Goal: Task Accomplishment & Management: Complete application form

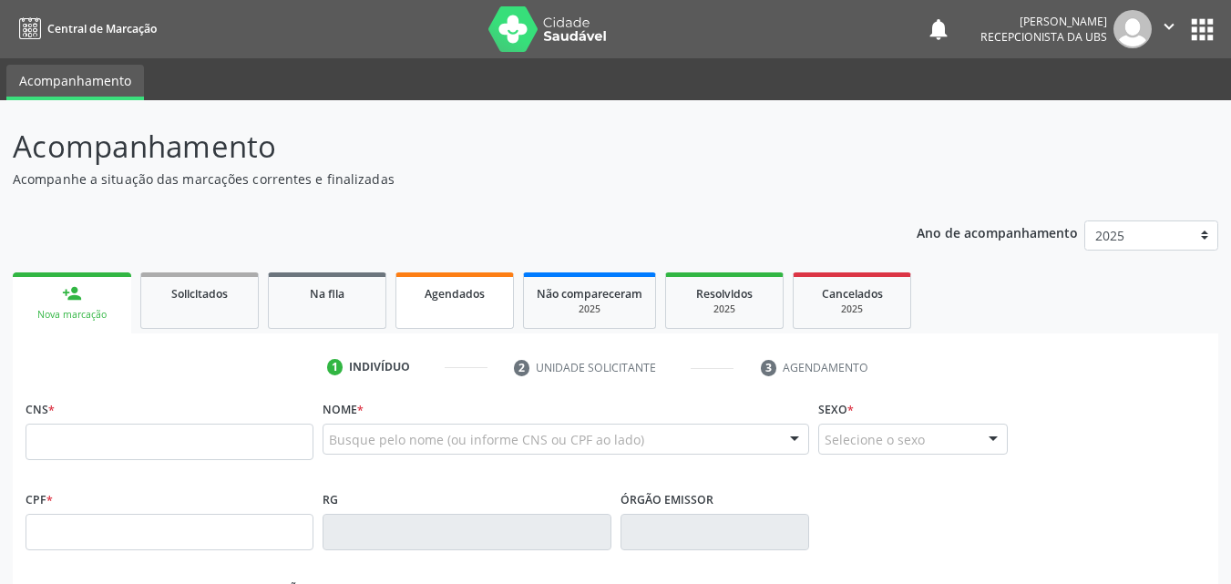
click at [447, 298] on span "Agendados" at bounding box center [455, 293] width 60 height 15
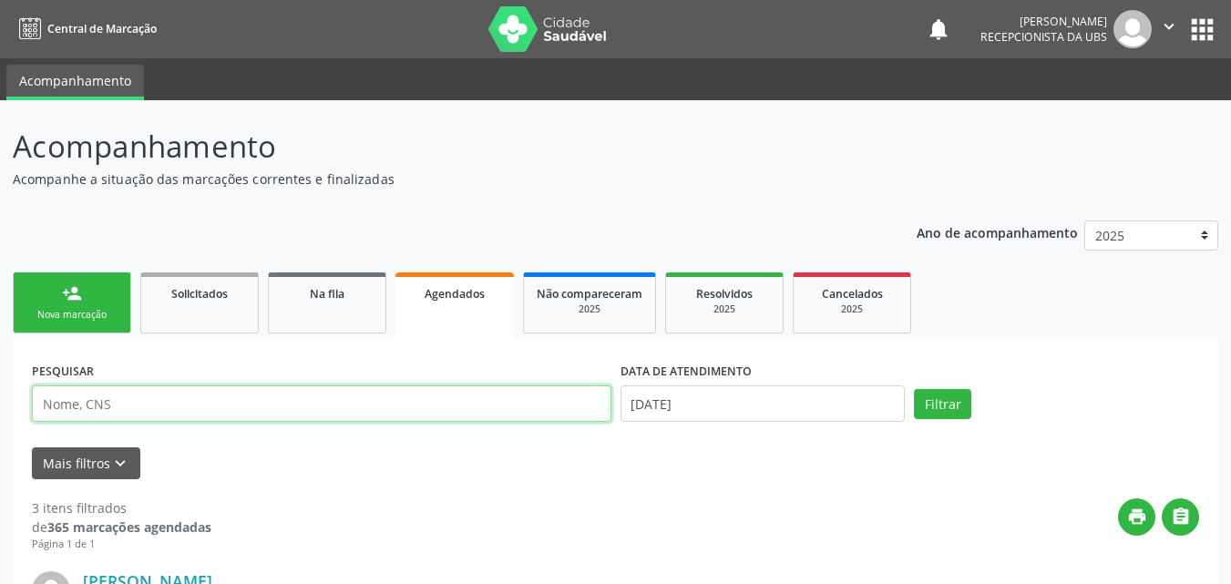
click at [219, 409] on input "text" at bounding box center [322, 403] width 580 height 36
type input "[PERSON_NAME]"
click at [914, 389] on button "Filtrar" at bounding box center [942, 404] width 57 height 31
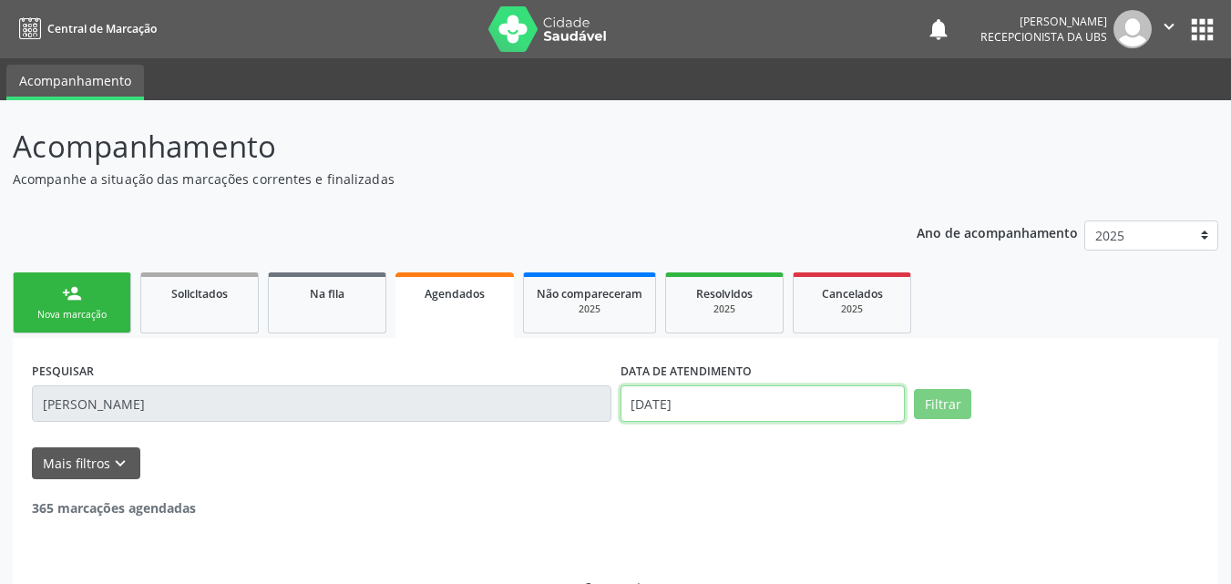
click at [649, 403] on input "[DATE]" at bounding box center [763, 403] width 285 height 36
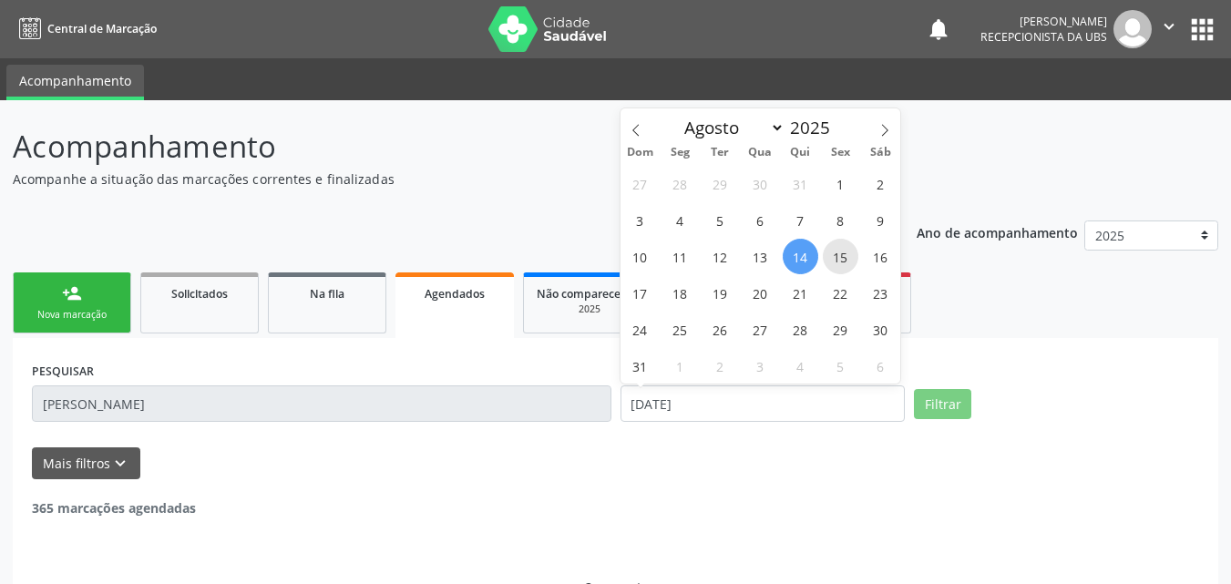
click at [838, 254] on span "15" at bounding box center [841, 257] width 36 height 36
type input "[DATE]"
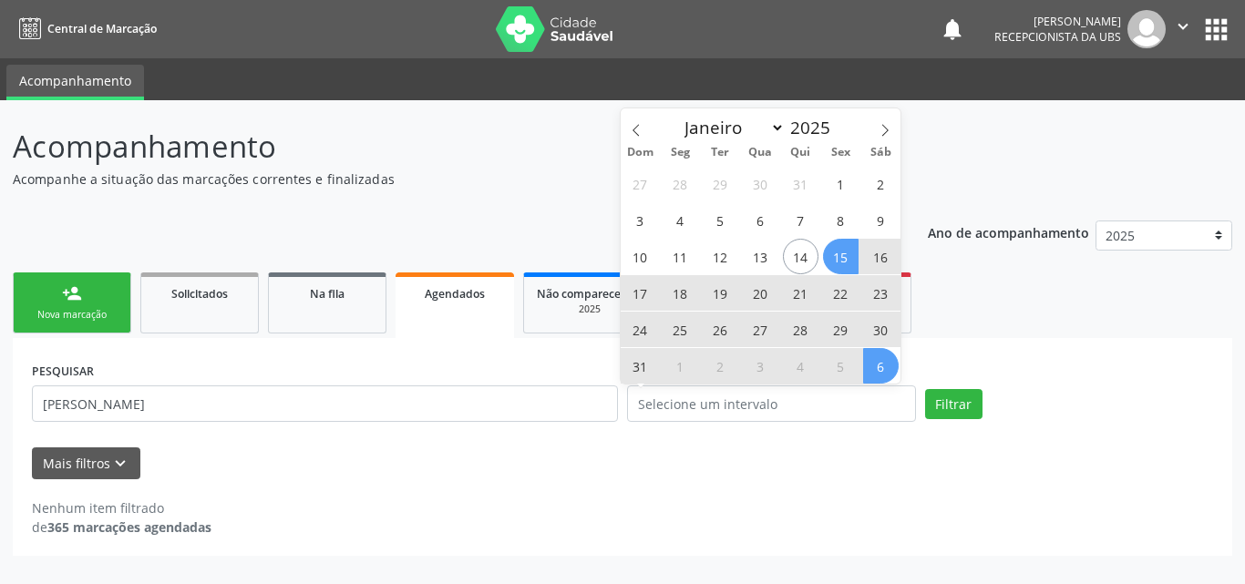
click at [1016, 338] on div "PESQUISAR [PERSON_NAME] DATA DE ATENDIMENTO Filtrar UNIDADE EXECUTANTE Selecion…" at bounding box center [622, 446] width 1219 height 217
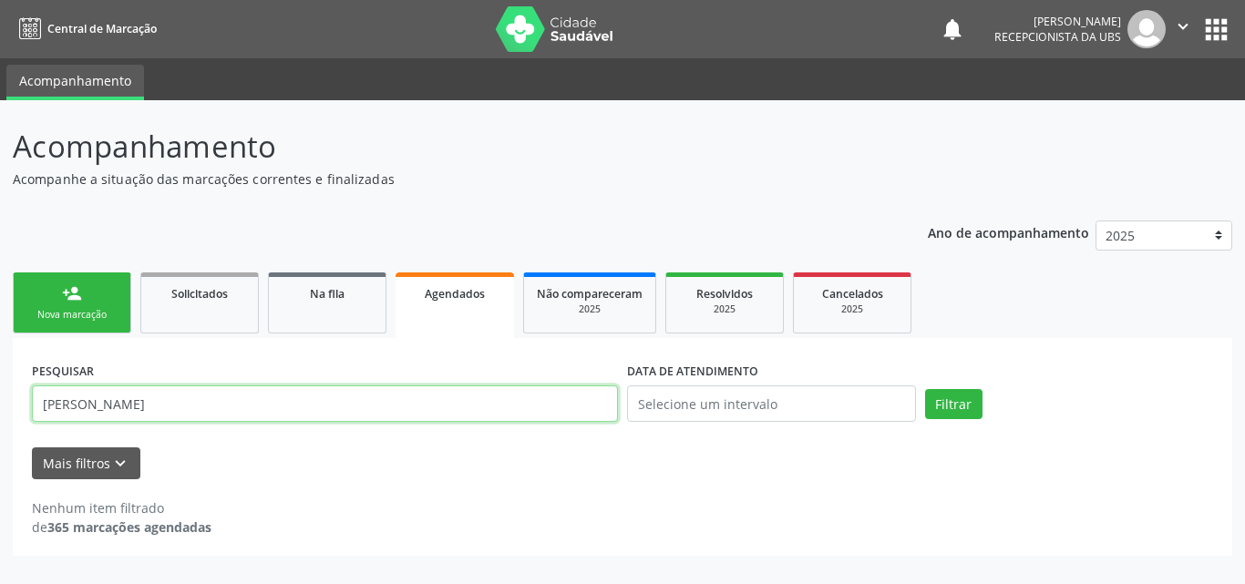
click at [330, 403] on input "[PERSON_NAME]" at bounding box center [325, 403] width 586 height 36
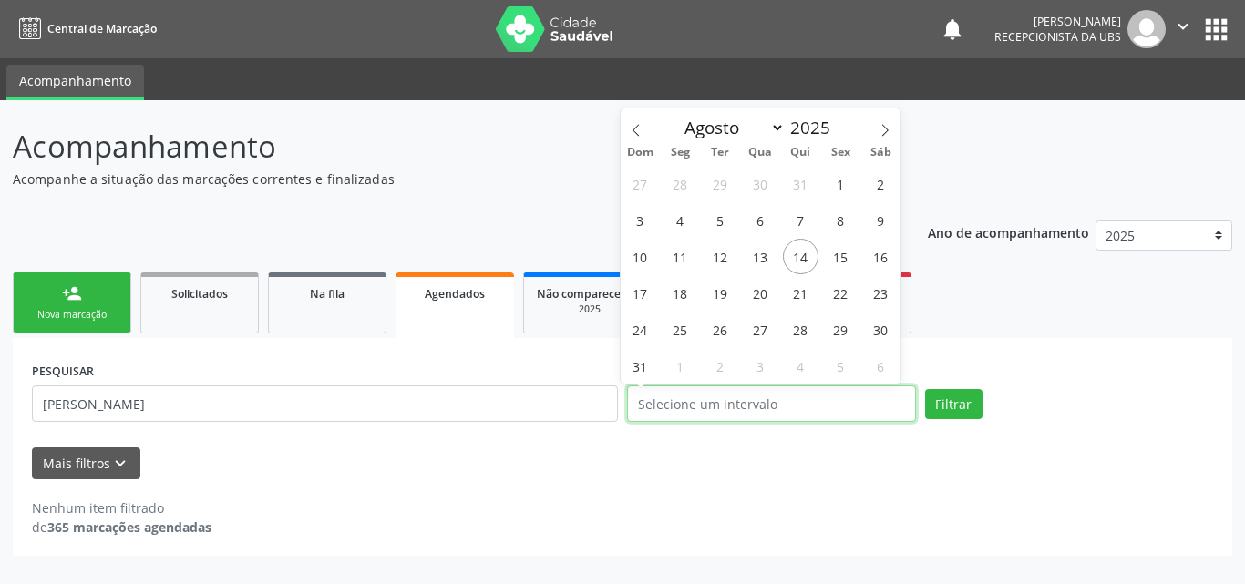
click at [828, 390] on input "text" at bounding box center [771, 403] width 289 height 36
click at [847, 250] on span "15" at bounding box center [841, 257] width 36 height 36
type input "[DATE]"
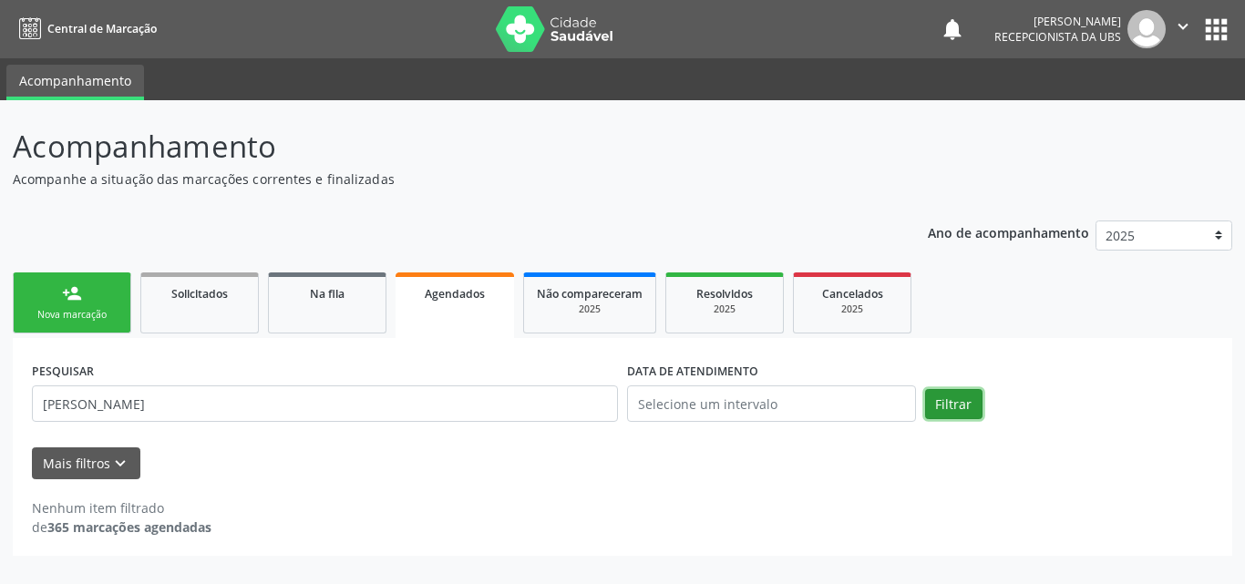
click at [952, 402] on button "Filtrar" at bounding box center [953, 404] width 57 height 31
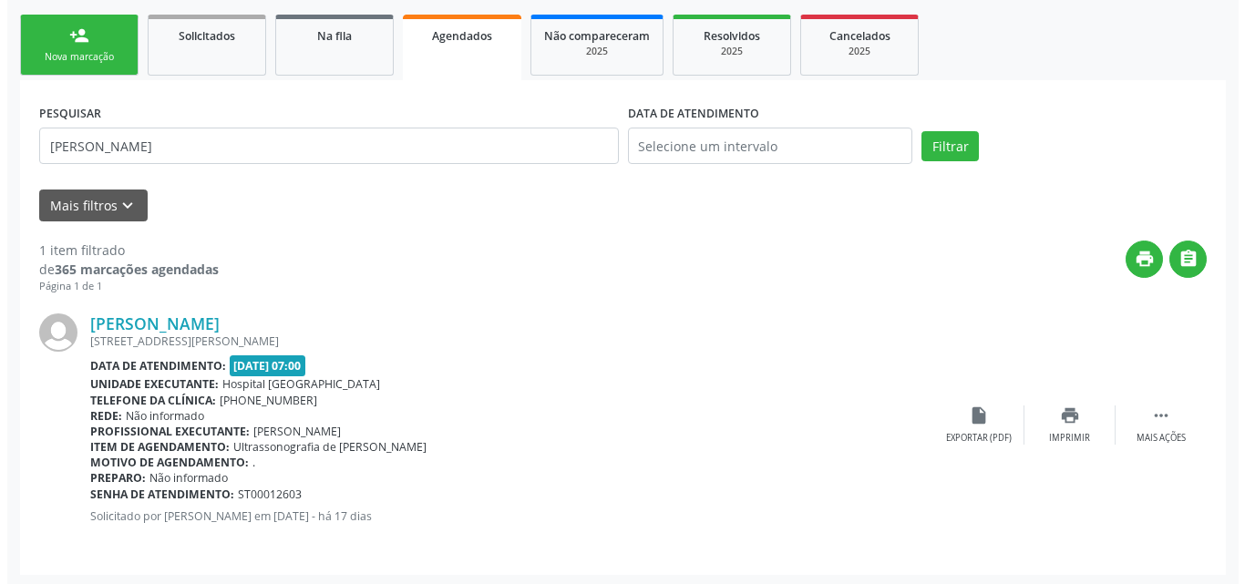
scroll to position [262, 0]
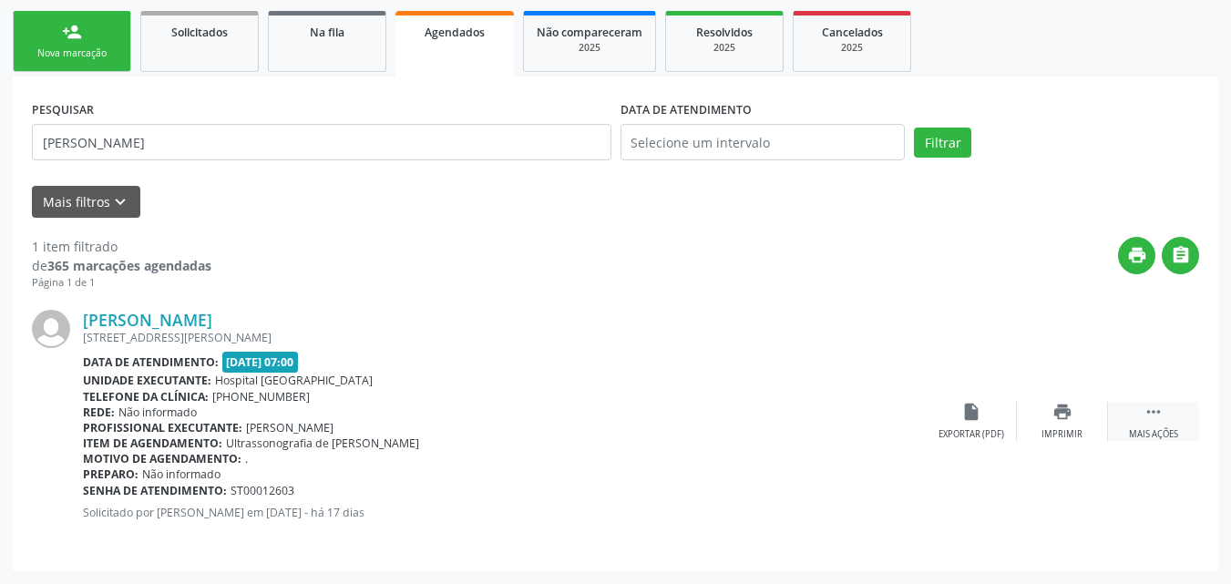
click at [1172, 414] on div " Mais ações" at bounding box center [1153, 421] width 91 height 39
click at [973, 426] on div "cancel Cancelar" at bounding box center [971, 421] width 91 height 39
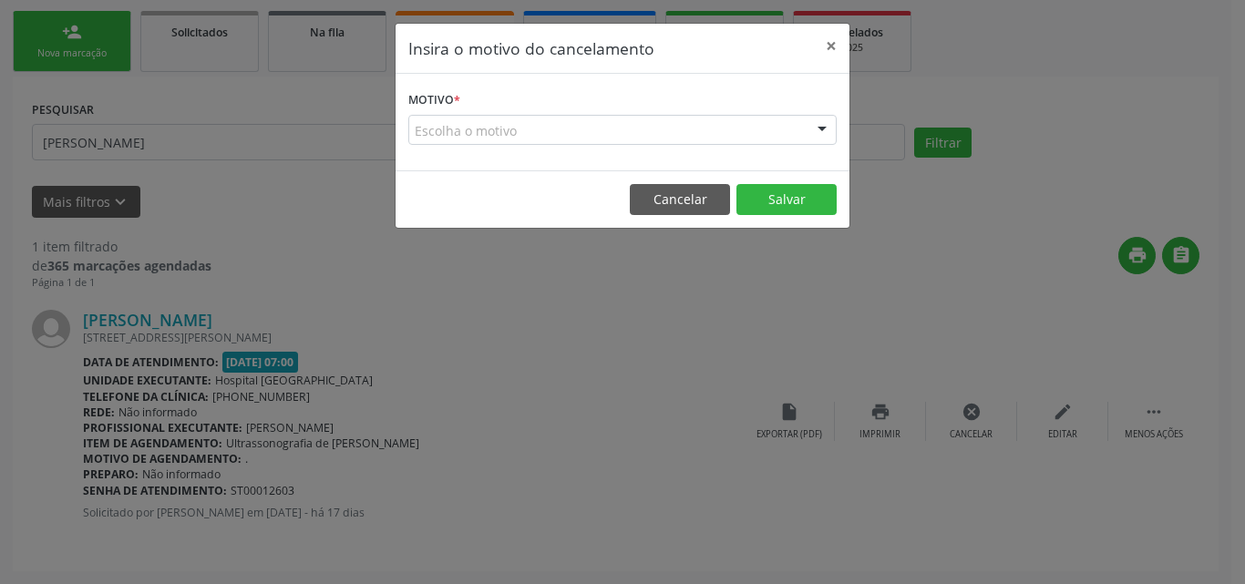
click at [656, 117] on form "Motivo * Escolha o motivo Outro Médico - Participação em eventos (ex: congresso…" at bounding box center [622, 116] width 428 height 58
click at [634, 131] on div "Escolha o motivo" at bounding box center [622, 130] width 428 height 31
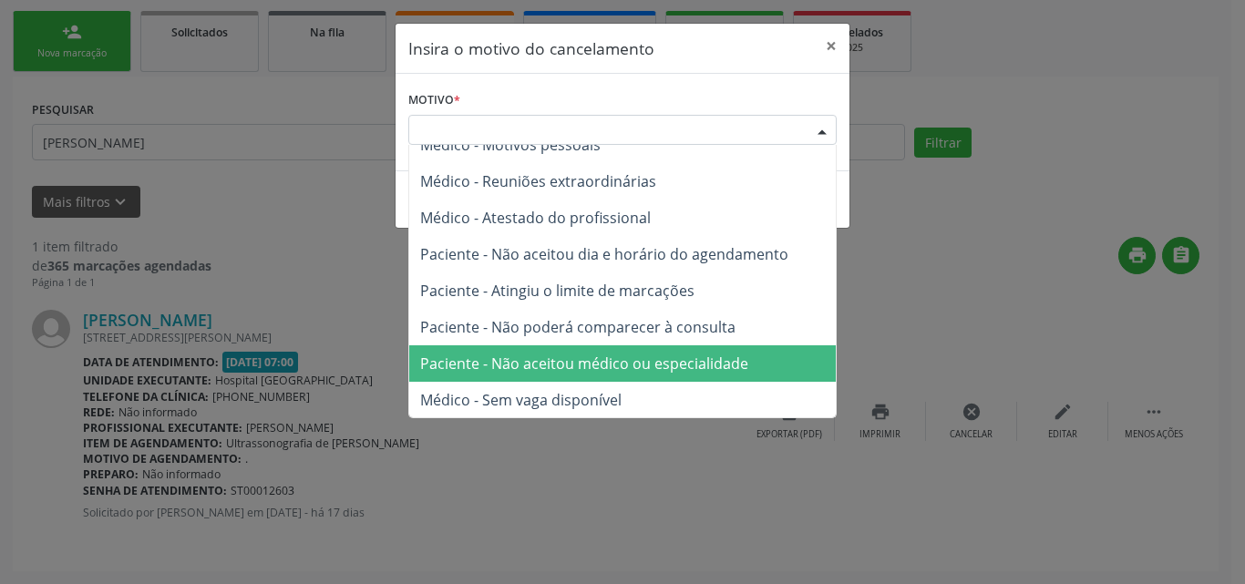
scroll to position [92, 0]
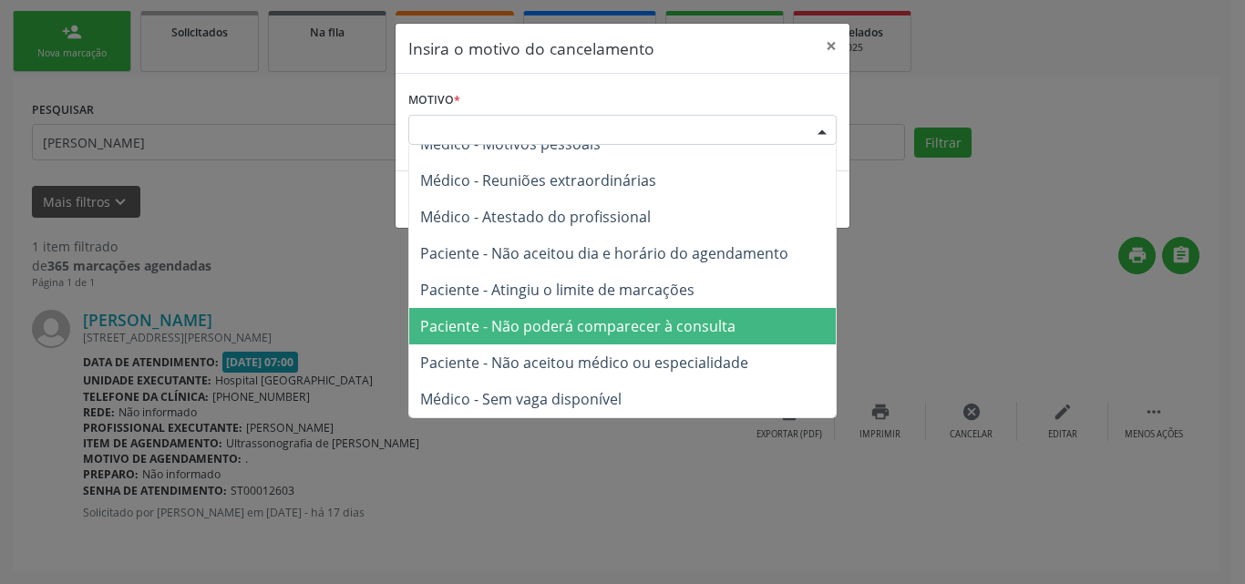
click at [557, 320] on span "Paciente - Não poderá comparecer à consulta" at bounding box center [577, 326] width 315 height 20
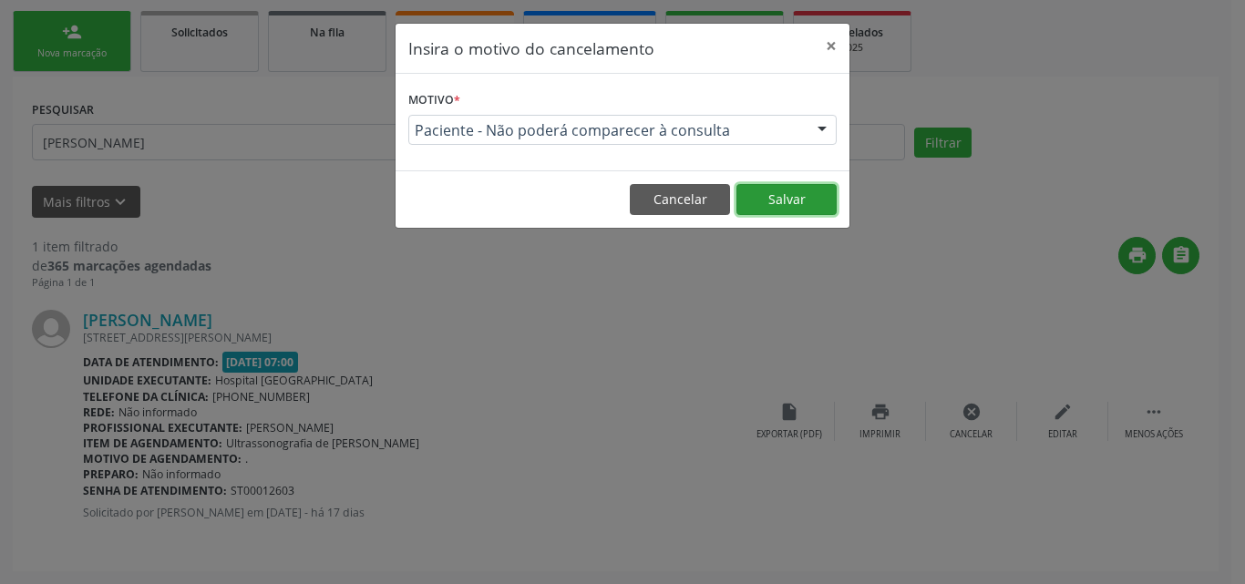
click at [797, 207] on button "Salvar" at bounding box center [786, 199] width 100 height 31
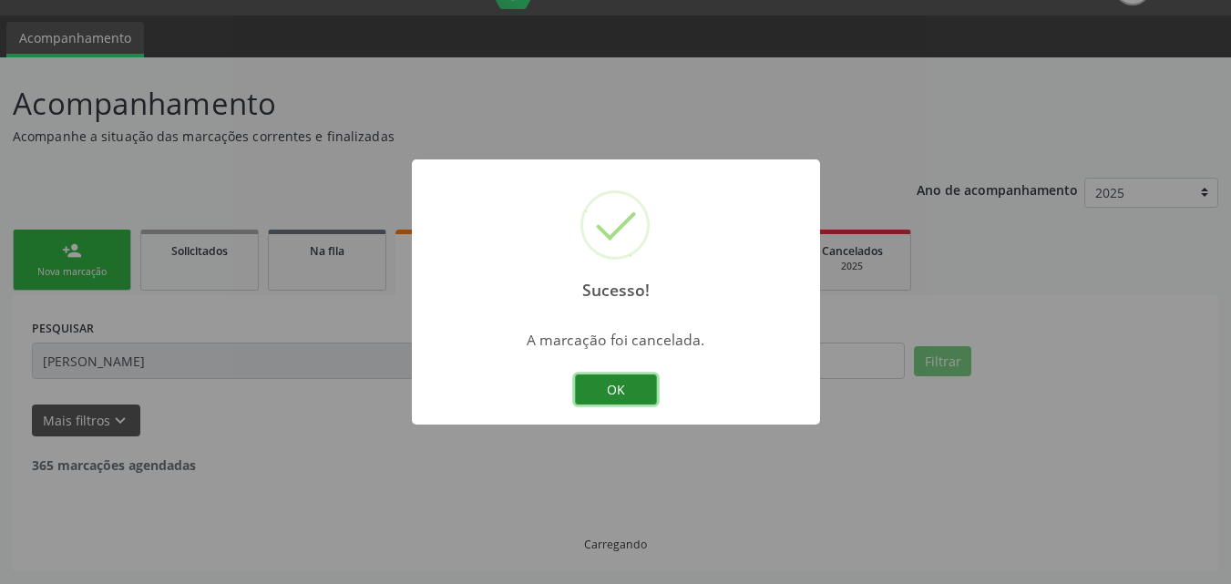
scroll to position [0, 0]
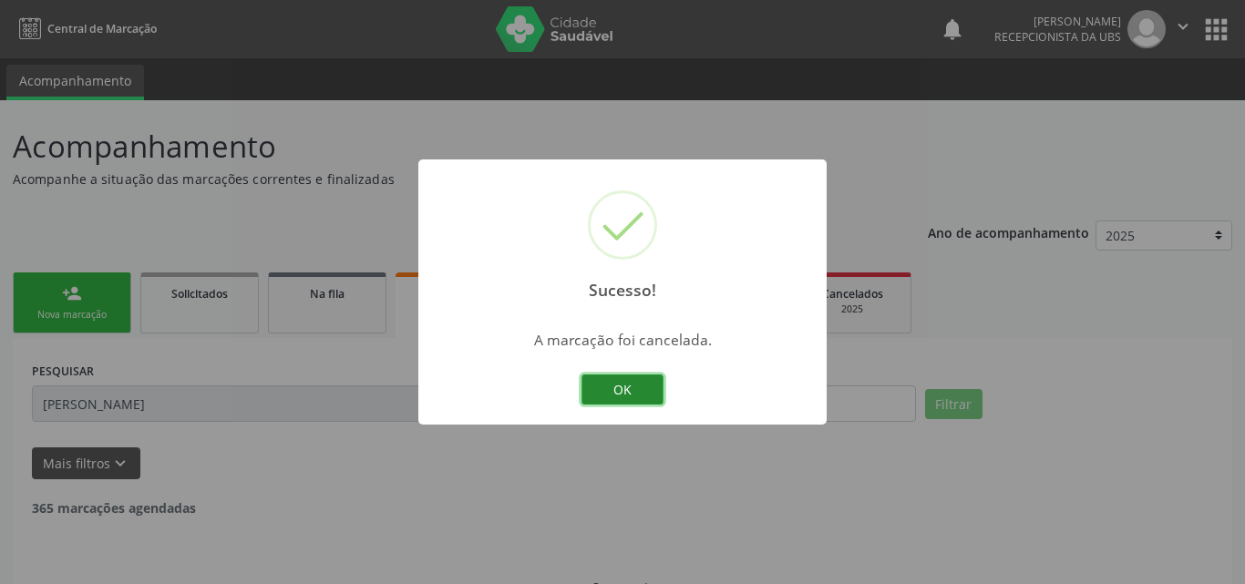
click at [624, 395] on button "OK" at bounding box center [622, 390] width 82 height 31
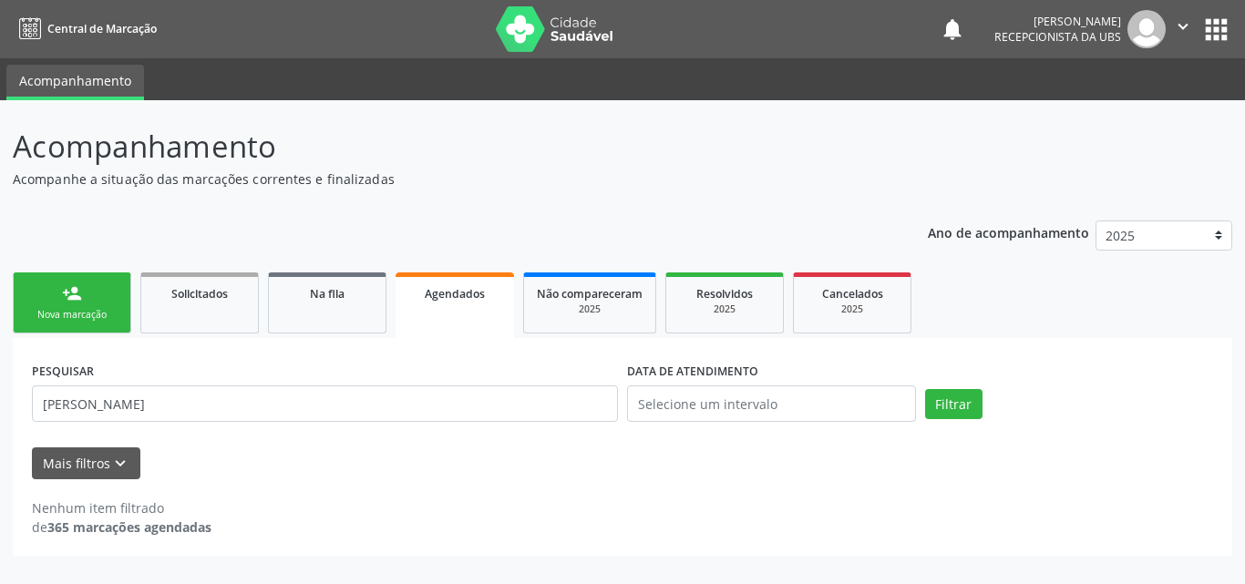
click at [57, 322] on div "Nova marcação" at bounding box center [71, 315] width 91 height 14
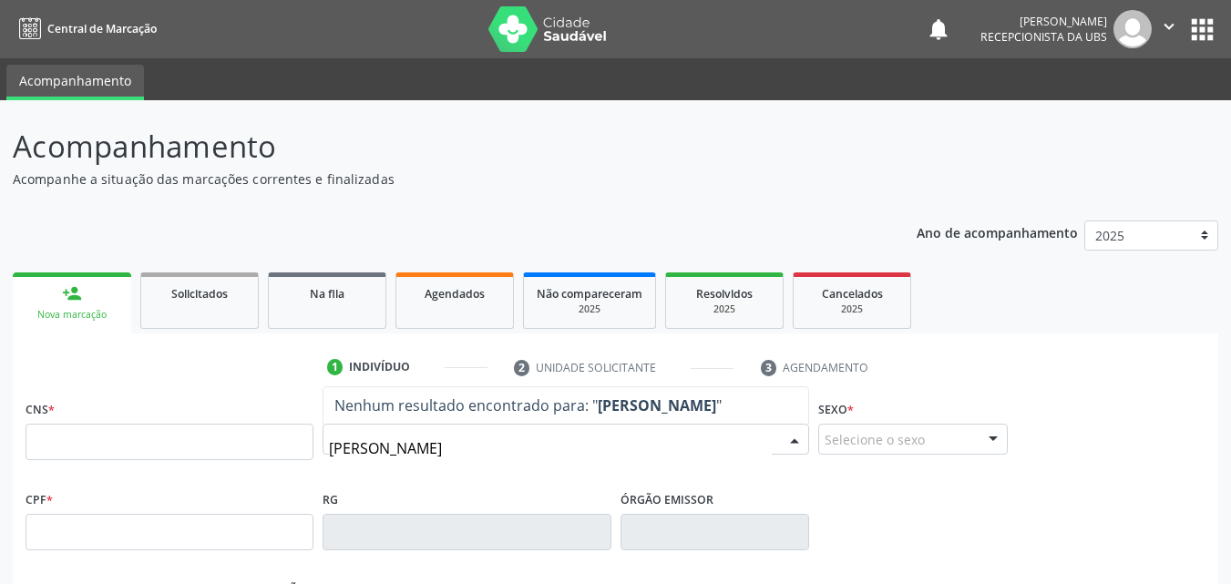
type input "[PERSON_NAME]"
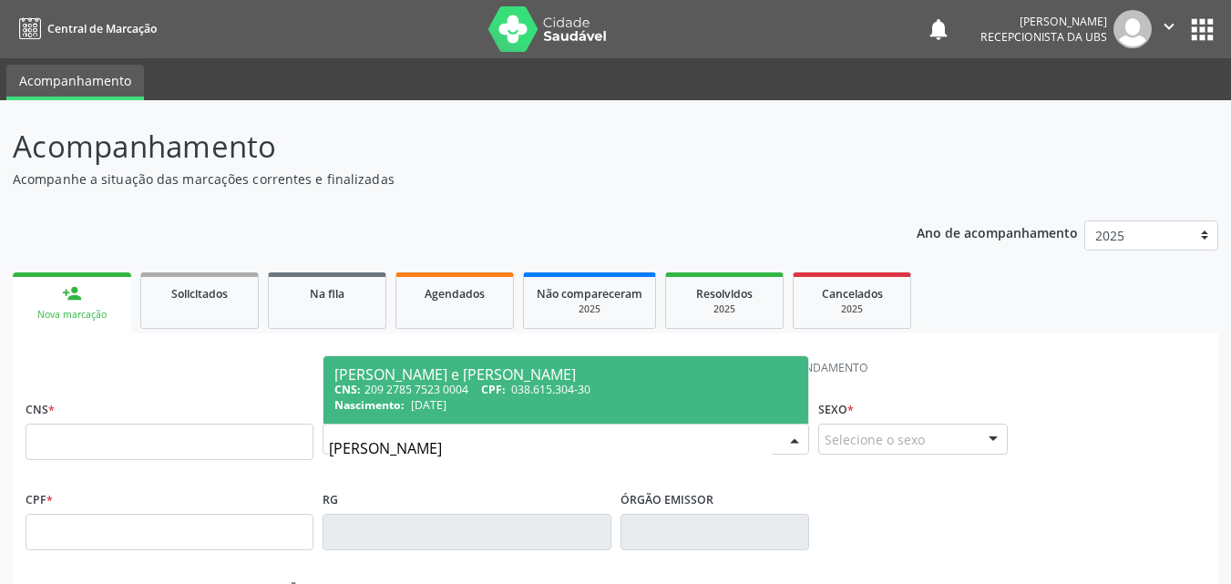
click at [447, 409] on span "[DATE]" at bounding box center [429, 404] width 36 height 15
type input "209 2785 7523 0004"
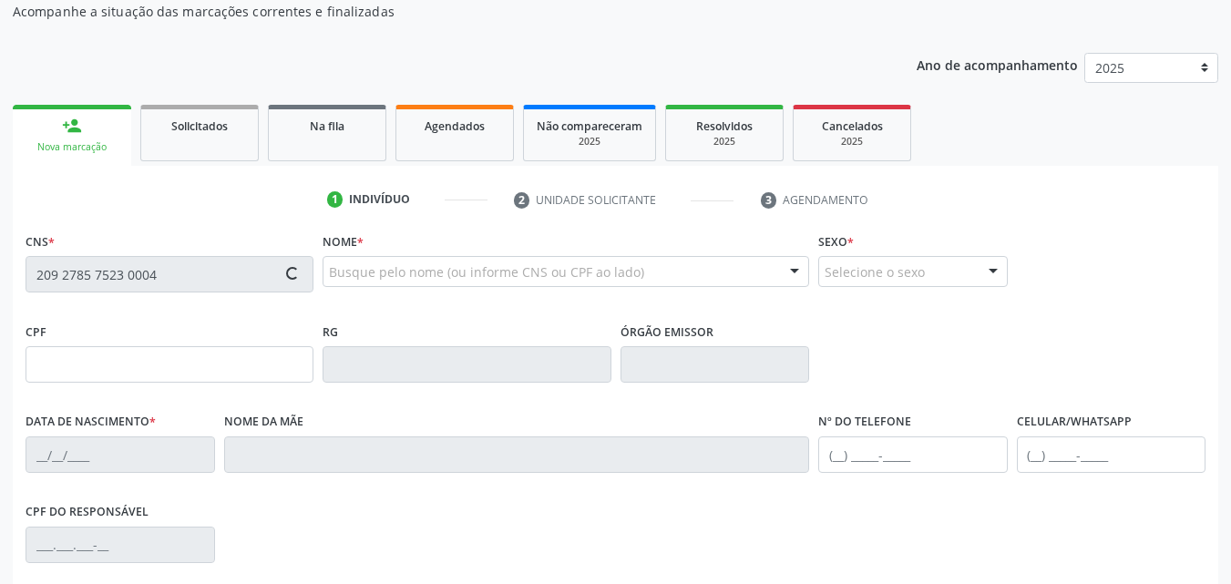
scroll to position [182, 0]
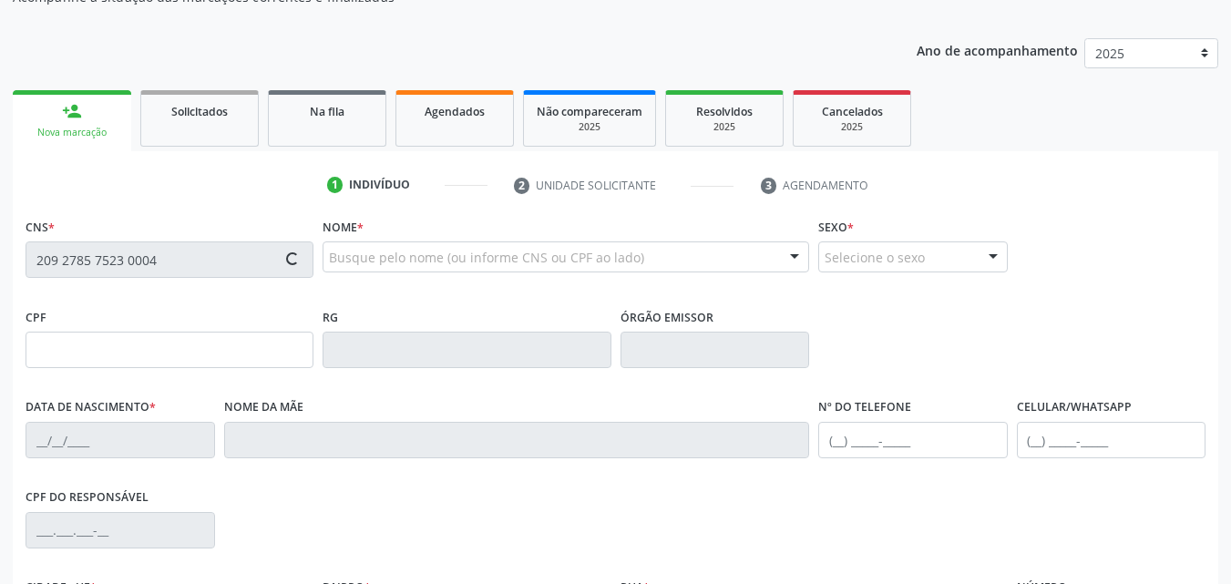
type input "038.615.304-30"
type input "[DATE]"
type input "[PERSON_NAME]"
type input "[PHONE_NUMBER]"
type input "360"
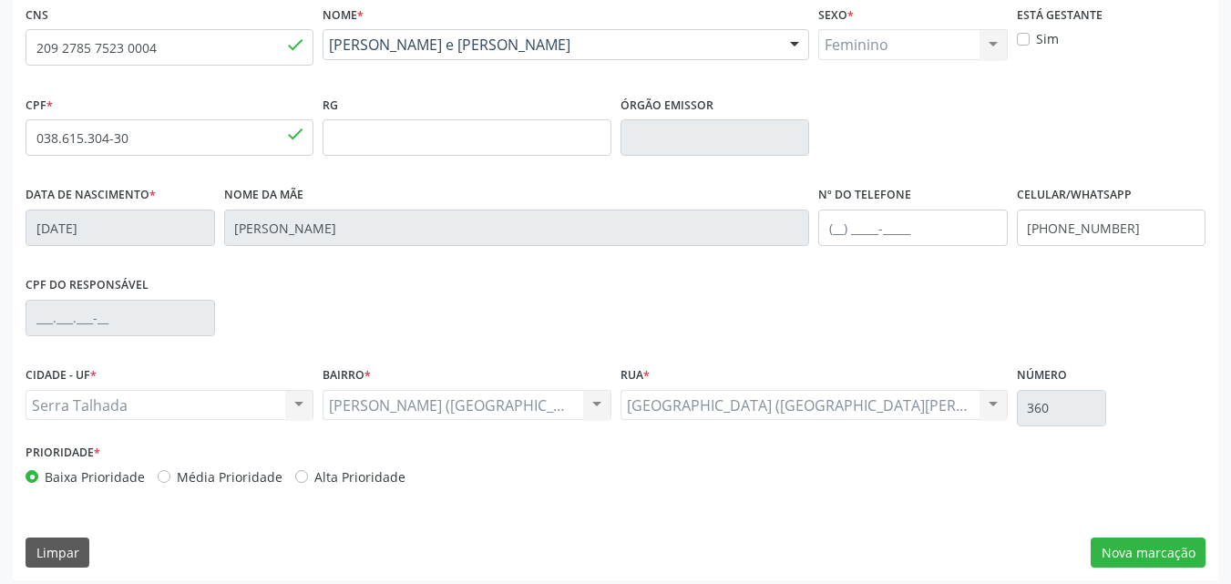
scroll to position [404, 0]
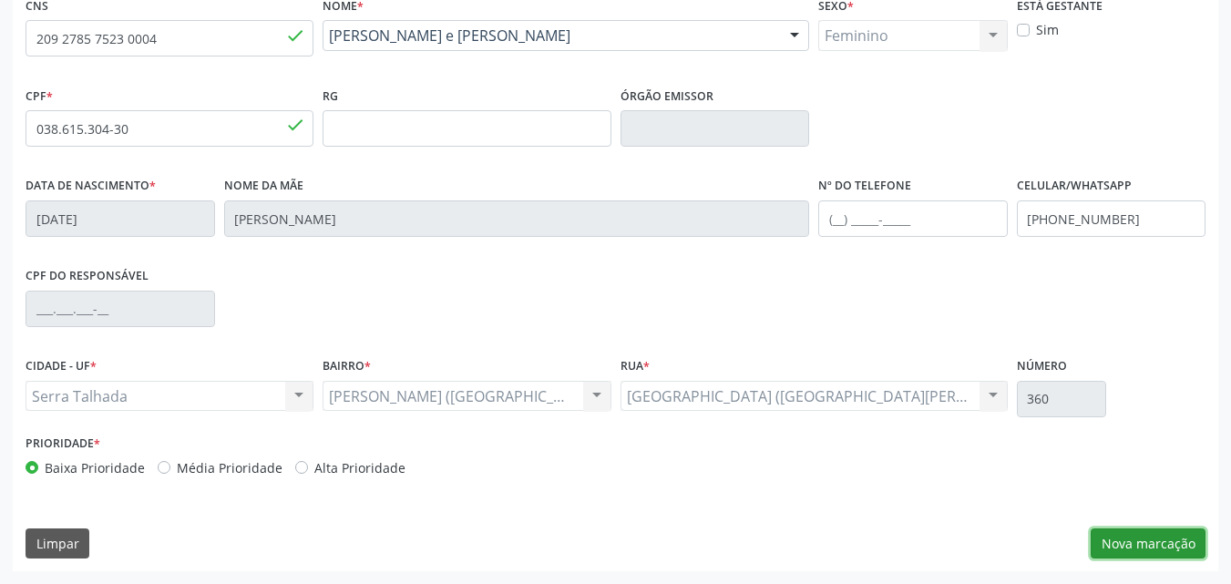
click at [1146, 545] on button "Nova marcação" at bounding box center [1148, 544] width 115 height 31
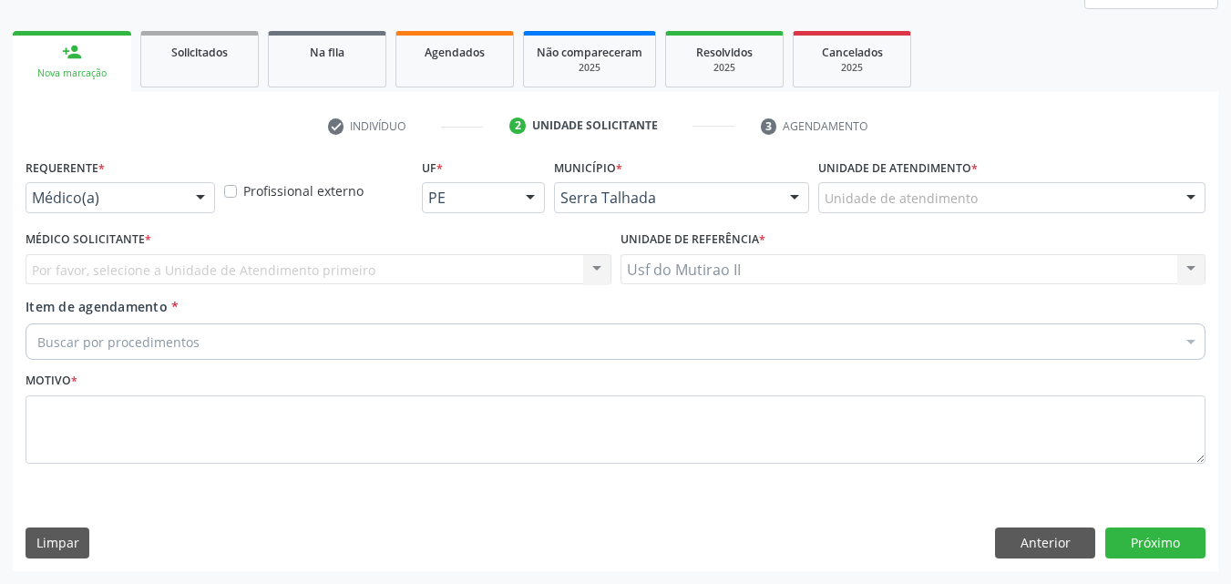
scroll to position [241, 0]
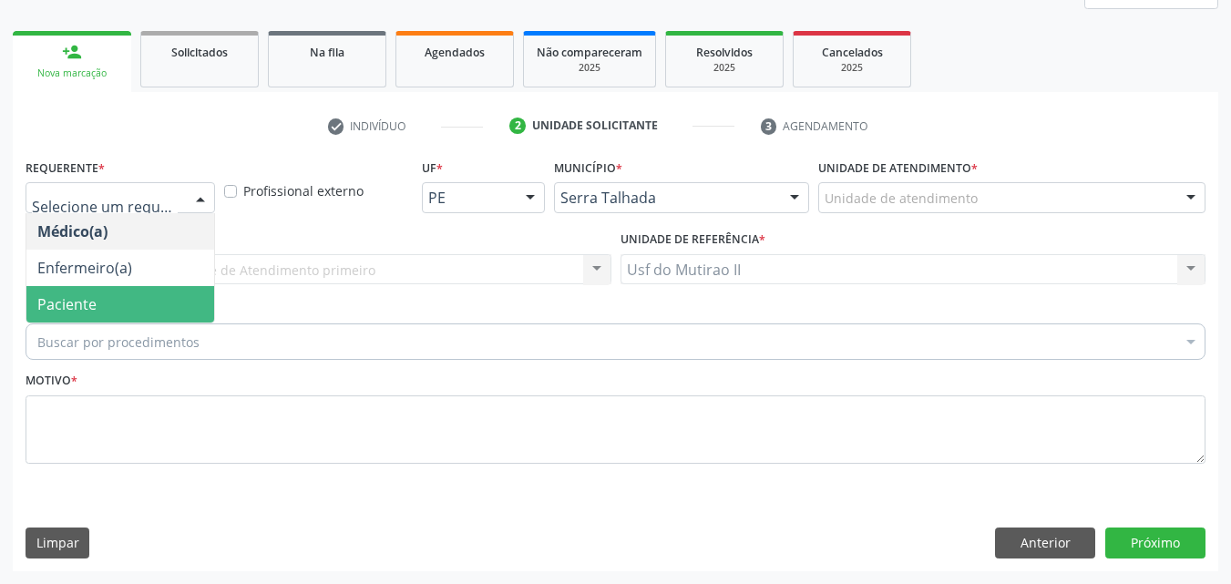
click at [93, 294] on span "Paciente" at bounding box center [66, 304] width 59 height 20
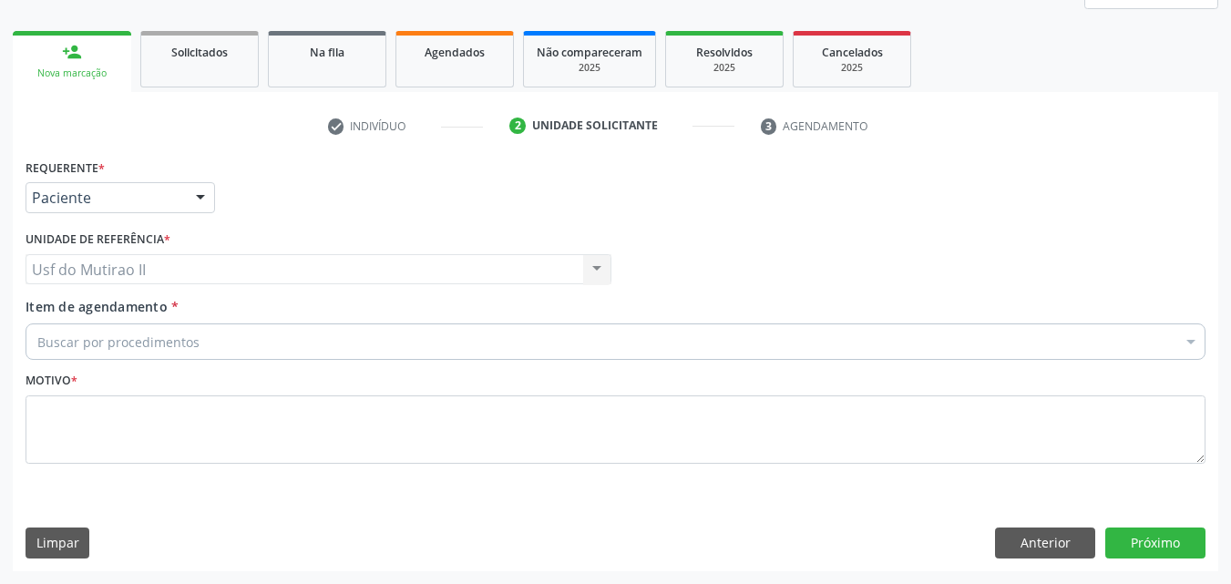
click at [198, 340] on div "Buscar por procedimentos" at bounding box center [616, 341] width 1180 height 36
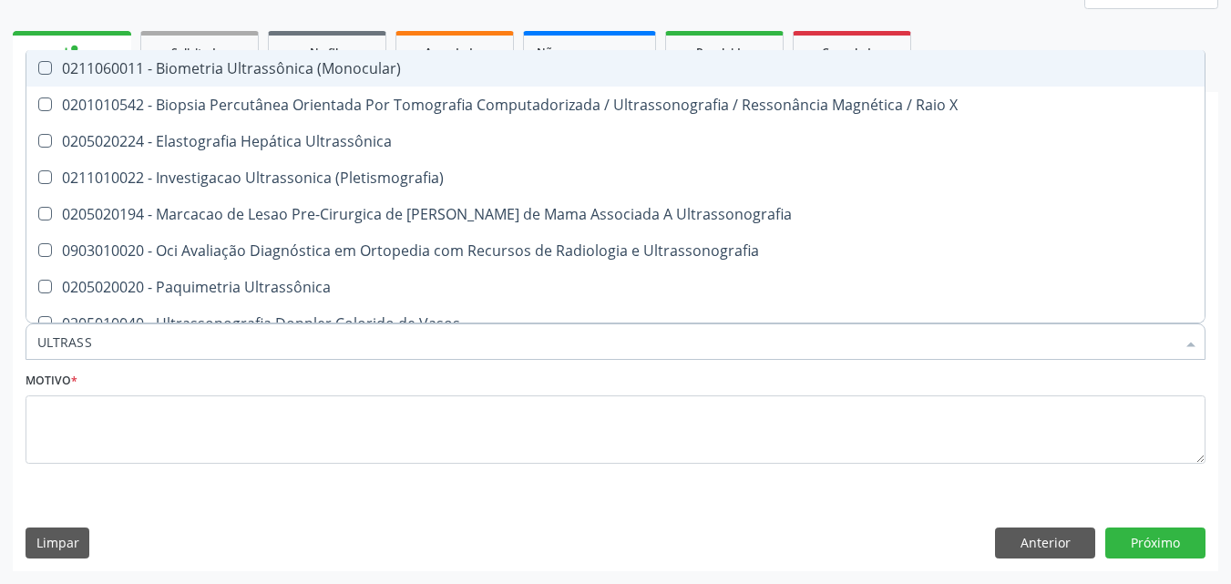
type input "ULTRASSO"
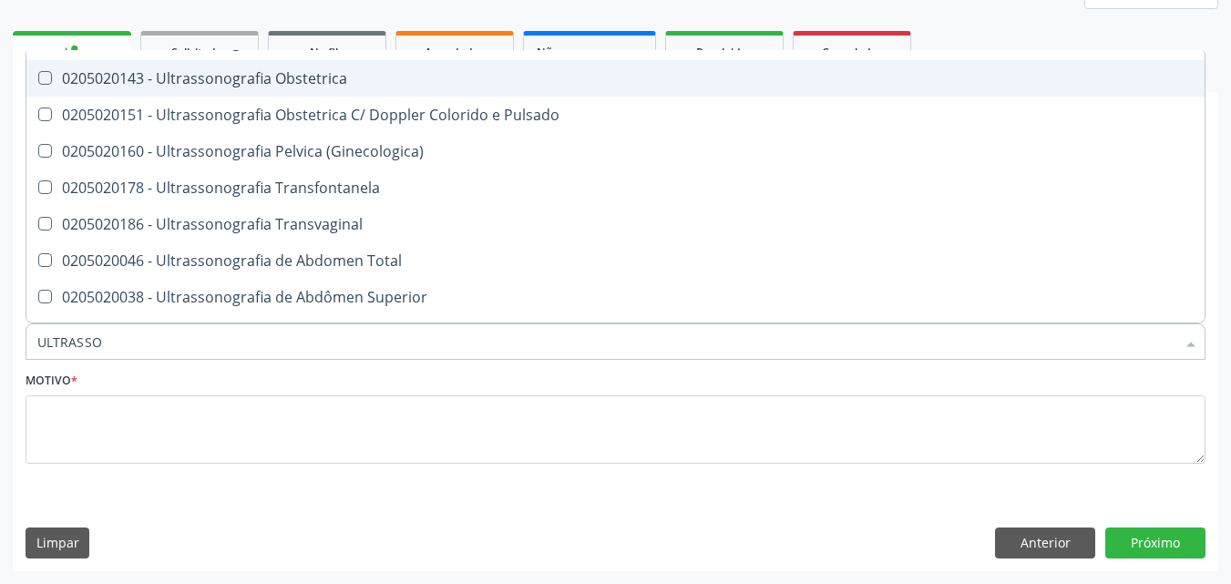
scroll to position [273, 0]
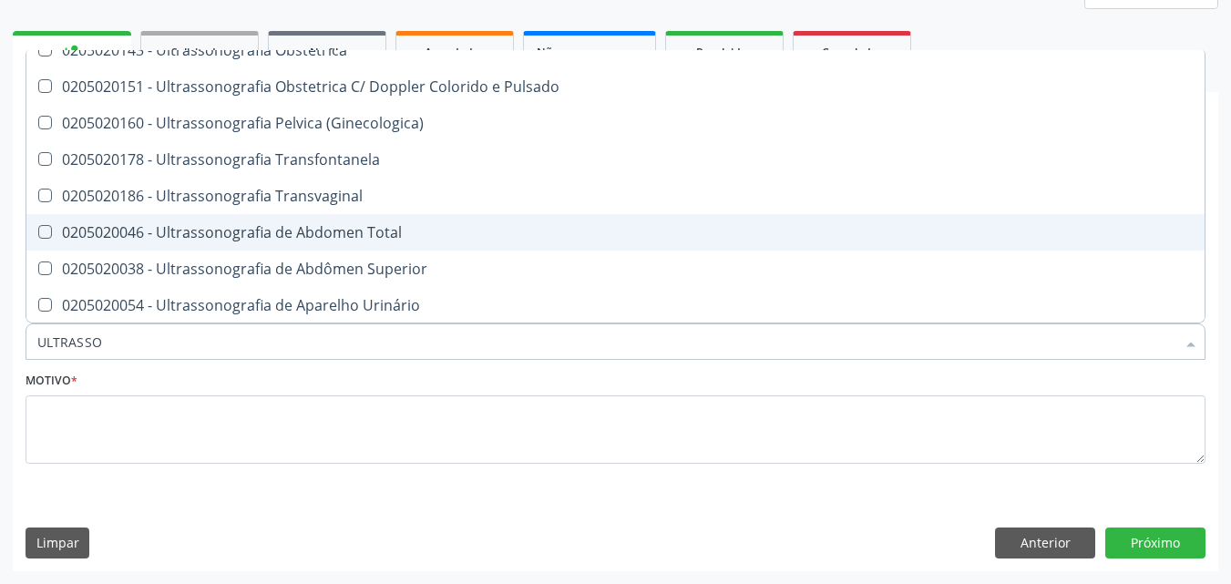
click at [307, 240] on div "0205020046 - Ultrassonografia de Abdomen Total" at bounding box center [615, 232] width 1156 height 15
checkbox Total "true"
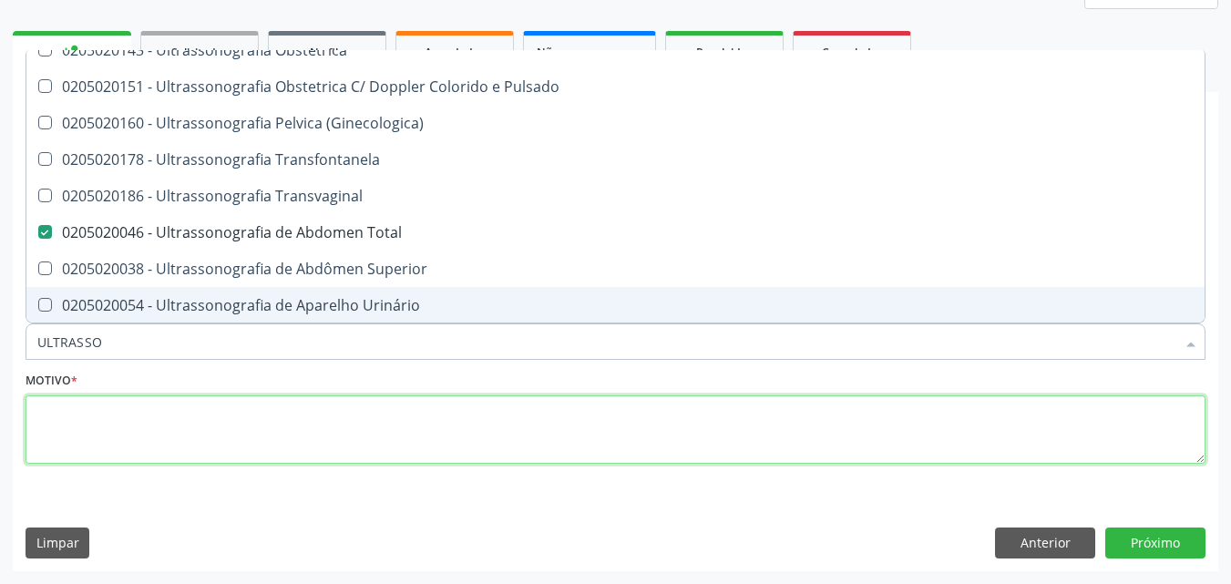
click at [244, 418] on textarea at bounding box center [616, 429] width 1180 height 69
type textarea "."
checkbox \(Pletismografia\) "true"
checkbox Total "false"
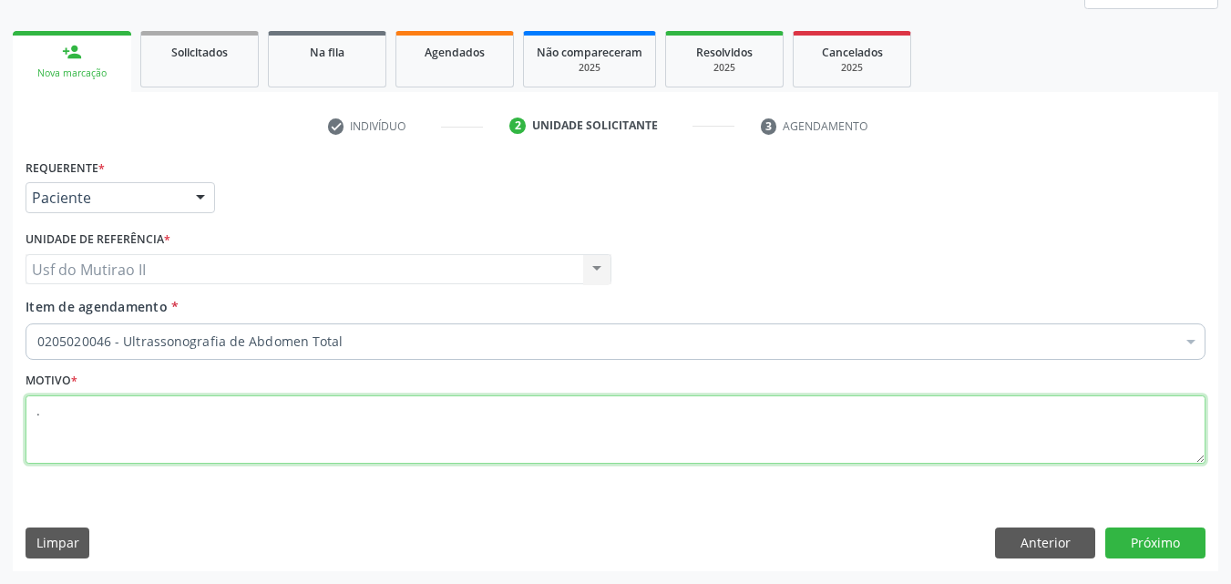
scroll to position [0, 0]
type textarea "."
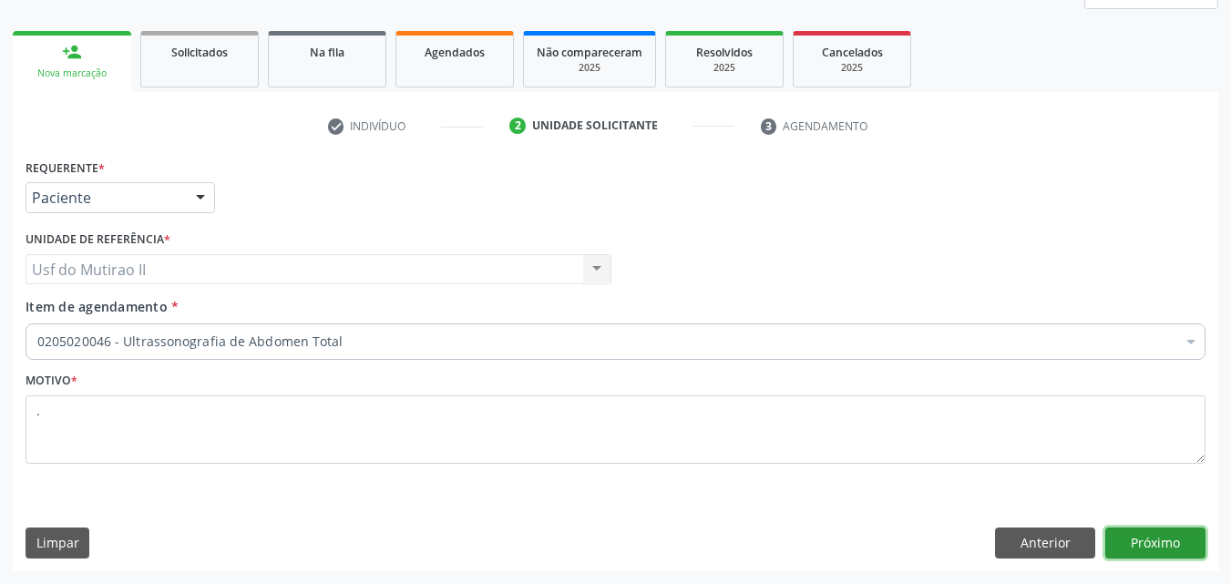
click at [1167, 537] on button "Próximo" at bounding box center [1155, 543] width 100 height 31
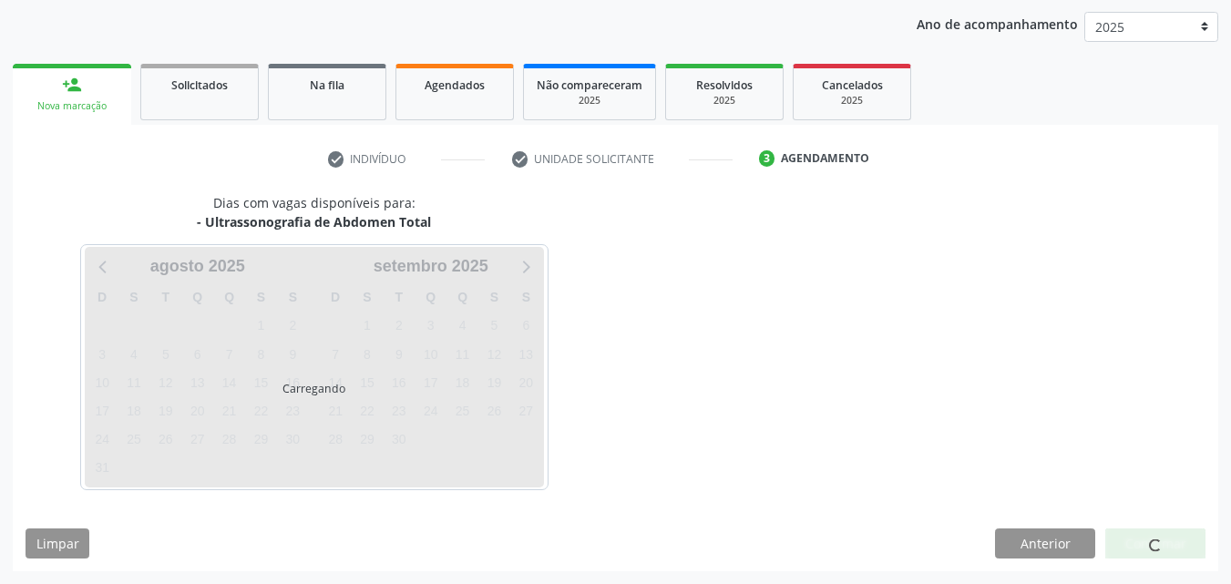
scroll to position [209, 0]
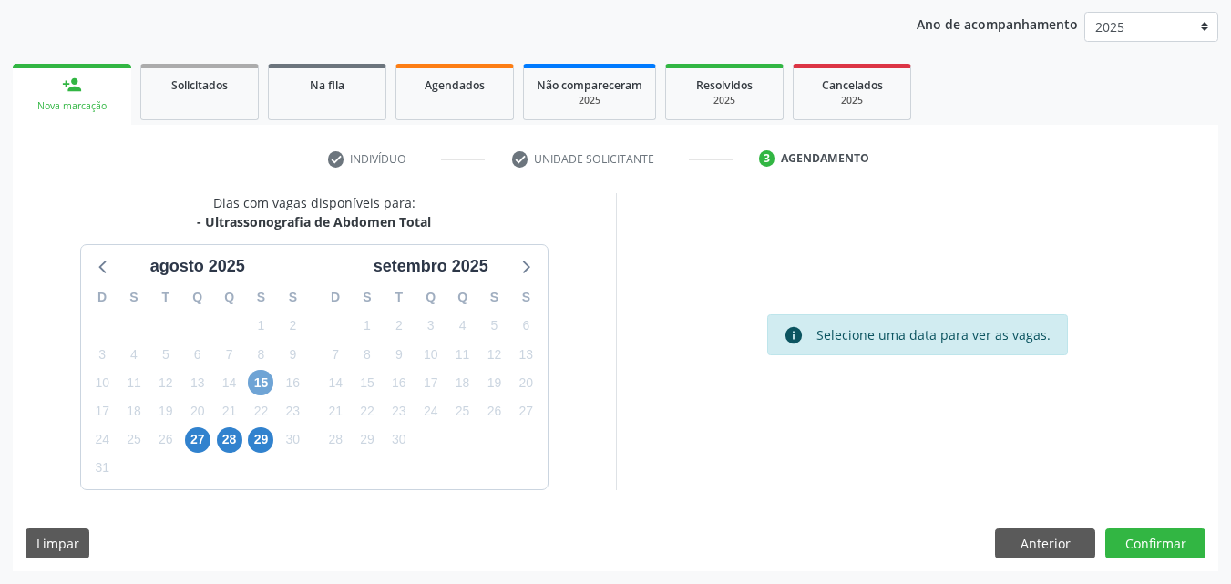
click at [260, 380] on span "15" at bounding box center [261, 383] width 26 height 26
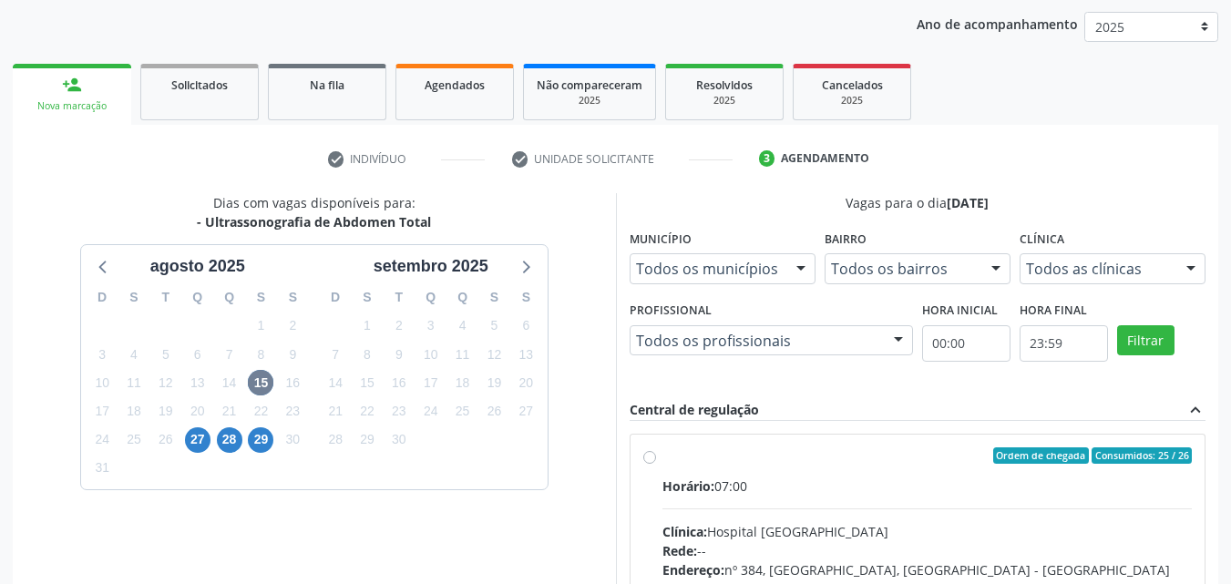
click at [713, 495] on div "Horário: 07:00" at bounding box center [927, 486] width 530 height 19
click at [656, 464] on input "Ordem de chegada Consumidos: 25 / 26 Horário: 07:00 Clínica: Hospital [GEOGRAPH…" at bounding box center [649, 455] width 13 height 16
radio input "true"
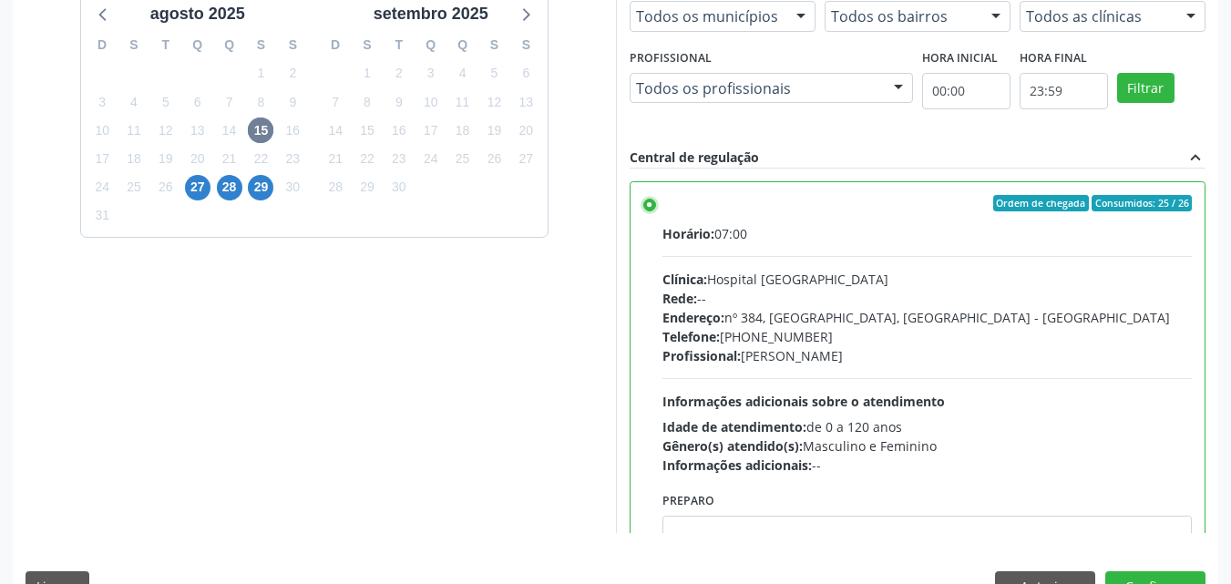
scroll to position [505, 0]
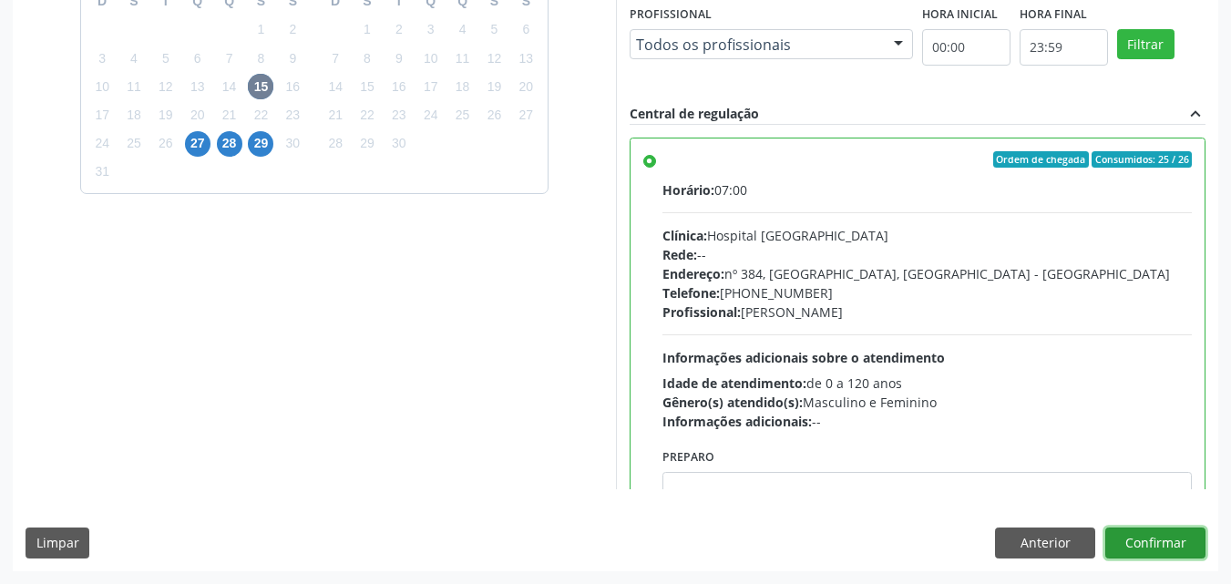
drag, startPoint x: 1192, startPoint y: 537, endPoint x: 1137, endPoint y: 526, distance: 55.8
click at [1191, 539] on button "Confirmar" at bounding box center [1155, 543] width 100 height 31
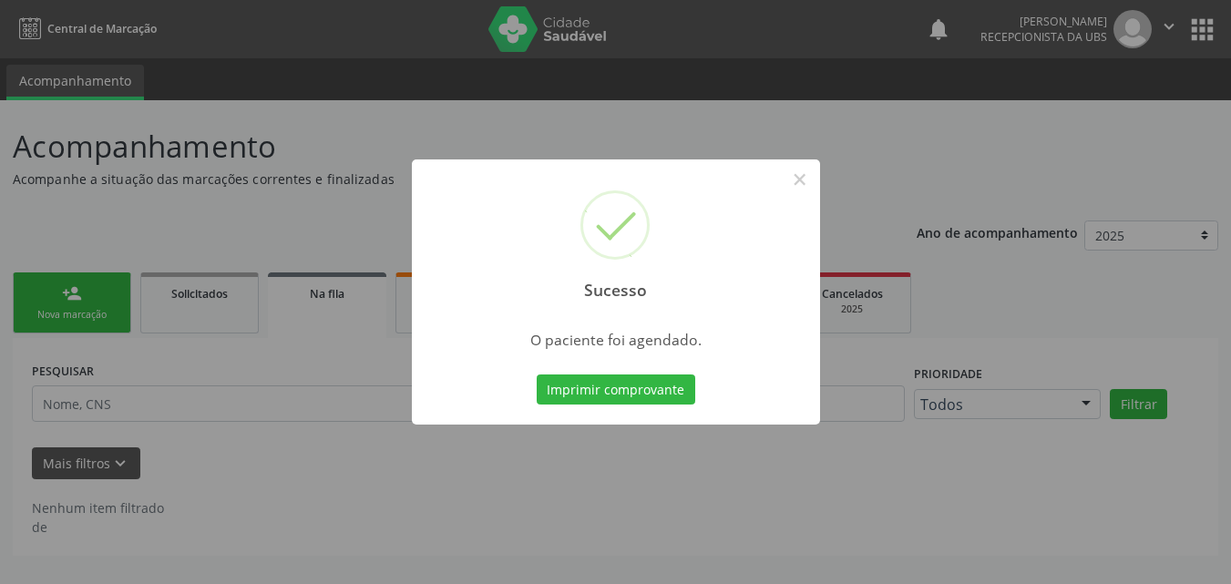
scroll to position [0, 0]
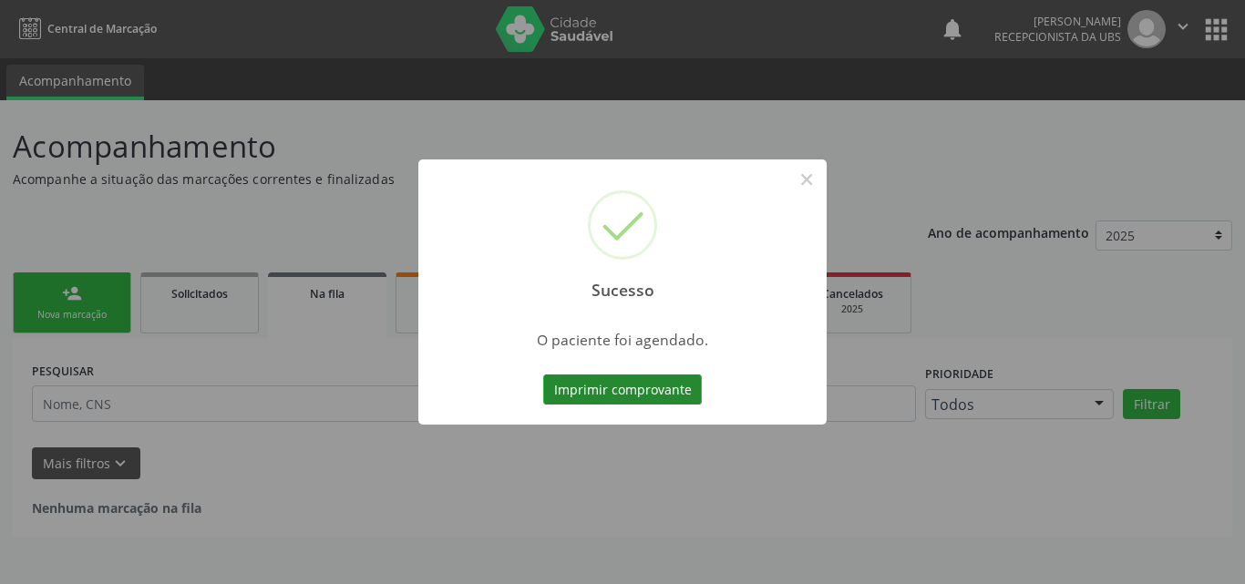
drag, startPoint x: 626, startPoint y: 365, endPoint x: 622, endPoint y: 384, distance: 18.6
click at [622, 378] on div "Sucesso × O paciente foi agendado. Imprimir comprovante Cancel" at bounding box center [622, 292] width 408 height 266
click at [622, 385] on button "Imprimir comprovante" at bounding box center [622, 390] width 159 height 31
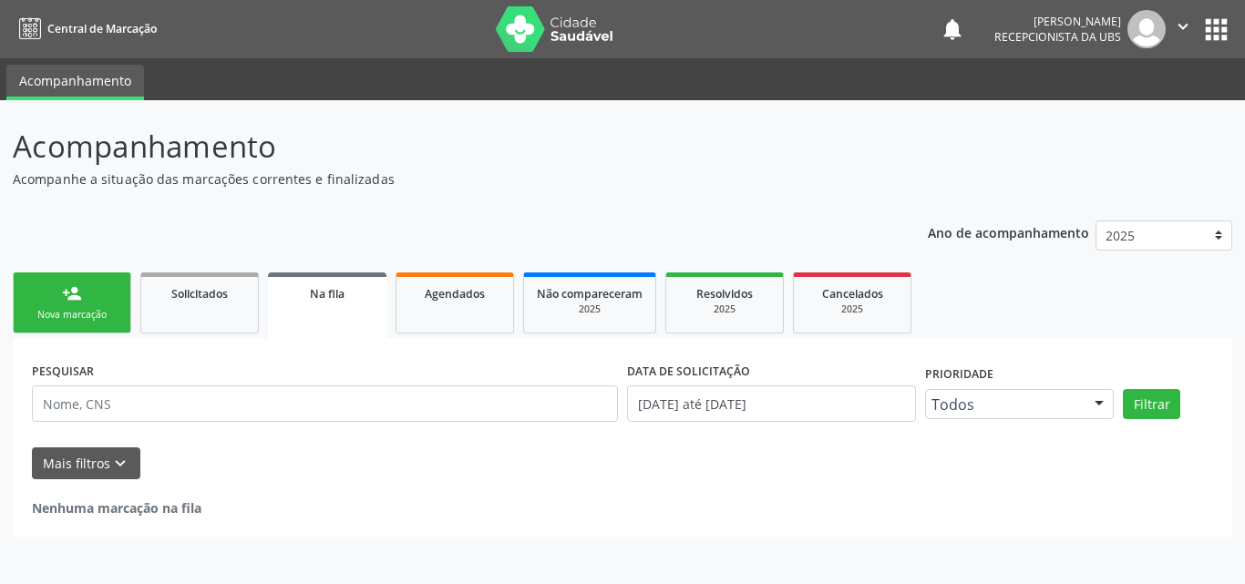
click at [67, 318] on div "Nova marcação" at bounding box center [71, 315] width 91 height 14
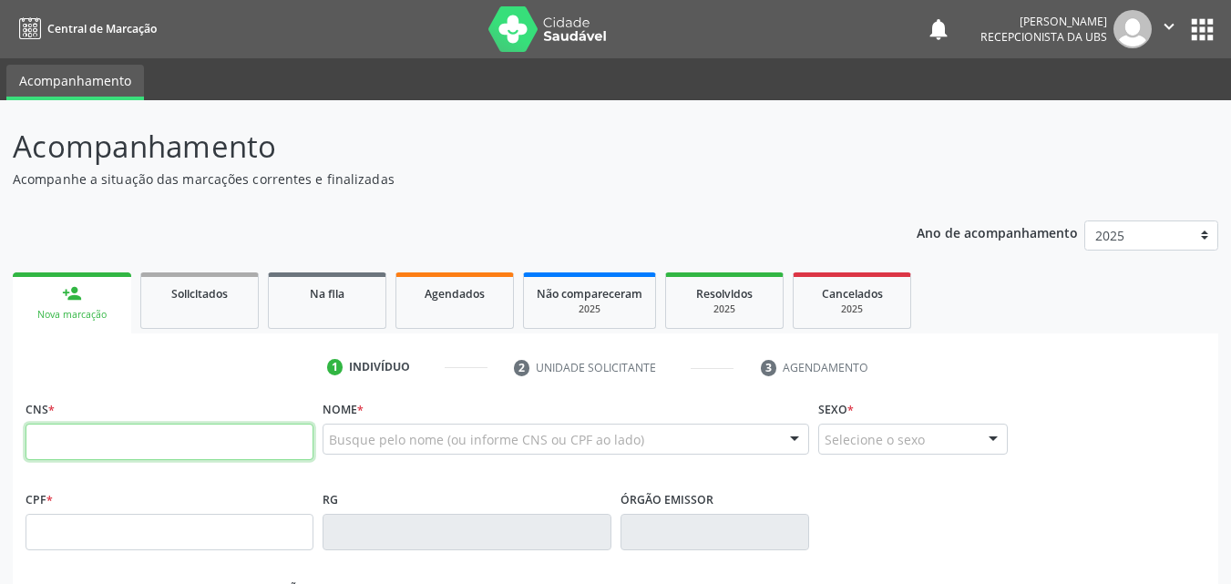
click at [126, 437] on input "text" at bounding box center [170, 442] width 288 height 36
click at [181, 436] on input "text" at bounding box center [170, 442] width 288 height 36
click at [191, 442] on input "text" at bounding box center [170, 442] width 288 height 36
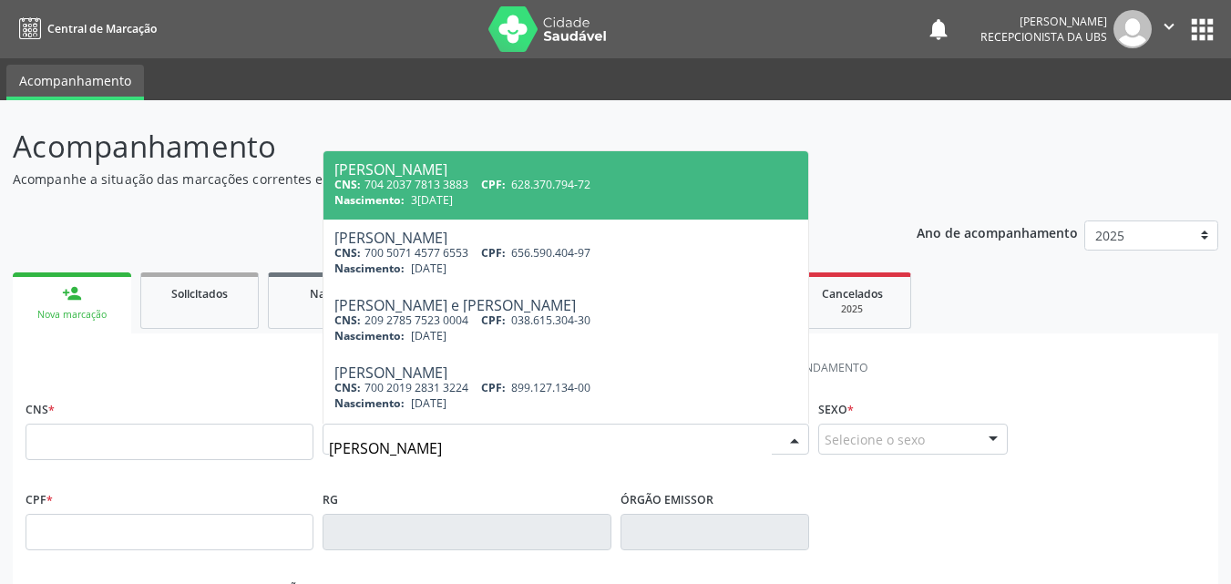
type input "[PERSON_NAME]"
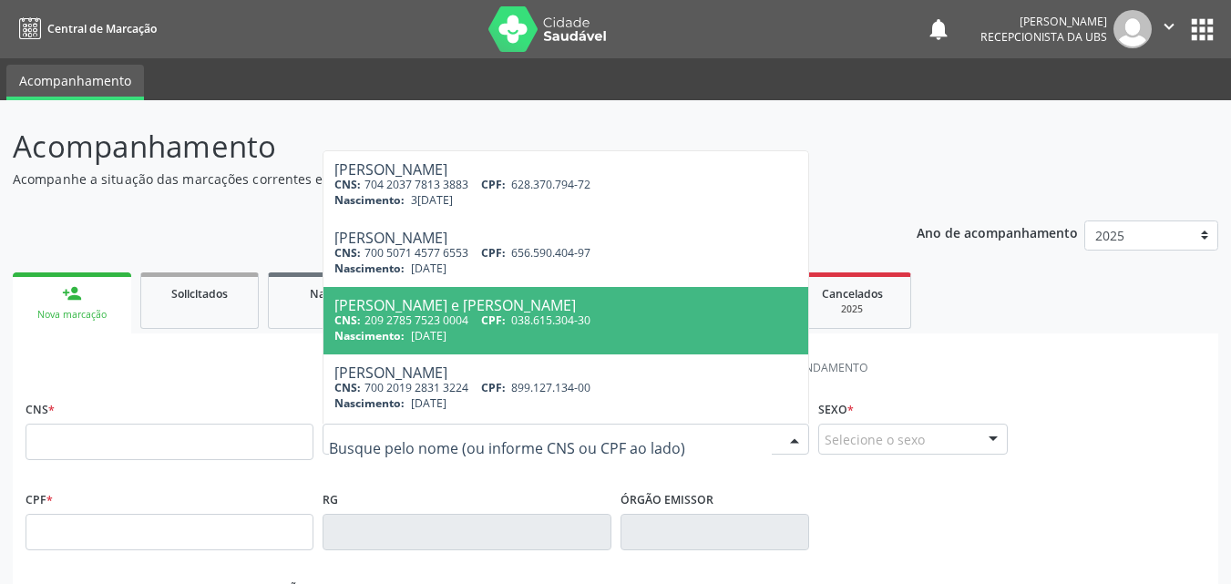
click at [543, 300] on span "Não compareceram" at bounding box center [590, 293] width 106 height 15
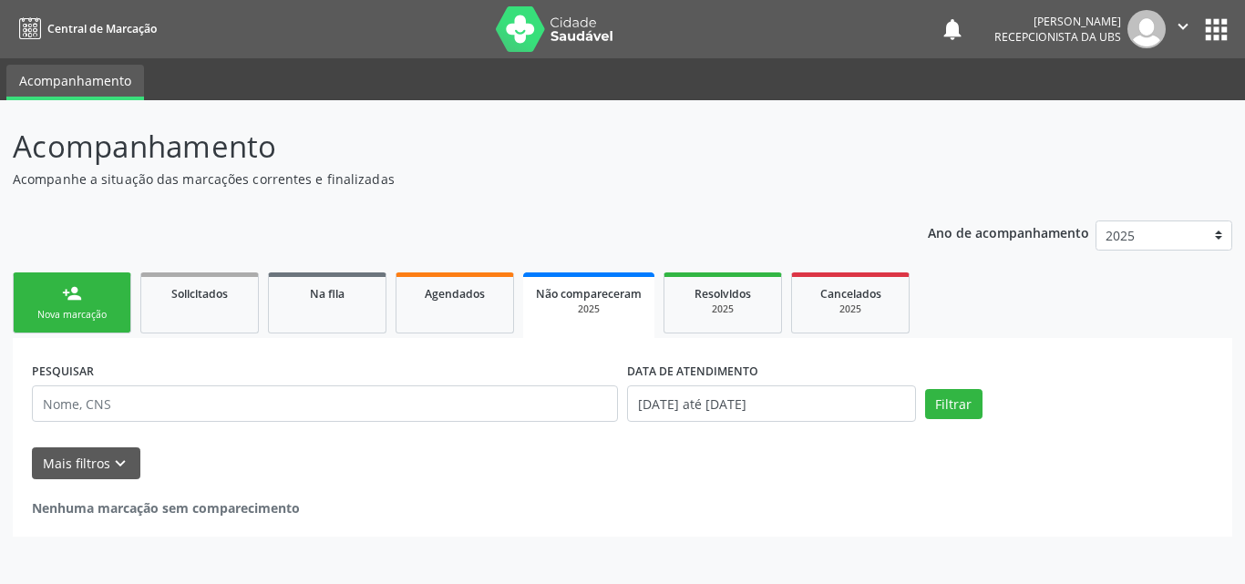
click at [71, 319] on div "Nova marcação" at bounding box center [71, 315] width 91 height 14
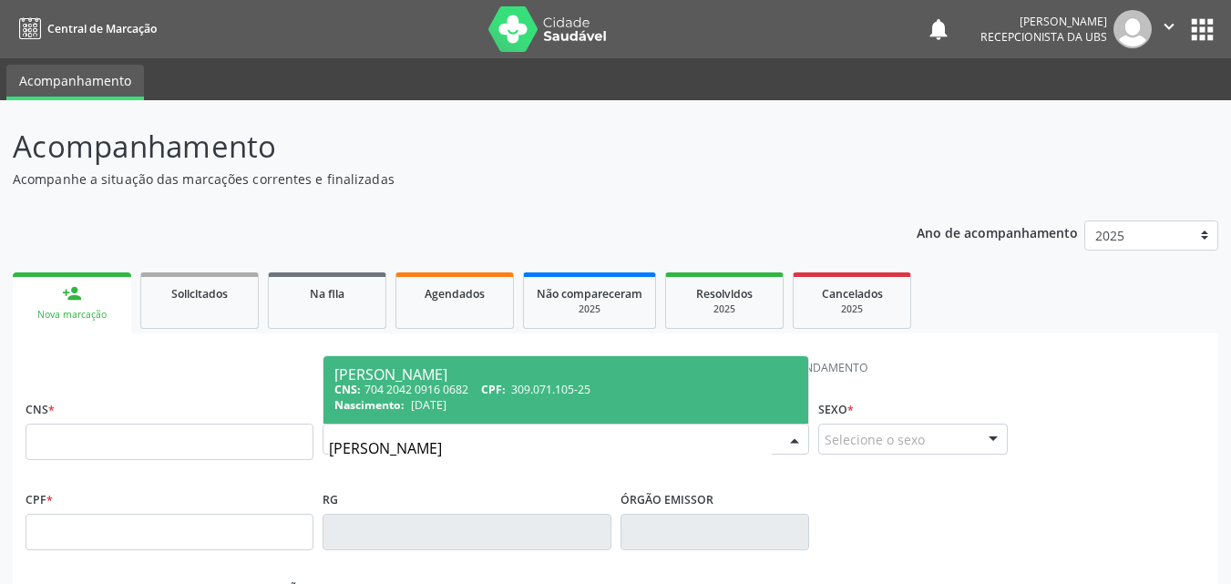
click at [574, 453] on input "[PERSON_NAME]" at bounding box center [550, 448] width 443 height 36
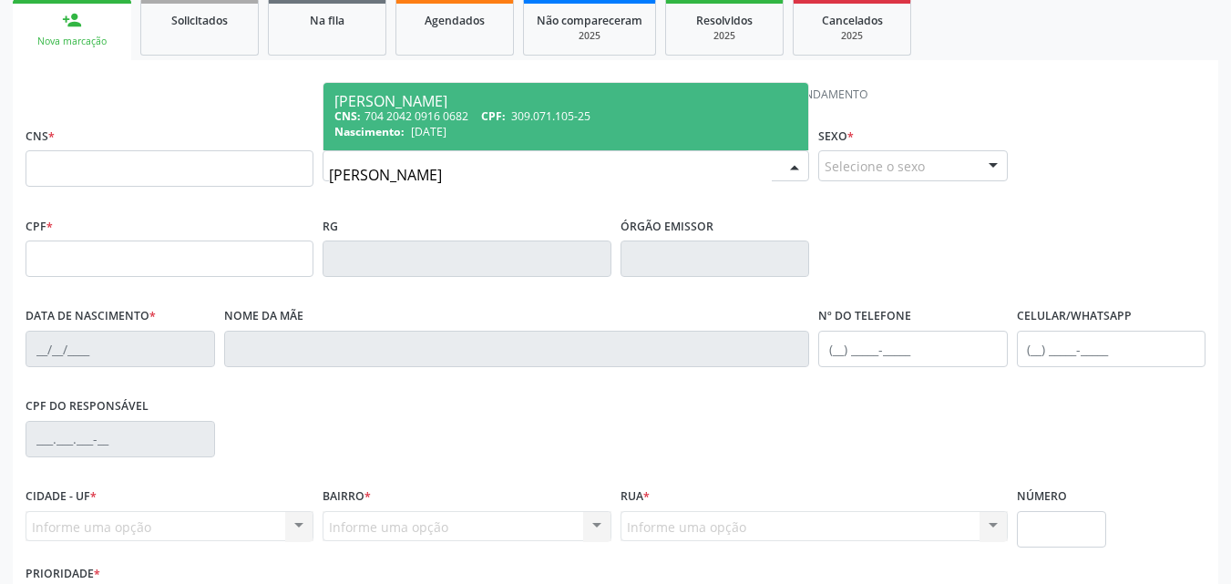
scroll to position [91, 0]
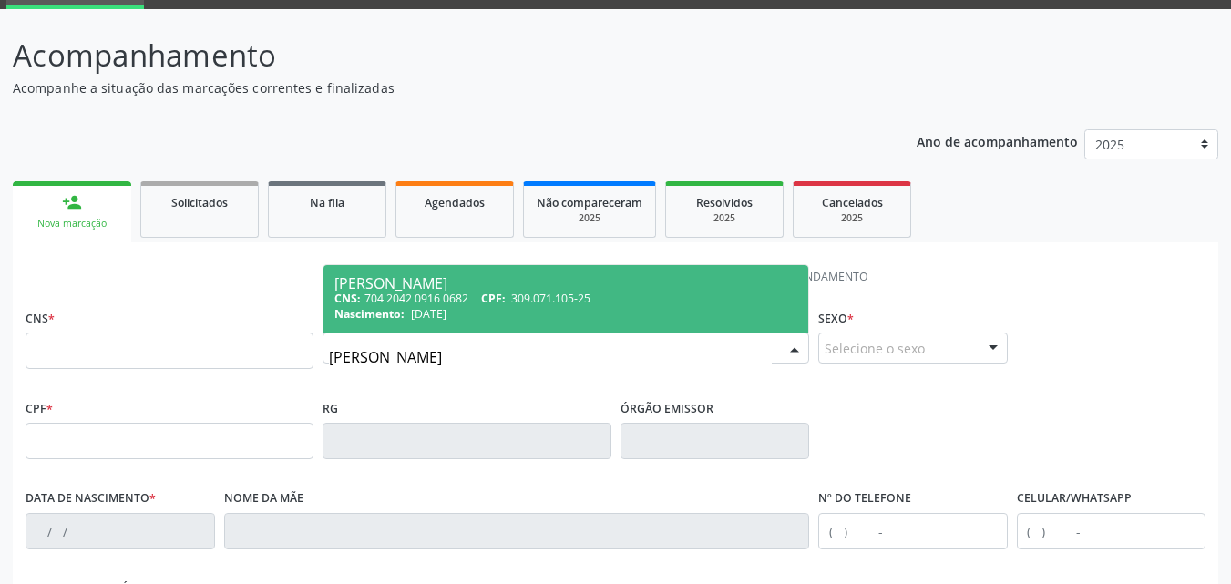
click at [592, 361] on input "[PERSON_NAME]" at bounding box center [550, 357] width 443 height 36
click at [577, 357] on input "[PERSON_NAME]" at bounding box center [550, 357] width 443 height 36
click at [571, 355] on input "[PERSON_NAME]" at bounding box center [550, 357] width 443 height 36
type input "[PERSON_NAME]"
drag, startPoint x: 630, startPoint y: 367, endPoint x: 326, endPoint y: 377, distance: 303.6
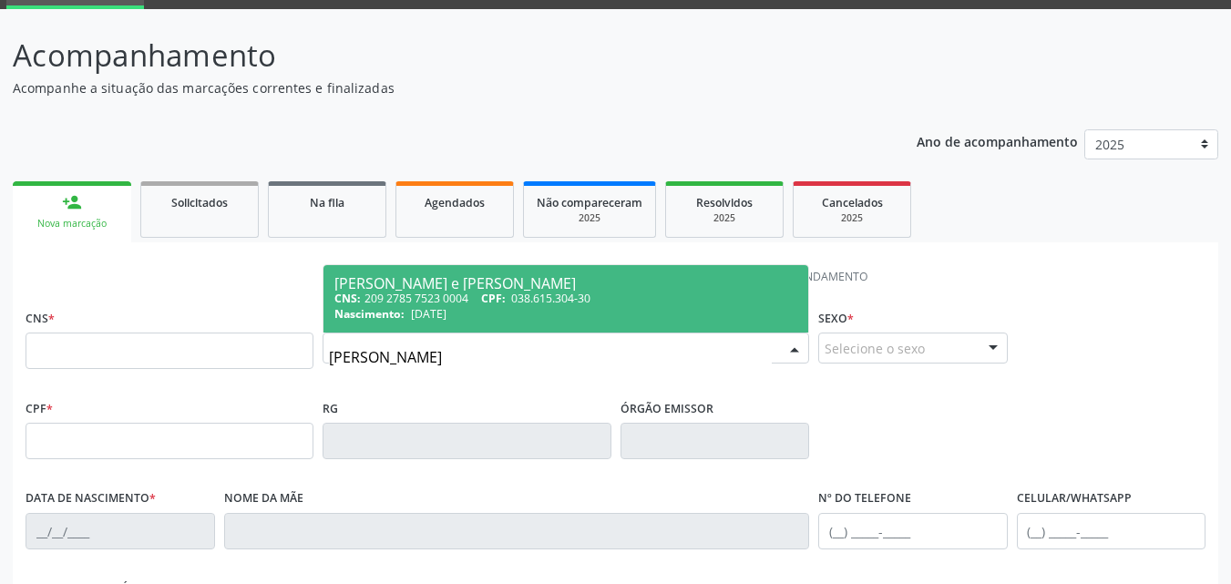
click at [329, 379] on div "Nome * [PERSON_NAME] e [PERSON_NAME] CNS: 209 2785 7523 0004 CPF: 038.615.304-3…" at bounding box center [566, 349] width 496 height 90
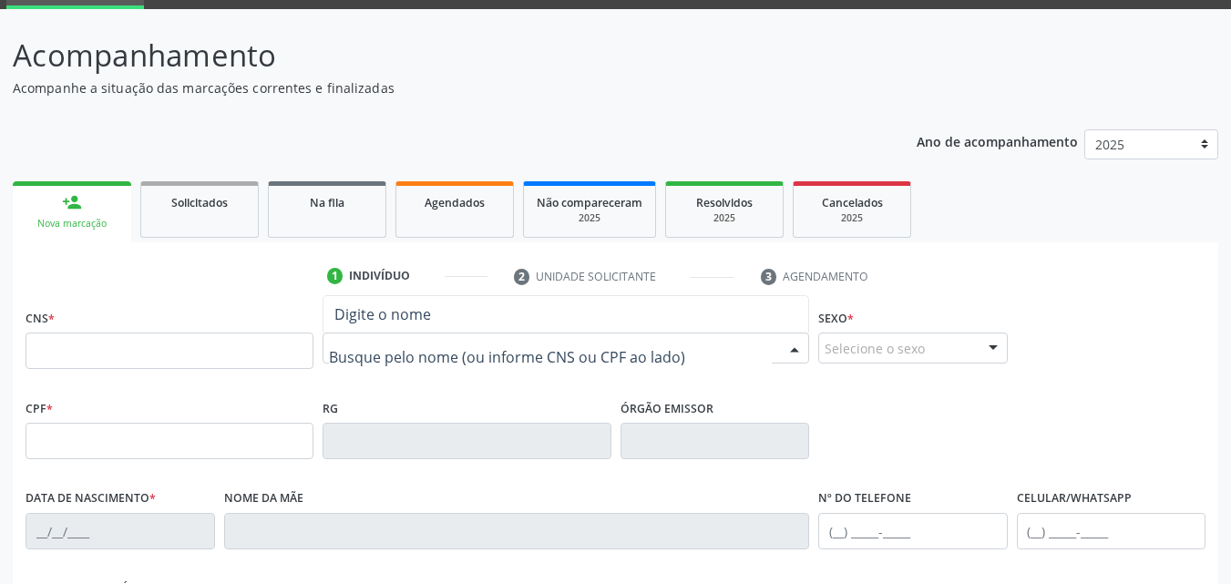
click at [351, 342] on input "text" at bounding box center [550, 357] width 443 height 36
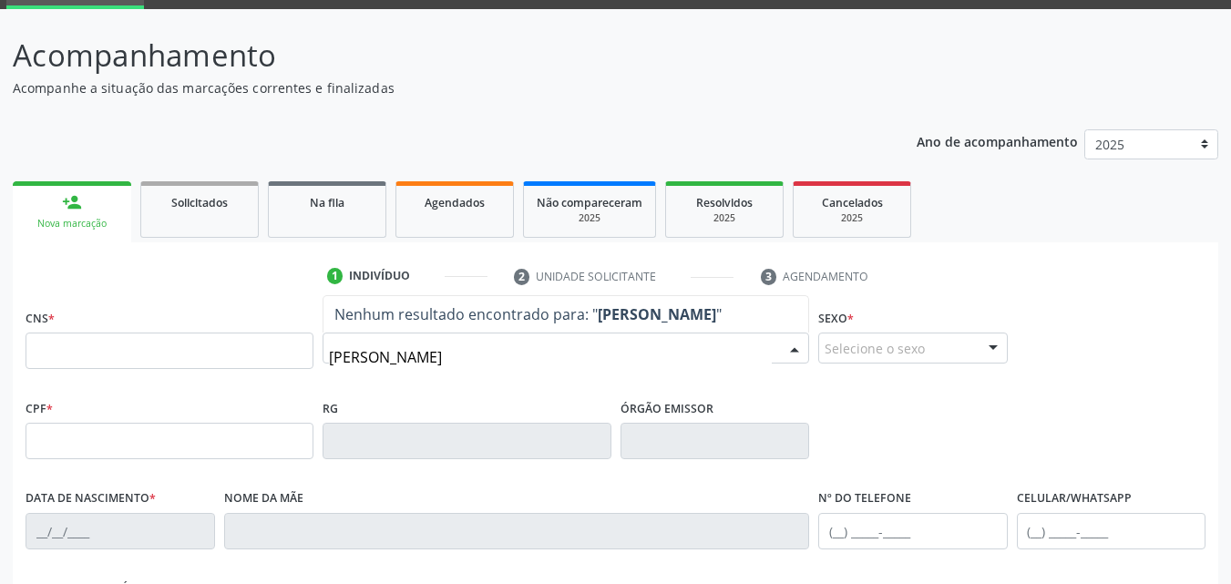
type input "[PERSON_NAME]"
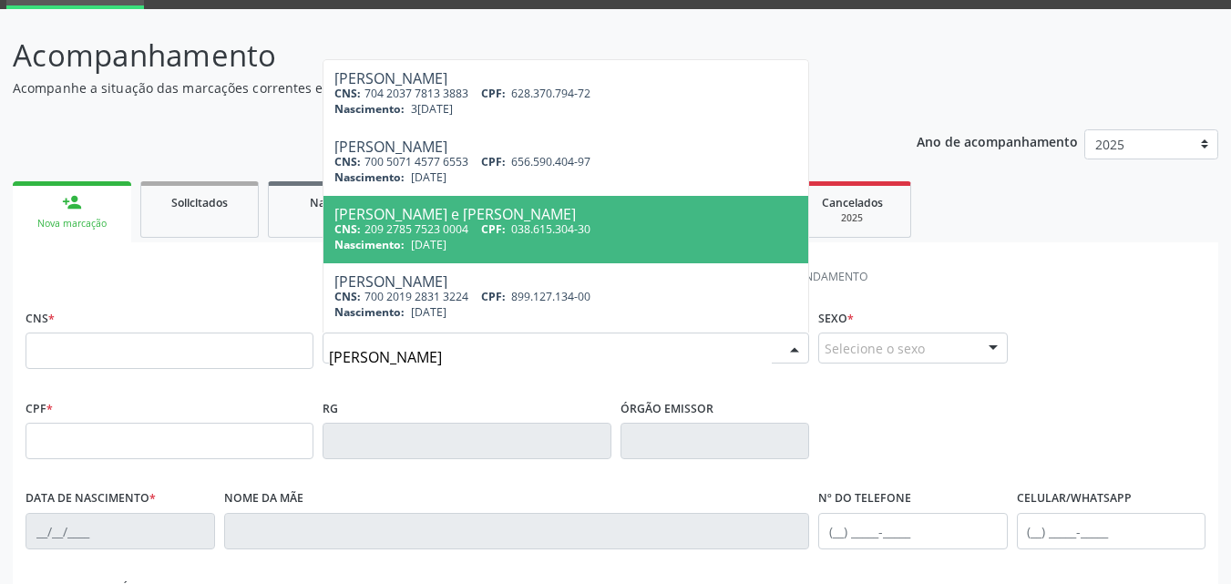
click at [452, 211] on div "[PERSON_NAME] e [PERSON_NAME]" at bounding box center [565, 214] width 463 height 15
type input "209 2785 7523 0004"
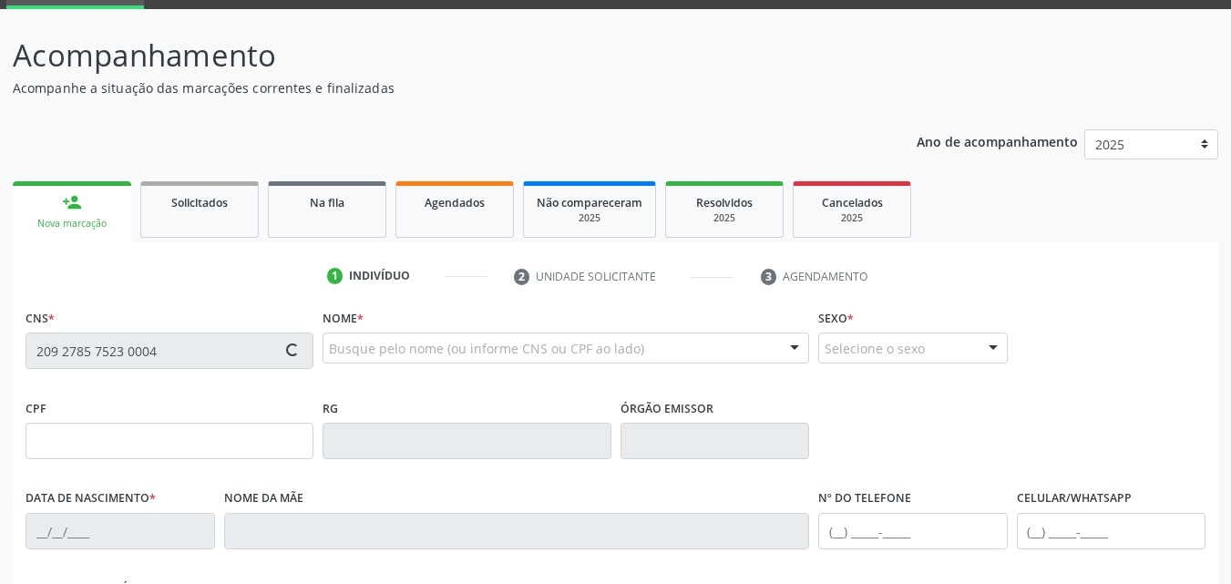
type input "038.615.304-30"
type input "[DATE]"
type input "[PERSON_NAME]"
type input "[PHONE_NUMBER]"
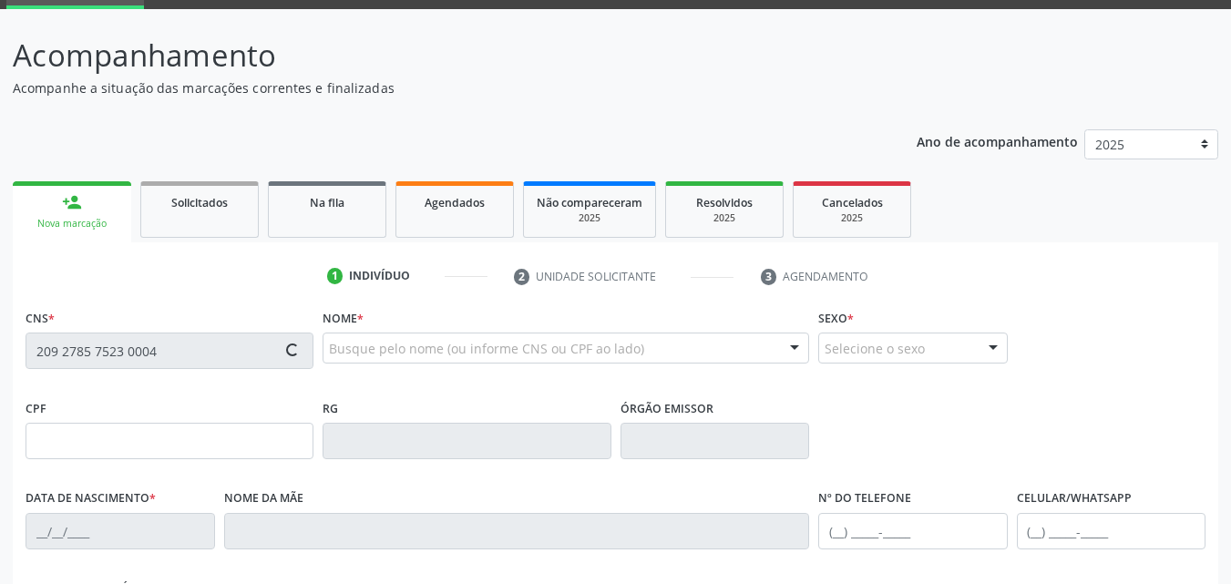
type input "360"
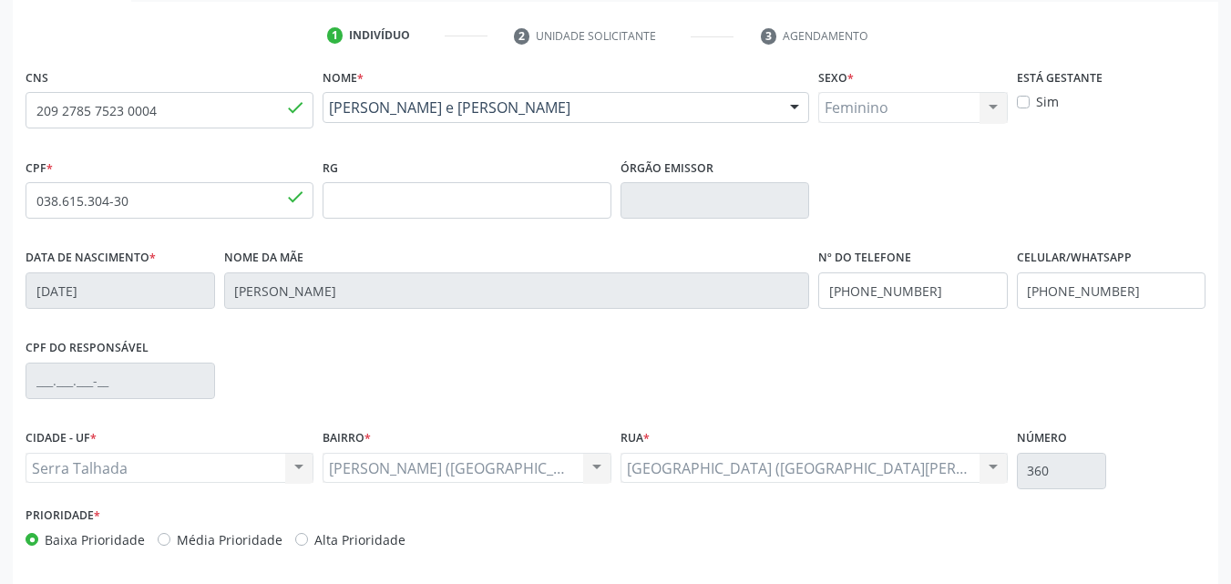
scroll to position [404, 0]
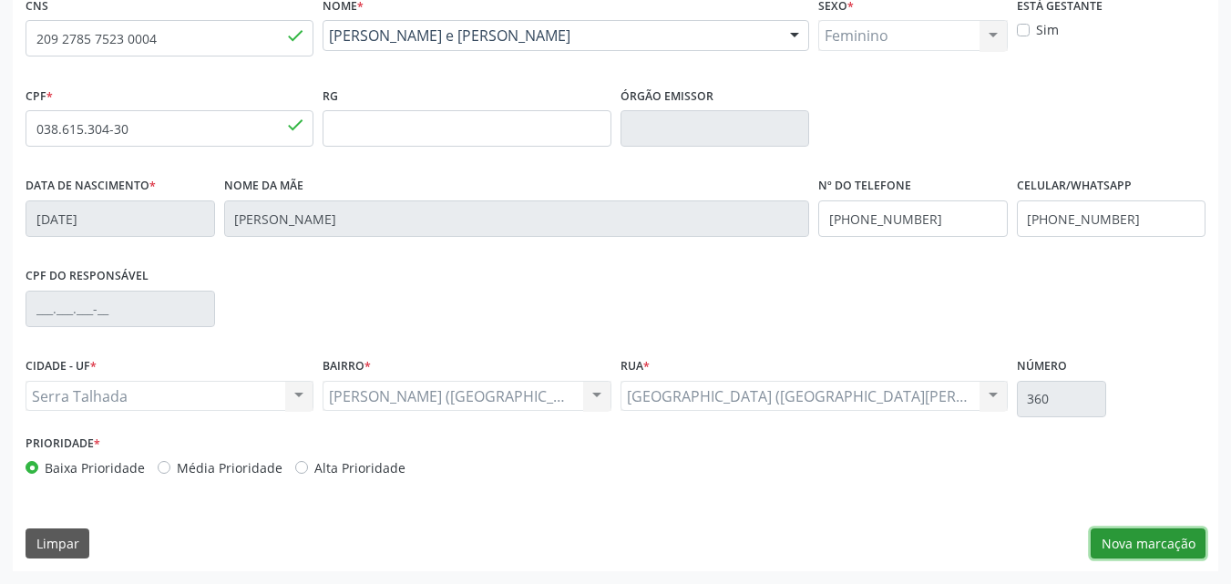
click at [1134, 542] on button "Nova marcação" at bounding box center [1148, 544] width 115 height 31
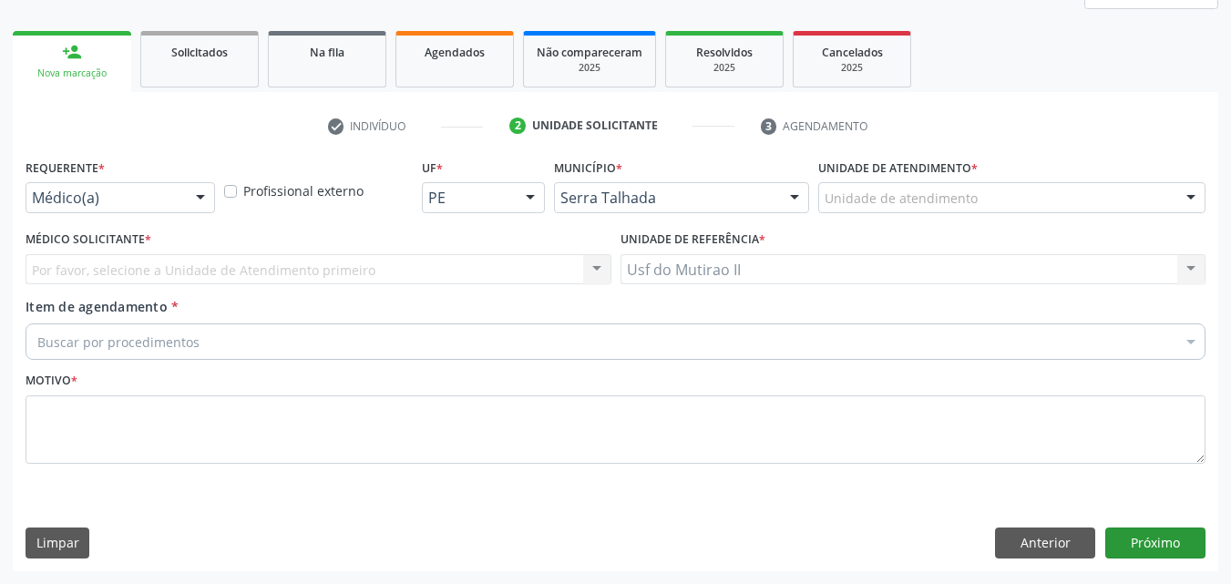
scroll to position [241, 0]
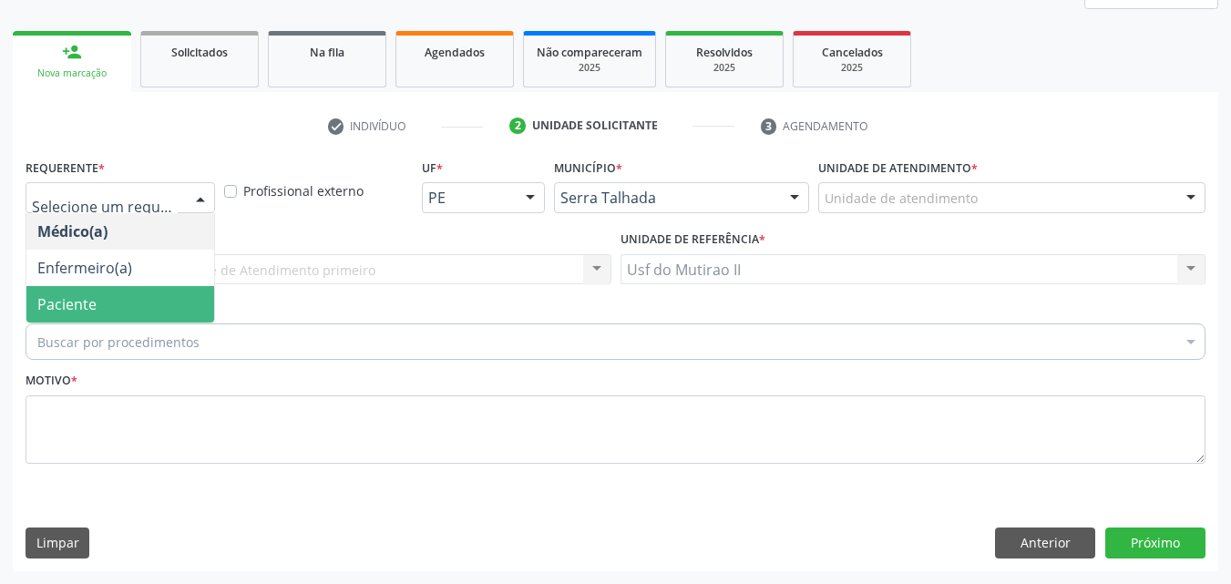
click at [162, 298] on span "Paciente" at bounding box center [120, 304] width 188 height 36
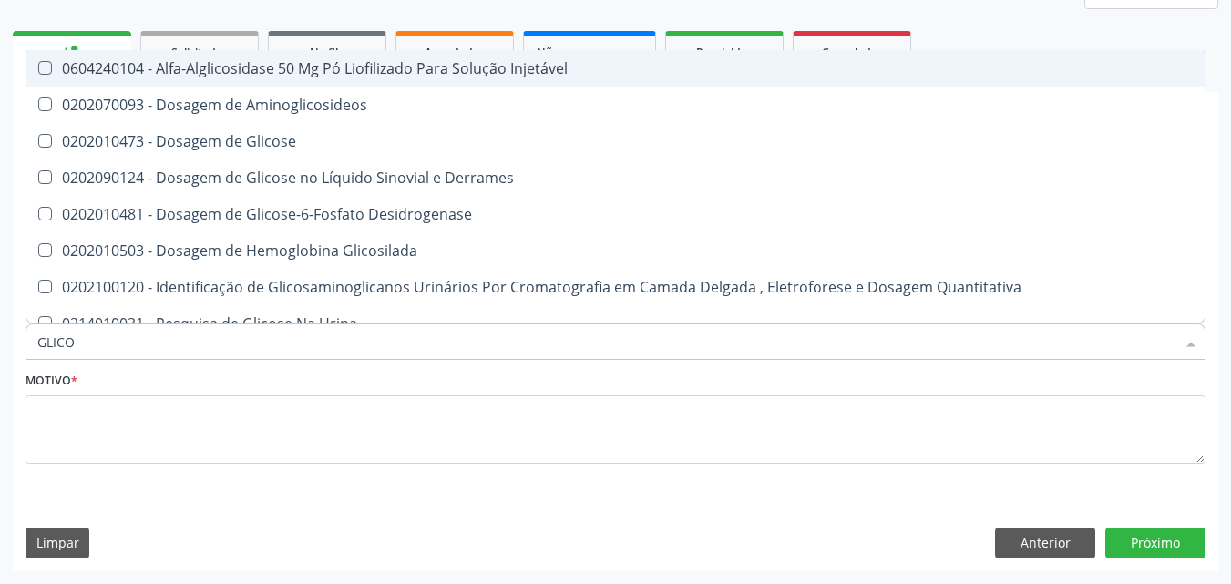
type input "GLICOS"
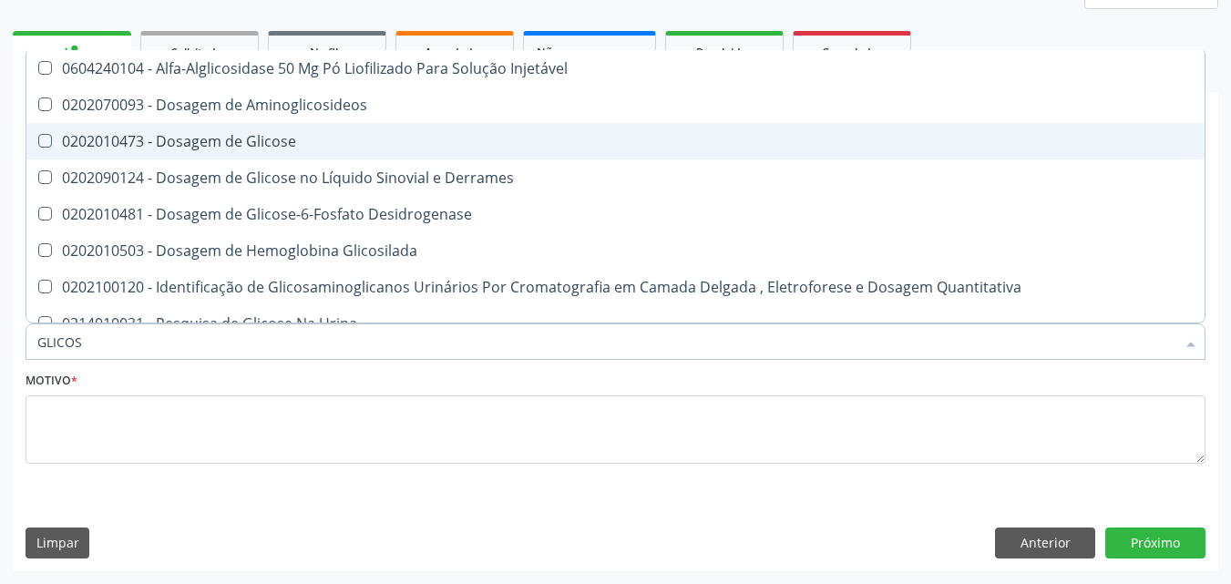
click at [207, 139] on div "0202010473 - Dosagem de Glicose" at bounding box center [615, 141] width 1156 height 15
checkbox Glicose "true"
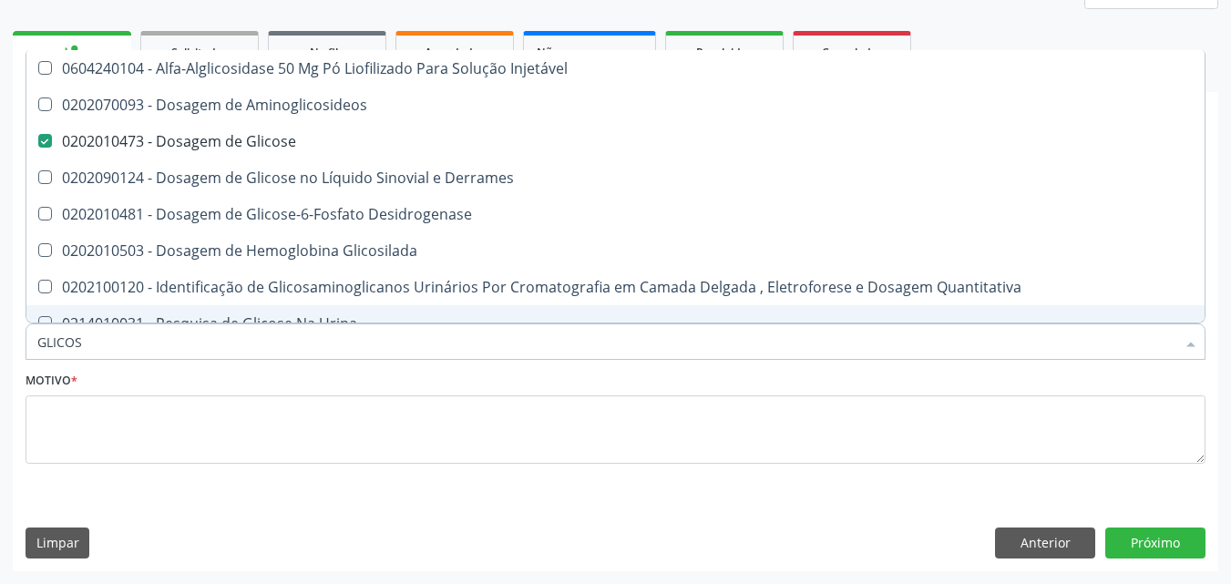
drag, startPoint x: 133, startPoint y: 351, endPoint x: 13, endPoint y: 344, distance: 120.5
click at [13, 344] on div "Requerente * Paciente Médico(a) Enfermeiro(a) Paciente Nenhum resultado encontr…" at bounding box center [616, 362] width 1206 height 416
checkbox Glicose "false"
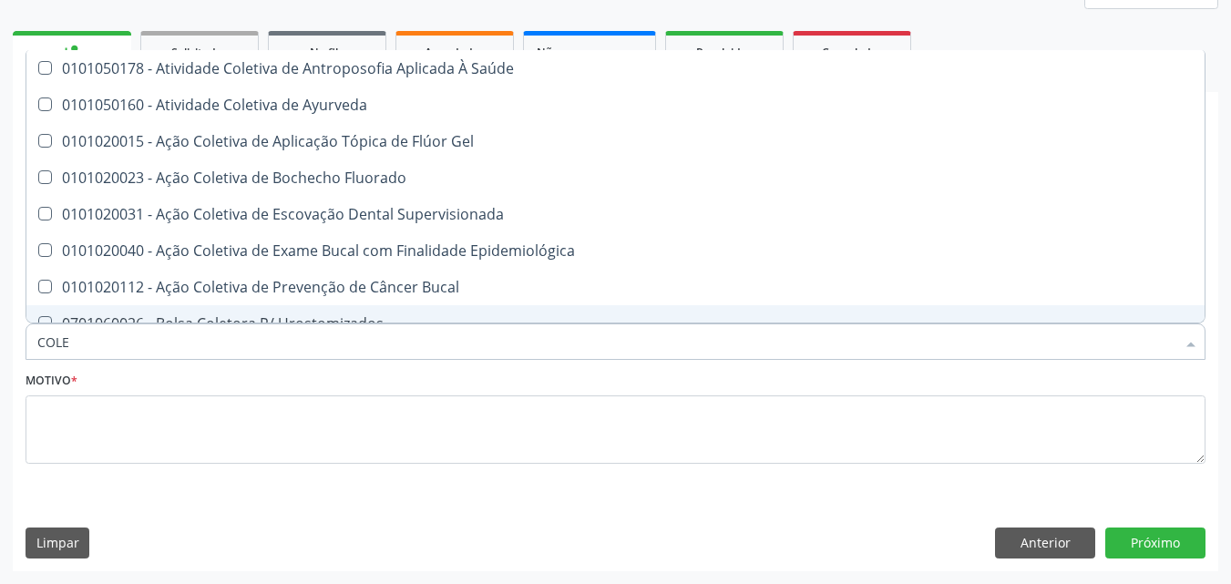
type input "COLES"
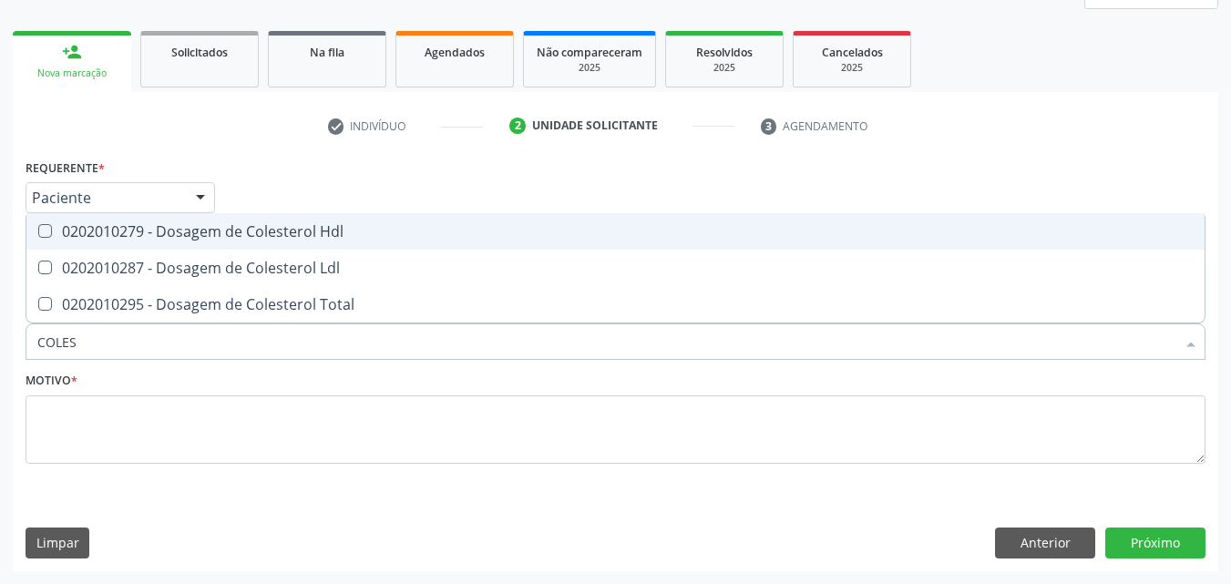
click at [101, 237] on div "0202010279 - Dosagem de Colesterol Hdl" at bounding box center [615, 231] width 1156 height 15
checkbox Hdl "true"
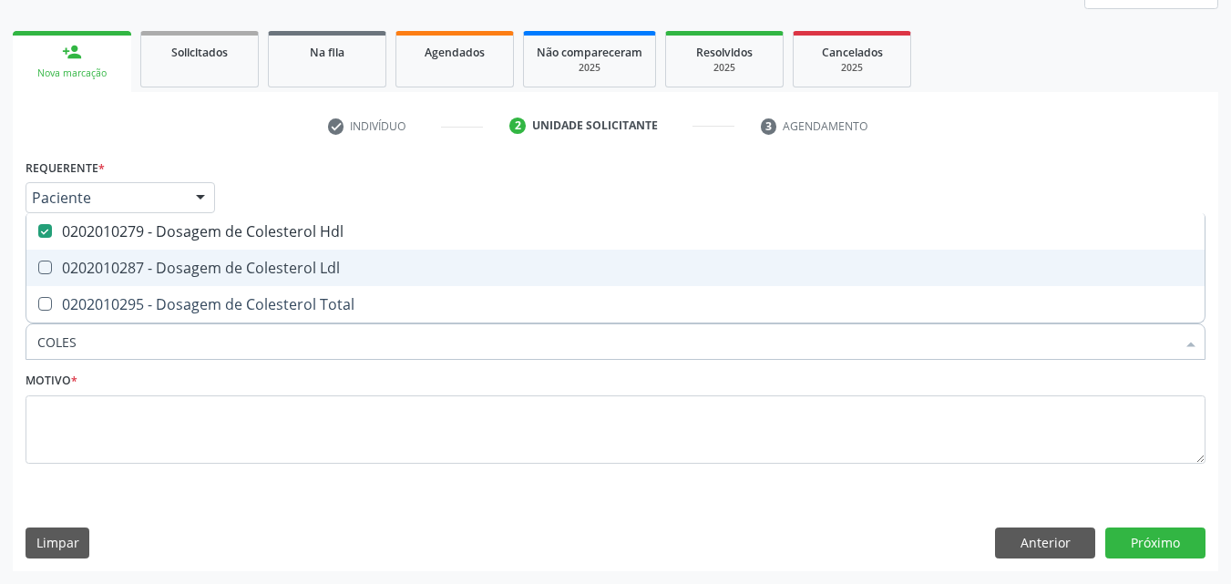
click at [101, 261] on div "0202010287 - Dosagem de Colesterol Ldl" at bounding box center [615, 268] width 1156 height 15
checkbox Ldl "true"
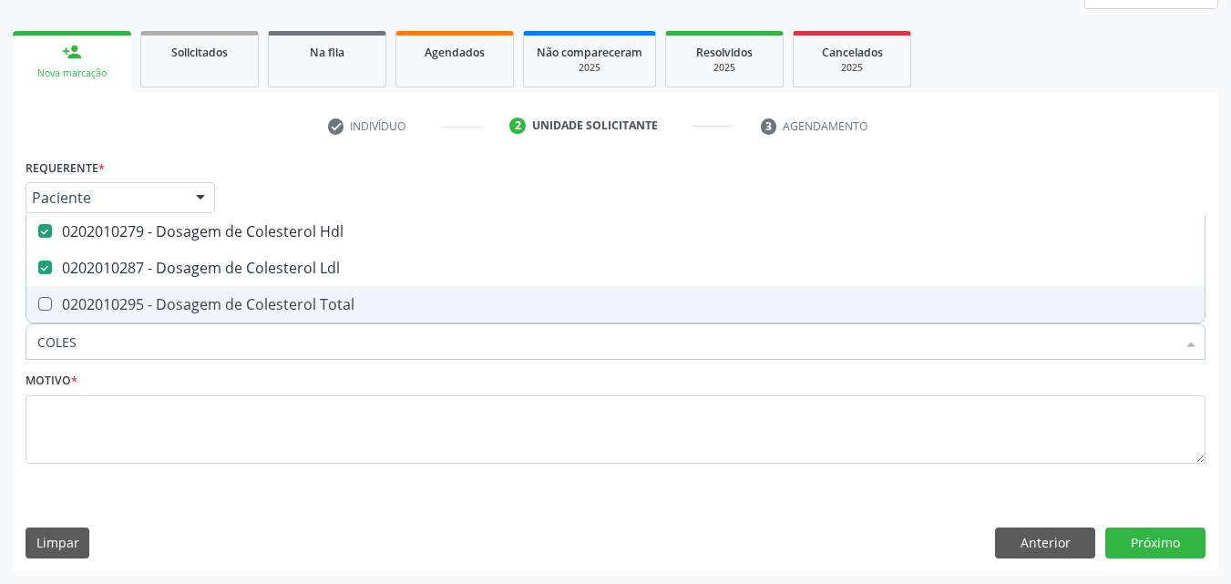
click at [101, 291] on span "0202010295 - Dosagem de Colesterol Total" at bounding box center [615, 304] width 1178 height 36
checkbox Total "true"
drag, startPoint x: 95, startPoint y: 348, endPoint x: 0, endPoint y: 337, distance: 95.4
click at [0, 340] on div "Acompanhamento Acompanhe a situação das marcações correntes e finalizadas Relat…" at bounding box center [615, 221] width 1231 height 725
checkbox Hdl "false"
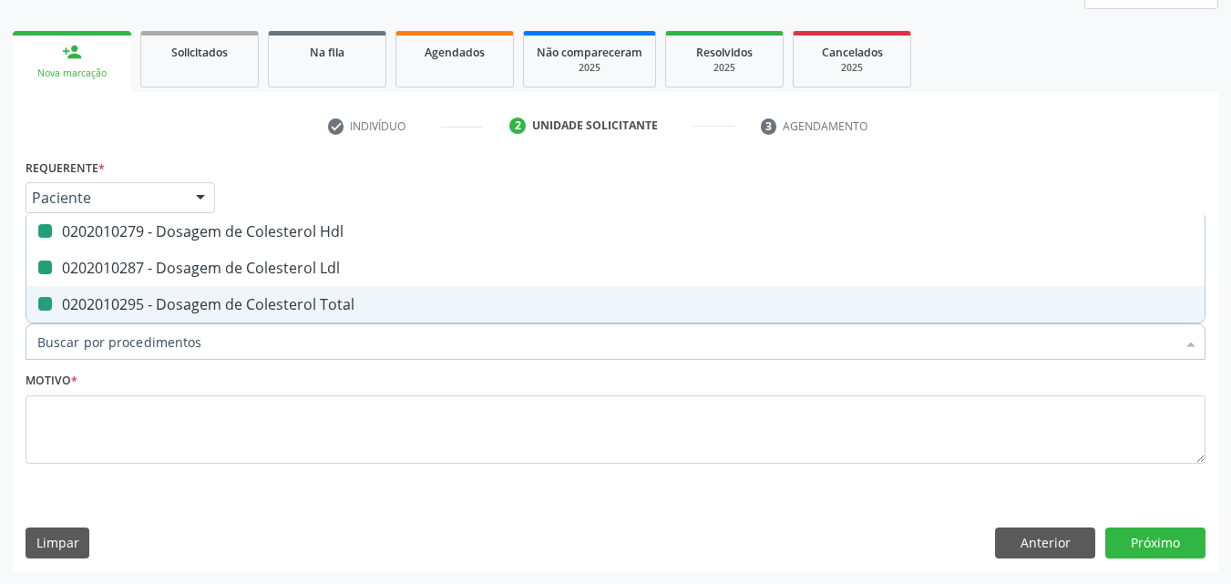
checkbox Ldl "false"
checkbox Total "false"
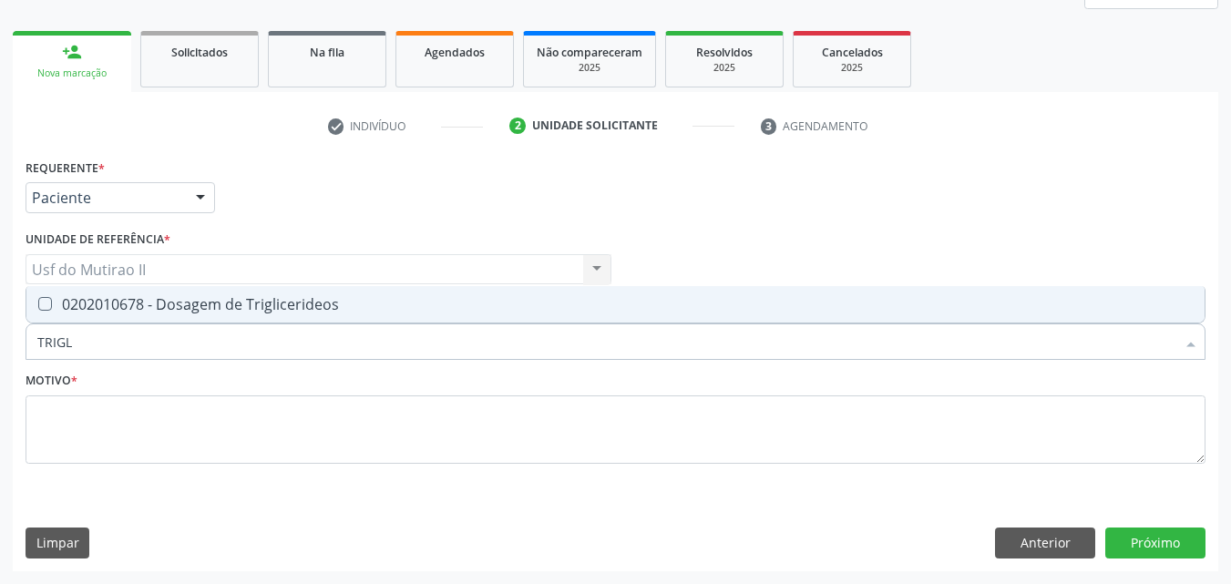
type input "TRIGLI"
click at [52, 300] on div "0202010678 - Dosagem de Triglicerideos" at bounding box center [615, 304] width 1156 height 15
checkbox Triglicerideos "true"
drag, startPoint x: 96, startPoint y: 346, endPoint x: 0, endPoint y: 335, distance: 96.3
click at [0, 335] on div "Acompanhamento Acompanhe a situação das marcações correntes e finalizadas Relat…" at bounding box center [615, 221] width 1231 height 725
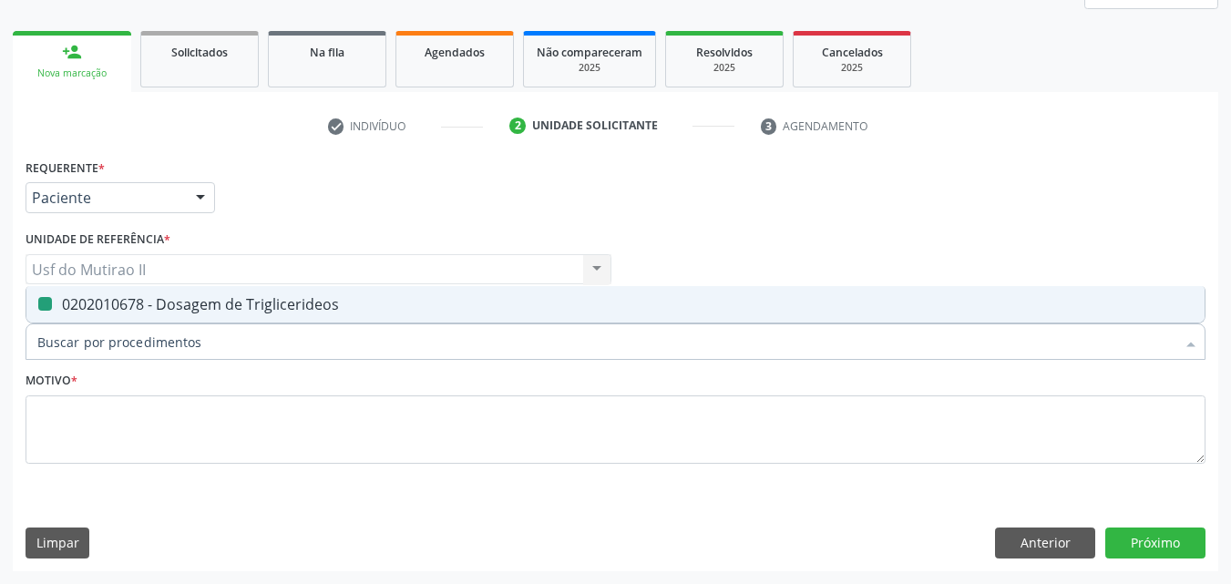
type input "T"
checkbox Triglicerideos "false"
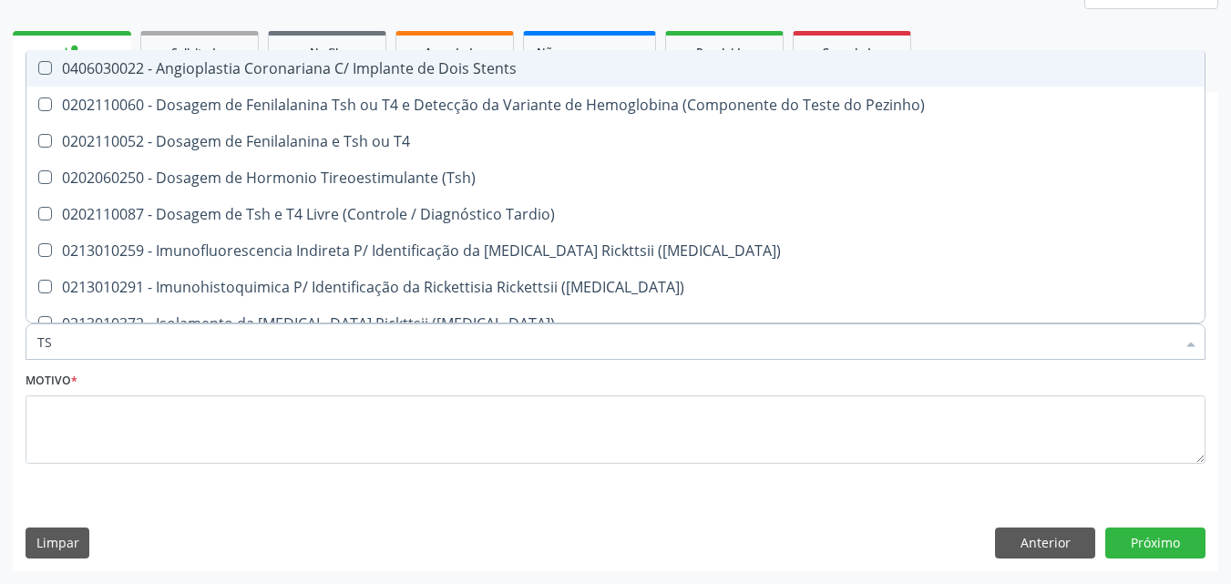
type input "TSH"
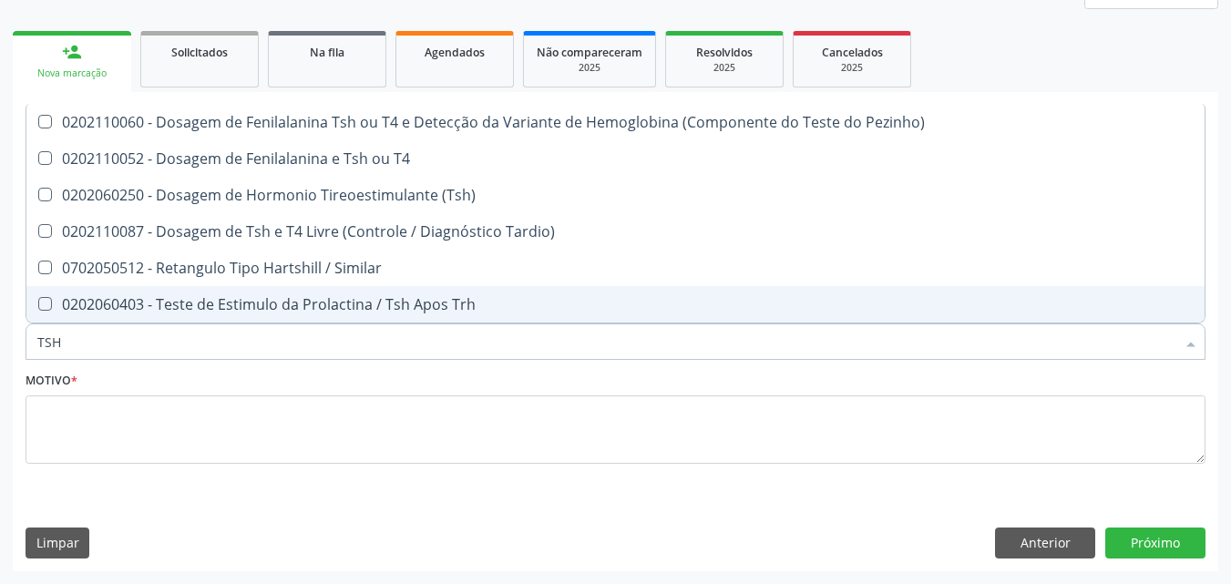
drag, startPoint x: 75, startPoint y: 350, endPoint x: 17, endPoint y: 349, distance: 57.4
click at [17, 349] on div "Requerente * Paciente Médico(a) Enfermeiro(a) Paciente Nenhum resultado encontr…" at bounding box center [616, 362] width 1206 height 416
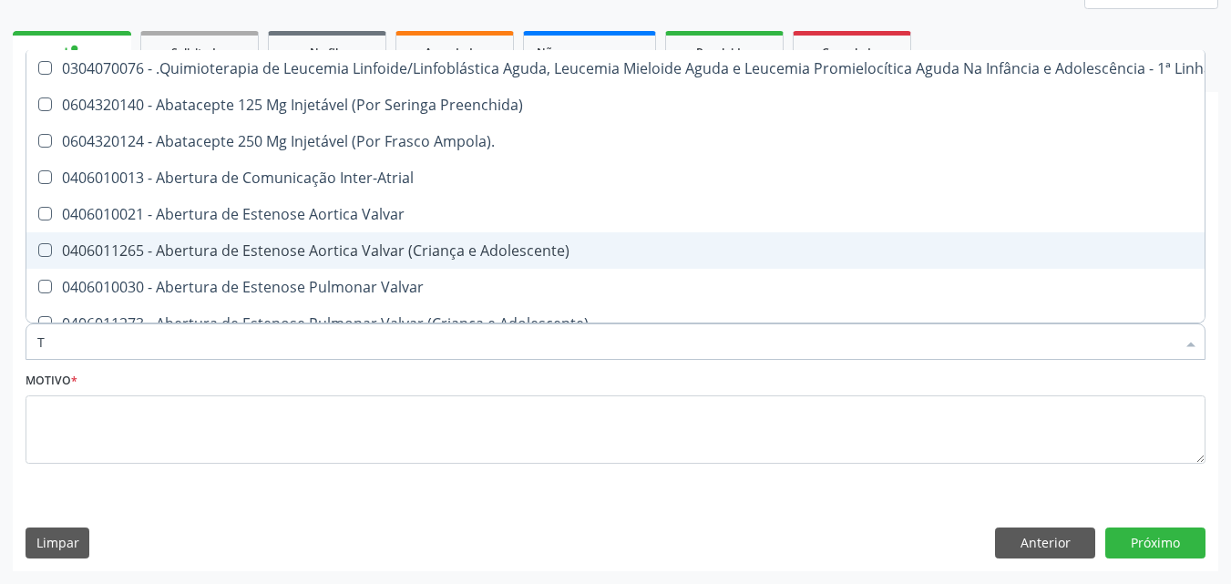
type input "TG"
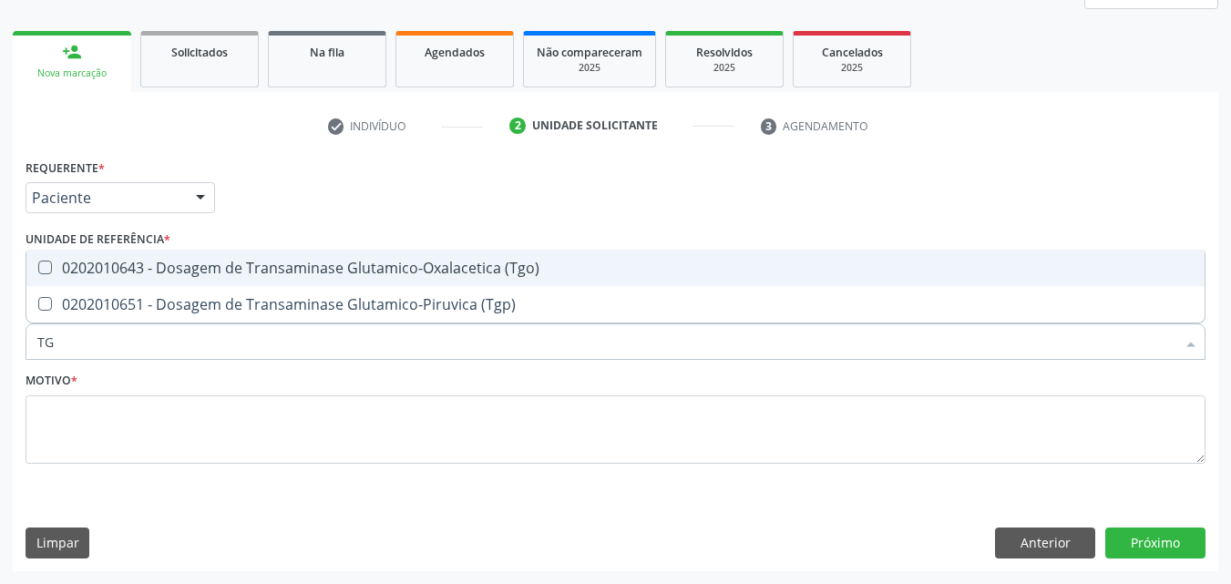
click at [168, 257] on span "0202010643 - Dosagem de Transaminase Glutamico-Oxalacetica (Tgo)" at bounding box center [615, 268] width 1178 height 36
checkbox \(Tgo\) "true"
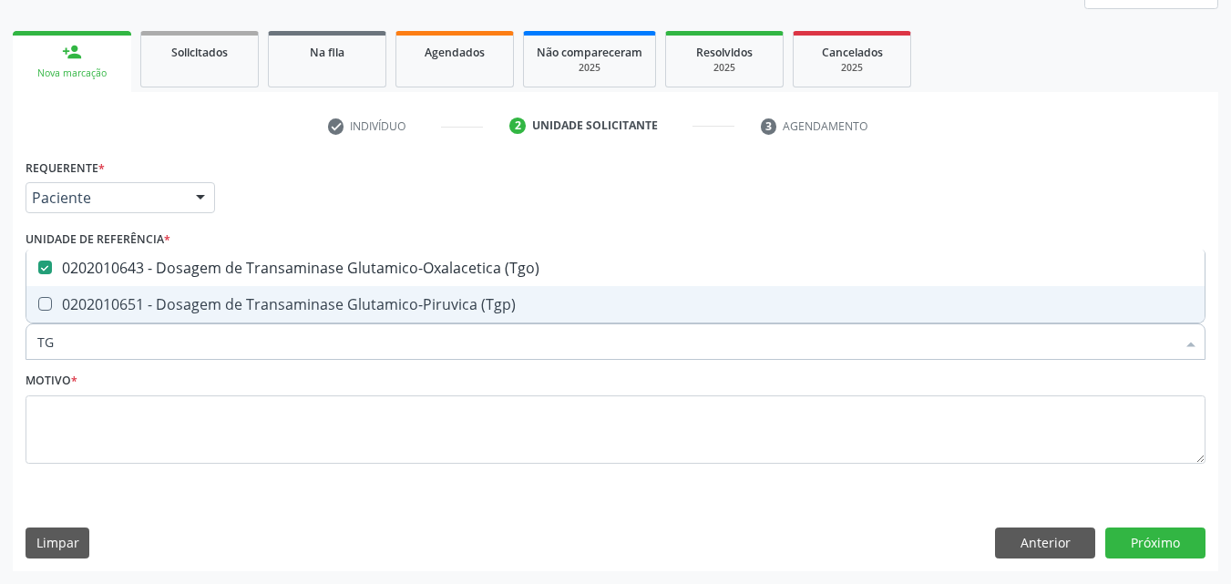
click at [161, 300] on div "0202010651 - Dosagem de Transaminase Glutamico-Piruvica (Tgp)" at bounding box center [615, 304] width 1156 height 15
checkbox \(Tgp\) "true"
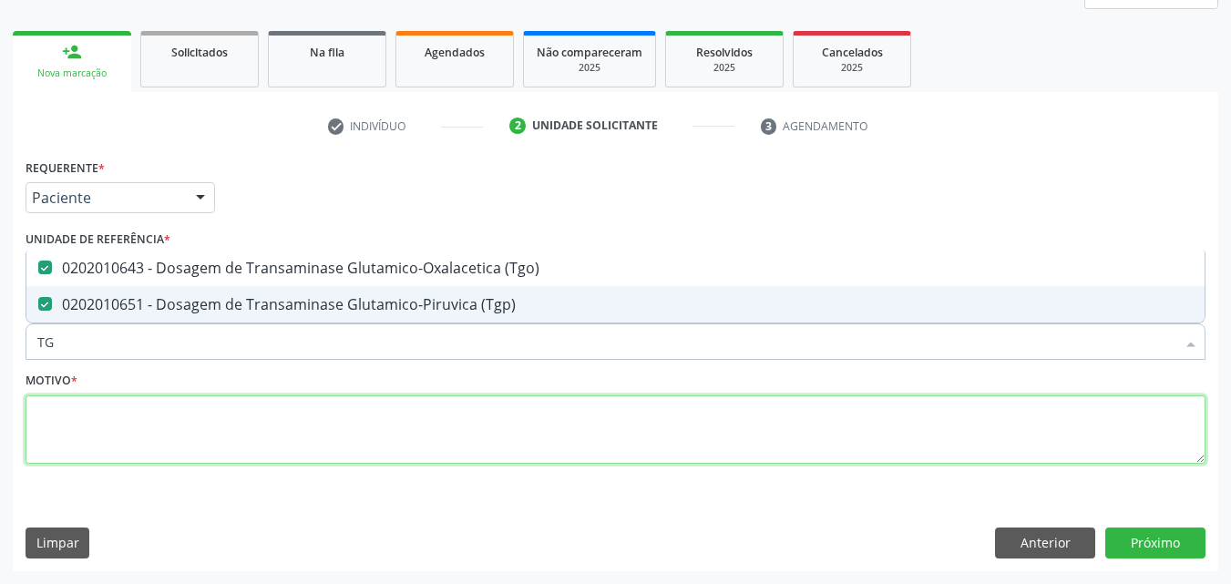
click at [194, 439] on textarea at bounding box center [616, 429] width 1180 height 69
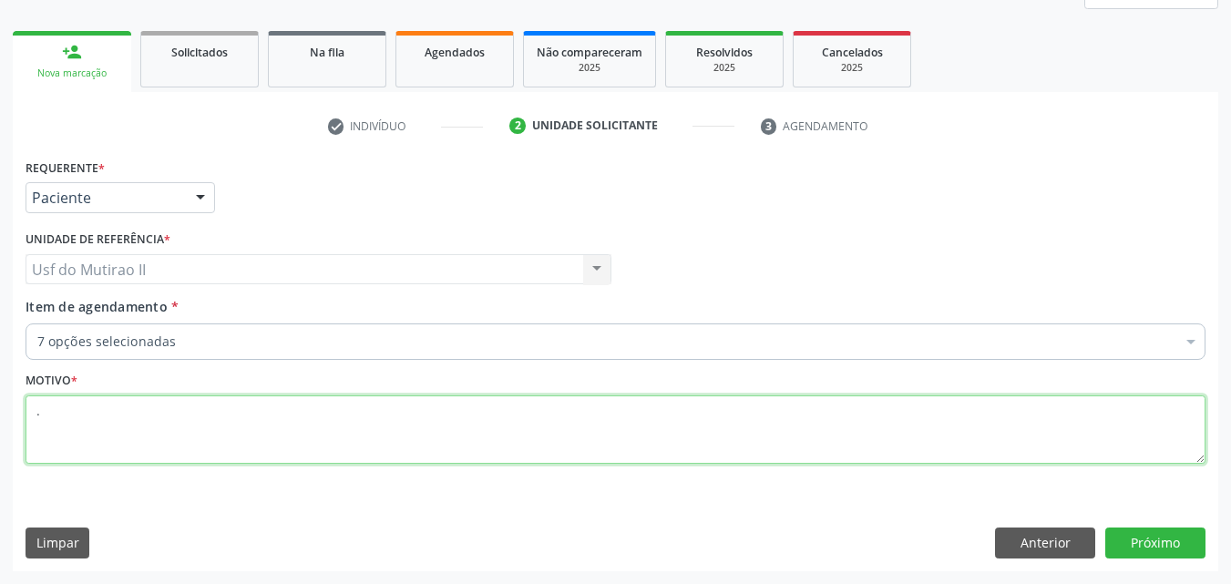
type textarea "."
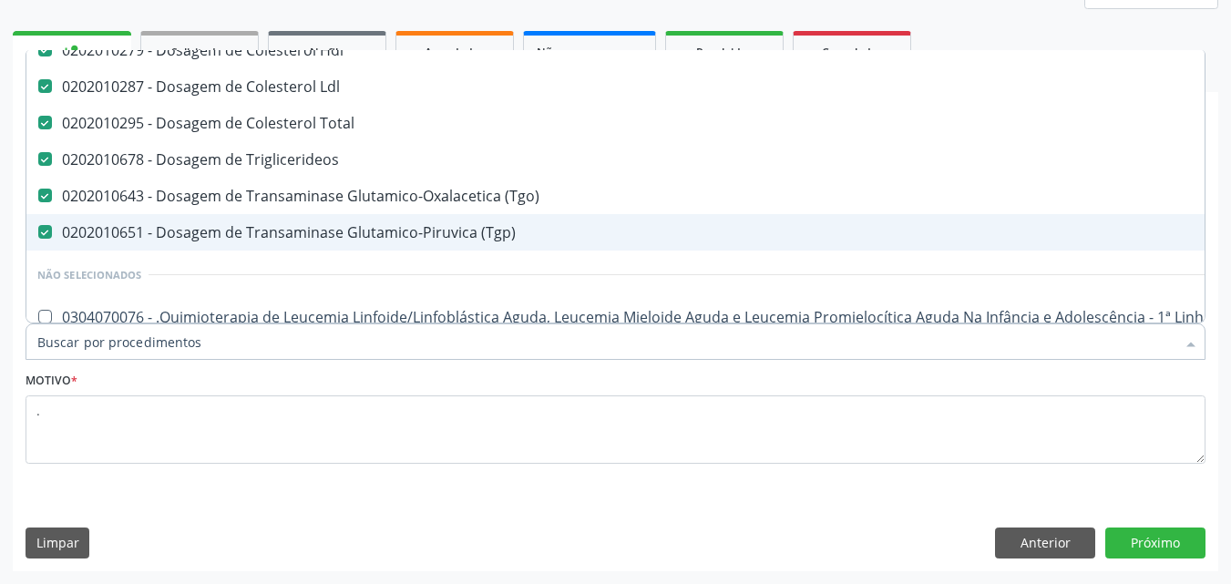
scroll to position [182, 0]
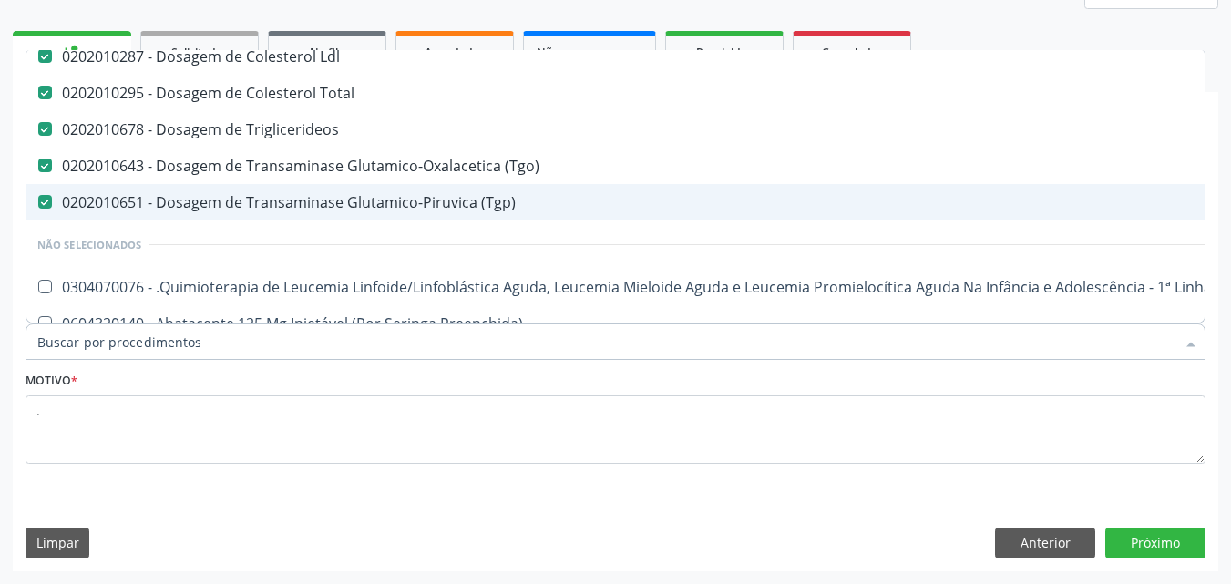
click at [145, 349] on input "Item de agendamento *" at bounding box center [606, 341] width 1138 height 36
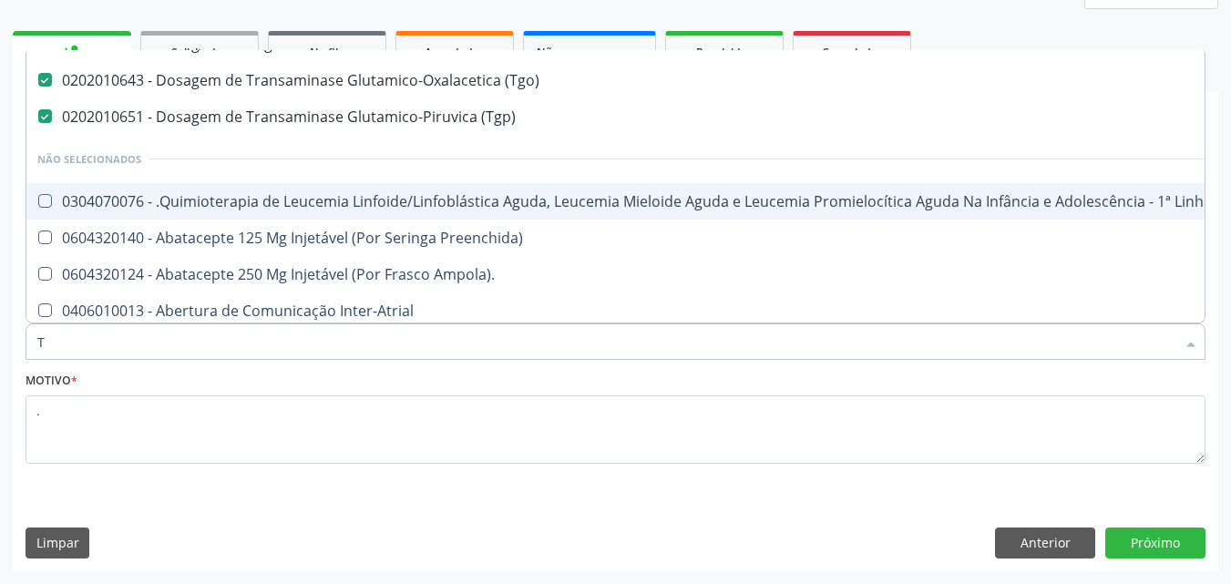
scroll to position [133, 0]
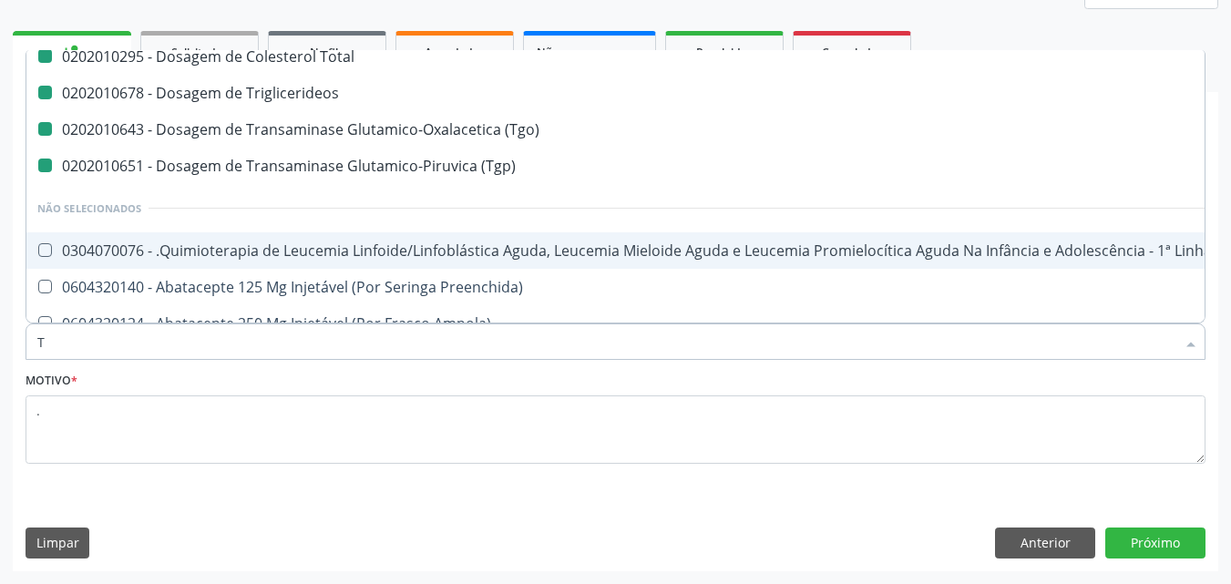
type input "TS"
checkbox Hdl "false"
checkbox Ldl "false"
checkbox Total "false"
checkbox Triglicerideos "false"
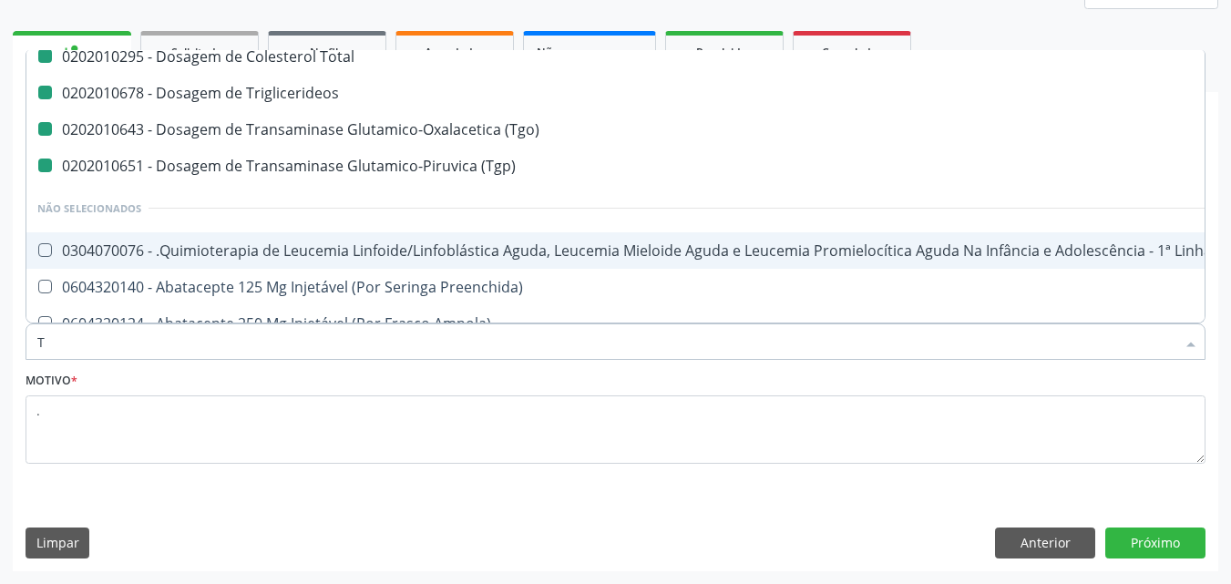
checkbox \(Tgo\) "false"
checkbox \(Tgp\) "false"
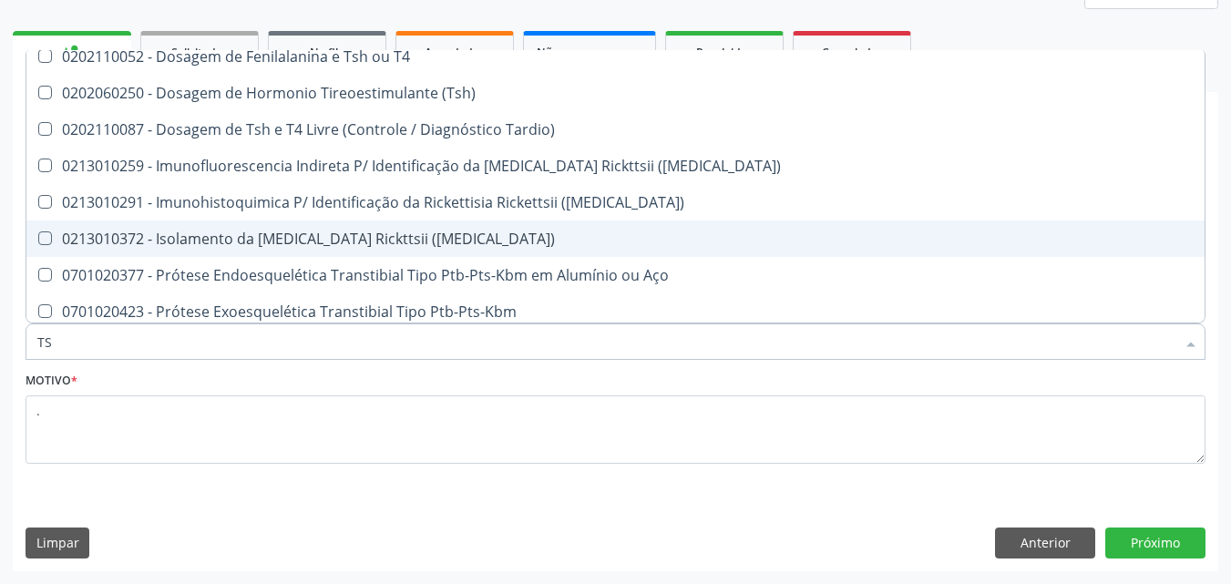
type input "TSH"
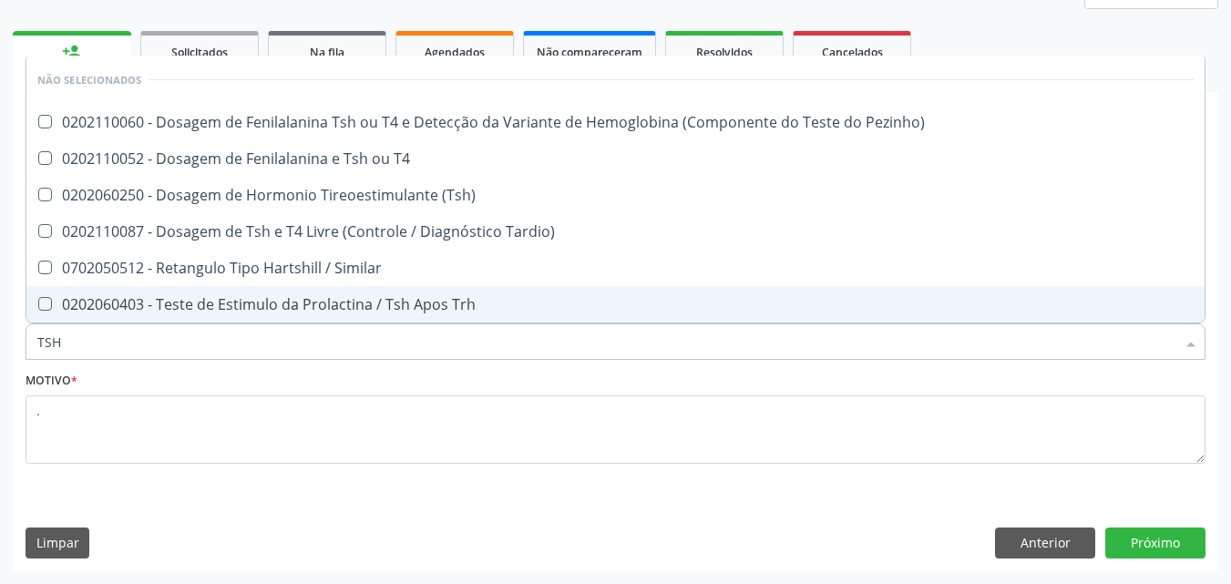
scroll to position [0, 0]
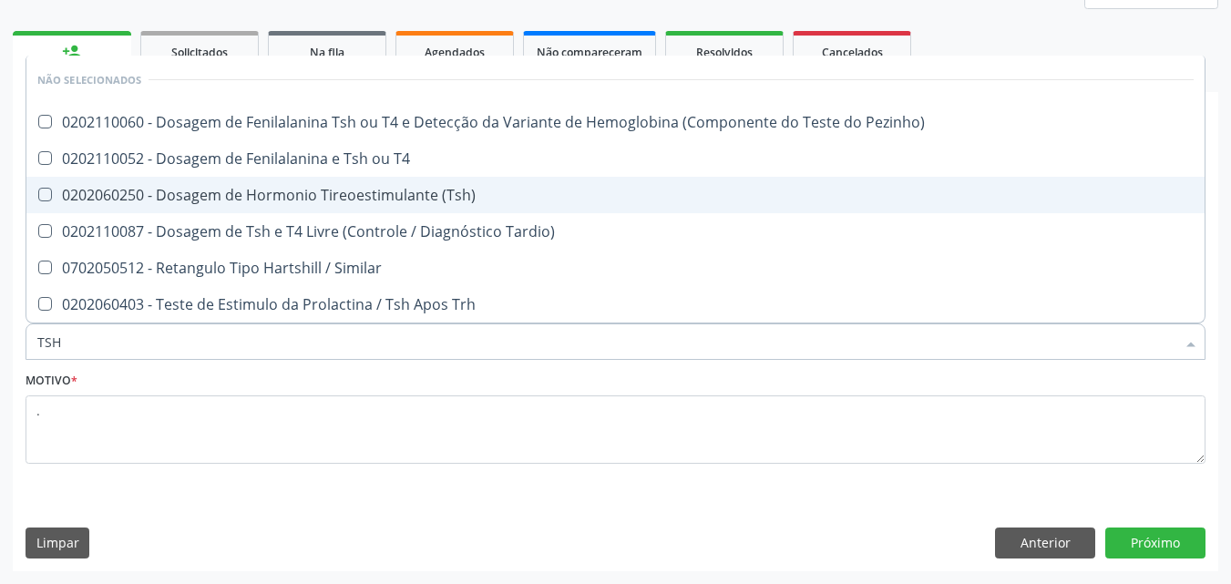
click at [200, 197] on div "0202060250 - Dosagem de Hormonio Tireoestimulante (Tsh)" at bounding box center [615, 195] width 1156 height 15
checkbox \(Tsh\) "true"
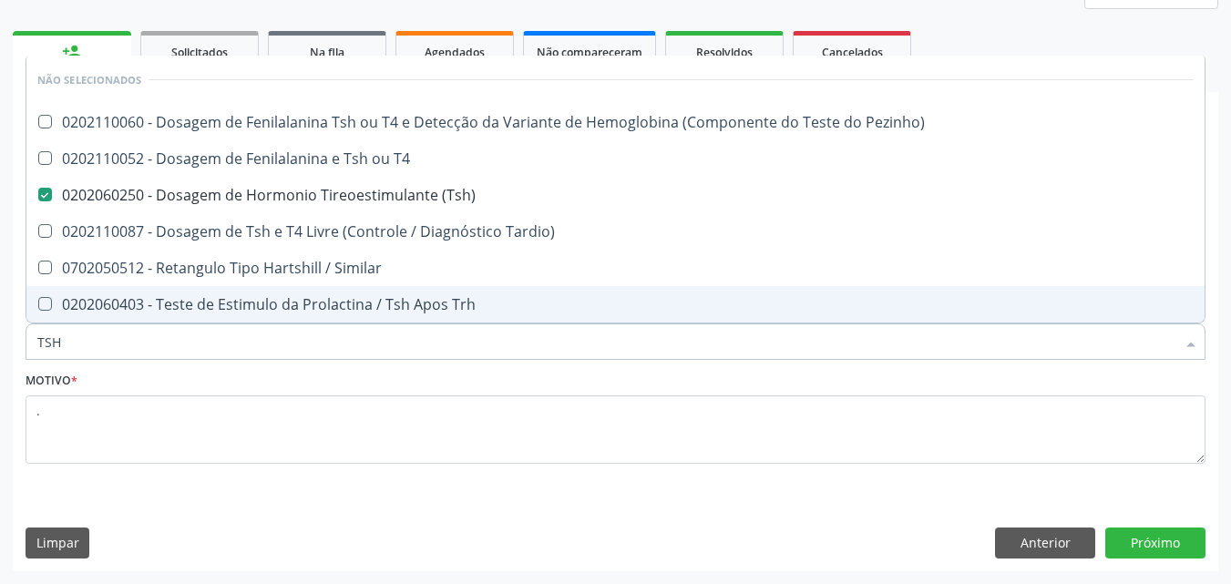
drag, startPoint x: 155, startPoint y: 340, endPoint x: 44, endPoint y: 348, distance: 111.5
click at [44, 348] on input "TSH" at bounding box center [606, 341] width 1138 height 36
type input "T"
checkbox Pezinho\) "true"
checkbox T4 "true"
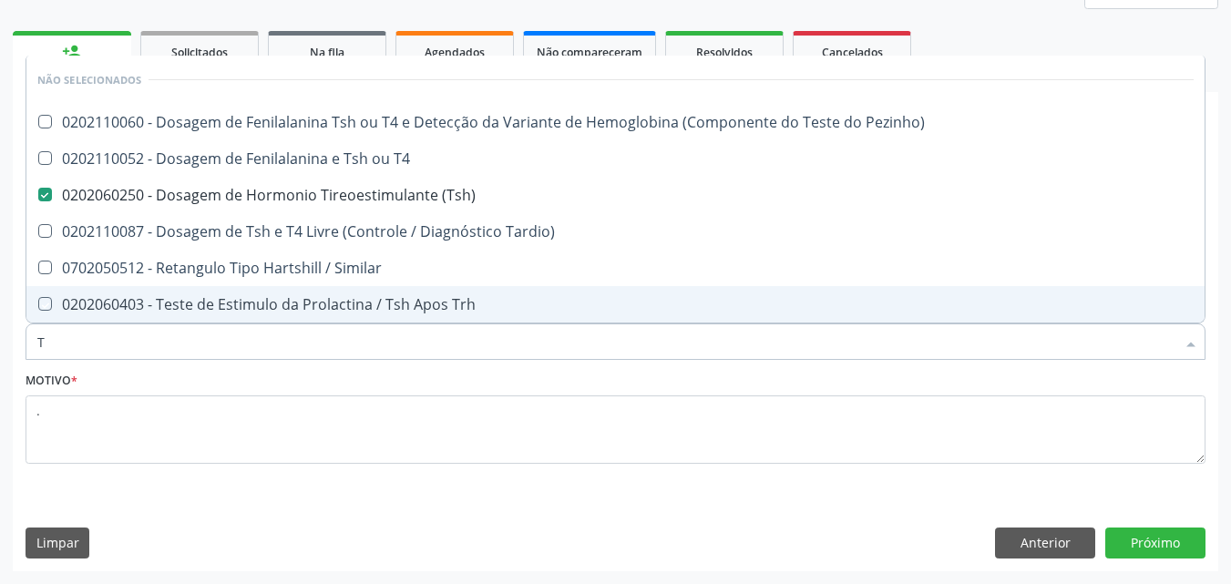
checkbox Tardio\) "true"
checkbox Similar "true"
checkbox Trh "true"
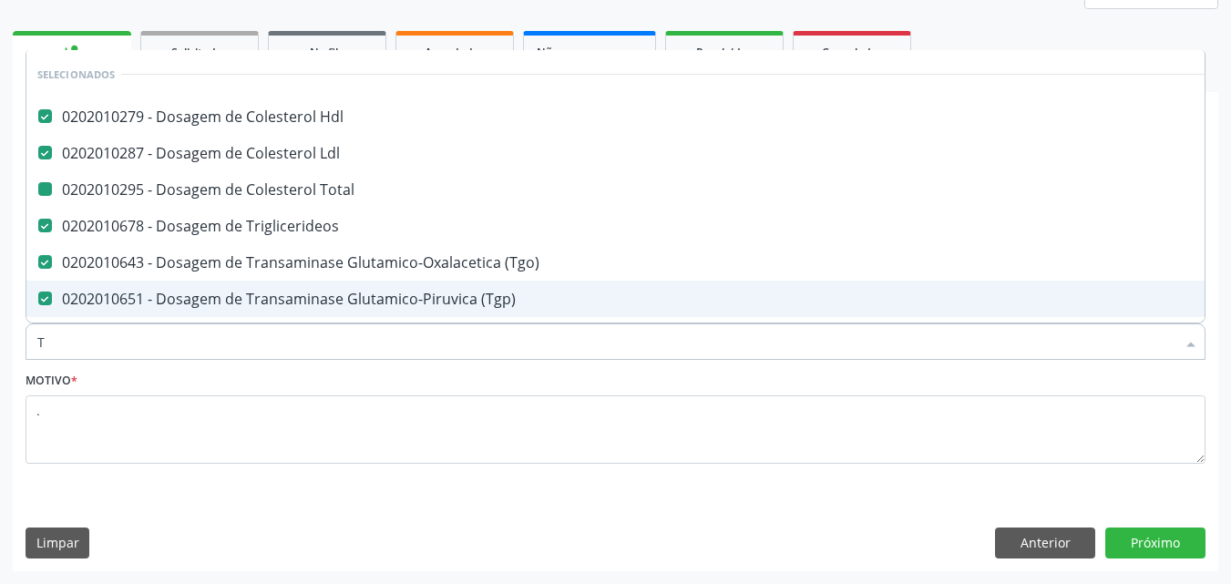
type input "T4"
checkbox Hdl "false"
checkbox Ldl "false"
checkbox Total "false"
checkbox Triglicerideos "false"
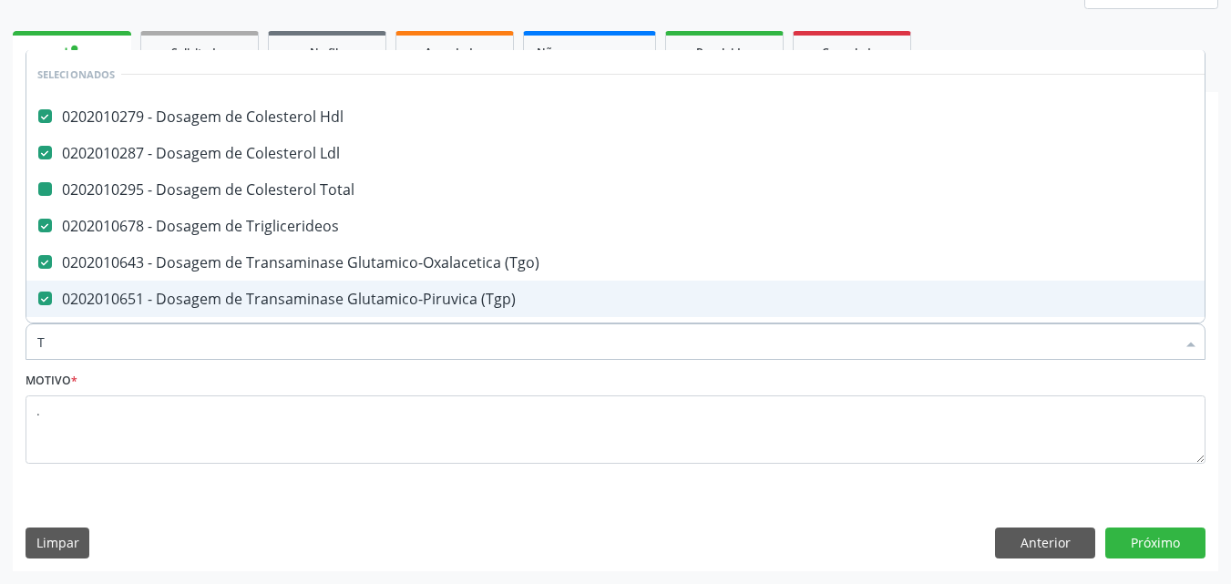
checkbox \(Tgo\) "false"
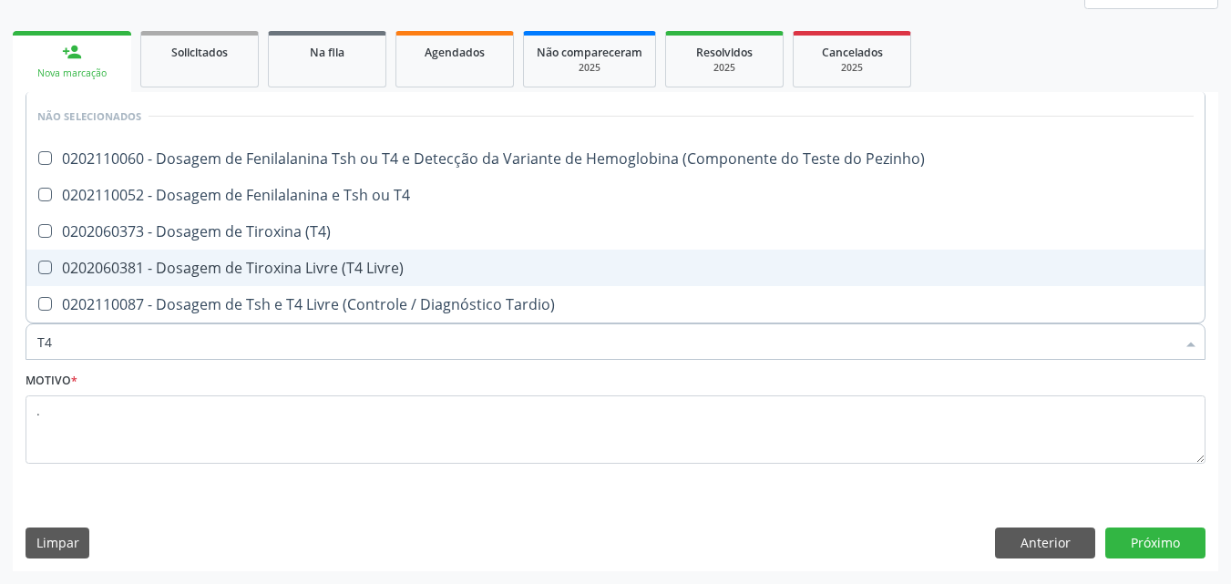
click at [214, 268] on div "0202060381 - Dosagem de Tiroxina Livre (T4 Livre)" at bounding box center [615, 268] width 1156 height 15
checkbox Livre\) "true"
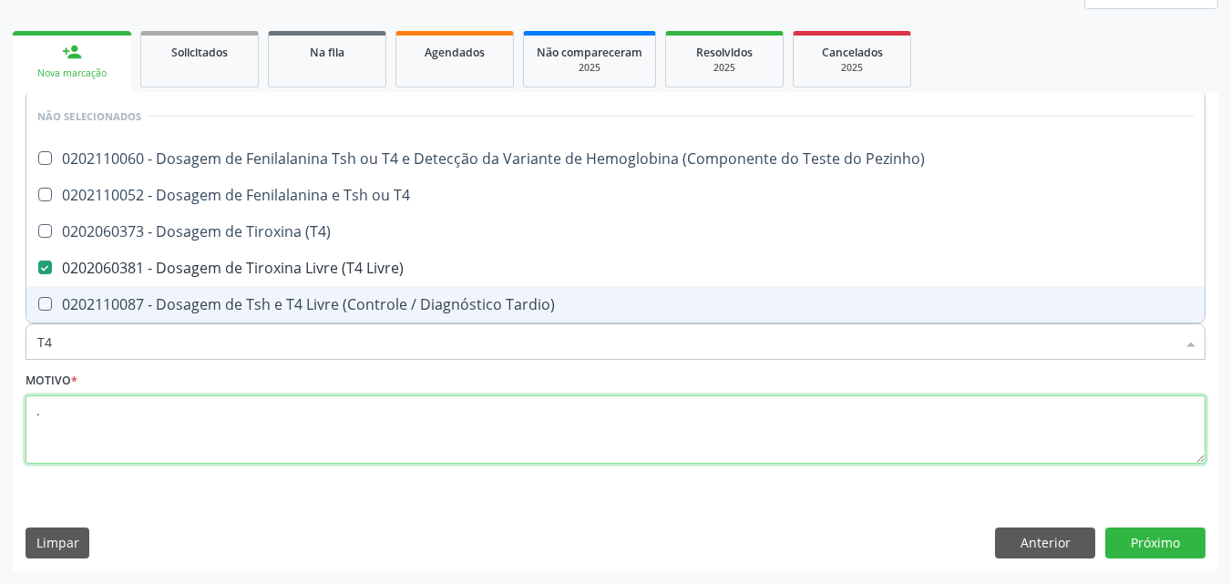
click at [467, 407] on textarea "." at bounding box center [616, 429] width 1180 height 69
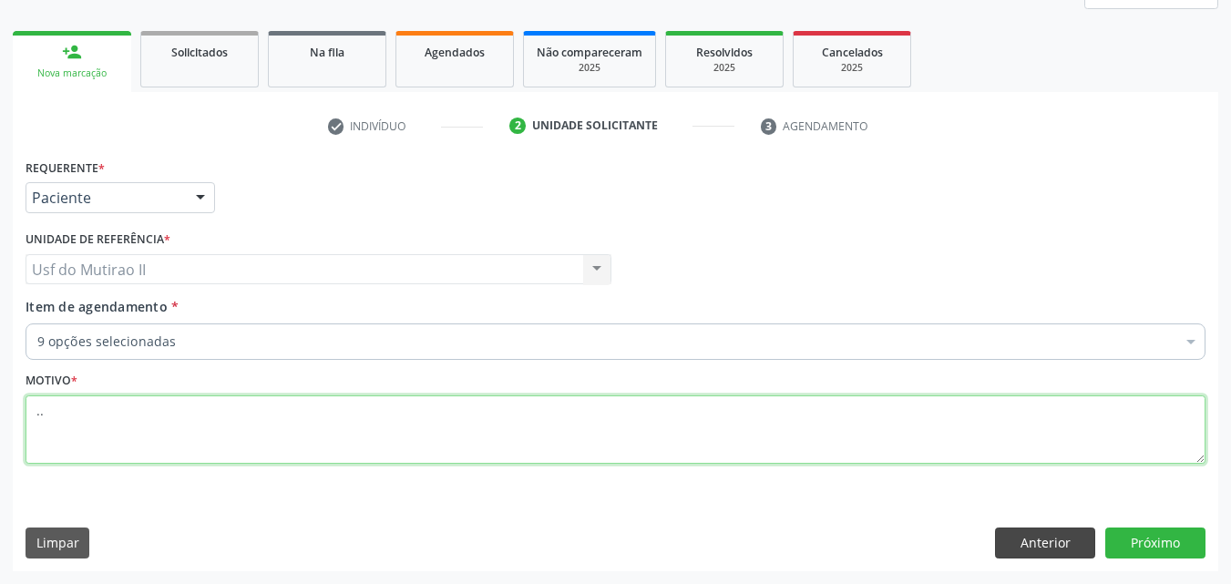
type textarea "."
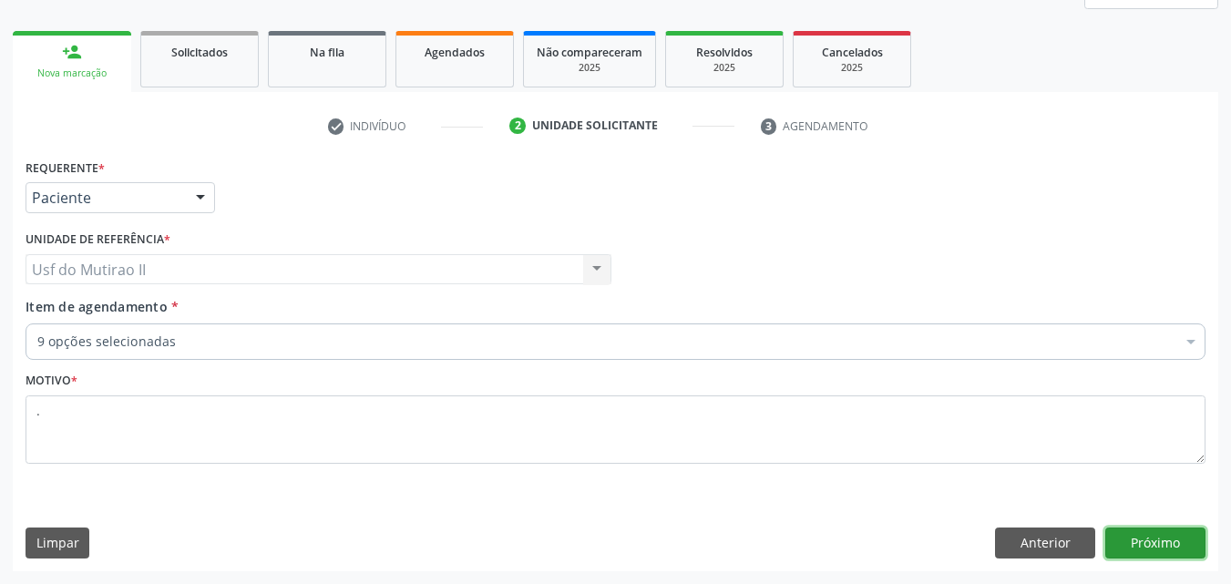
click at [1186, 540] on button "Próximo" at bounding box center [1155, 543] width 100 height 31
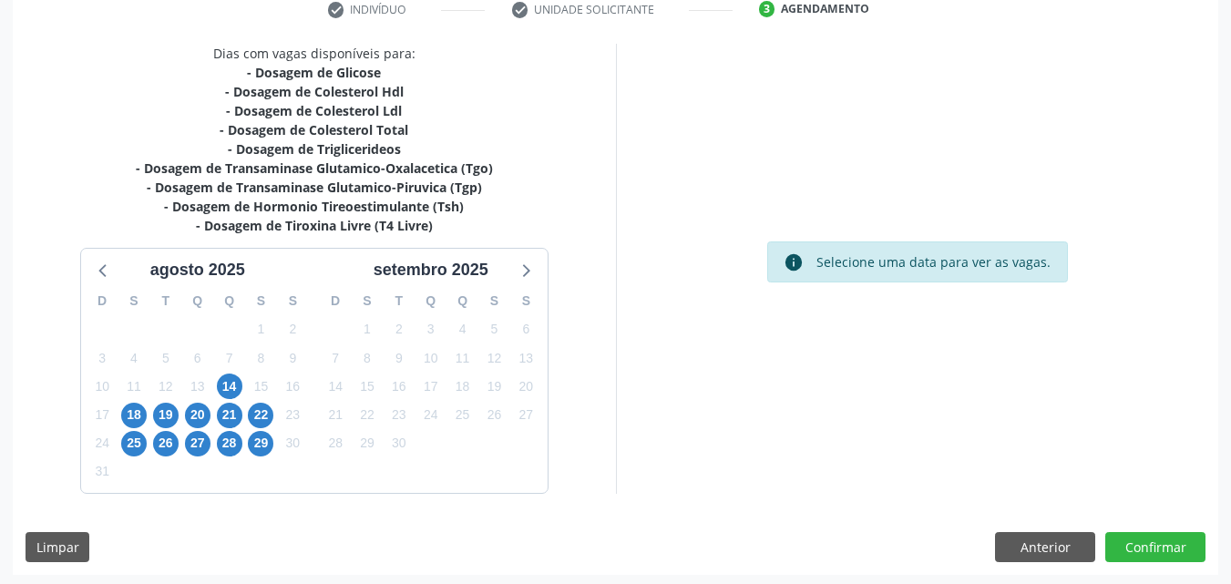
scroll to position [362, 0]
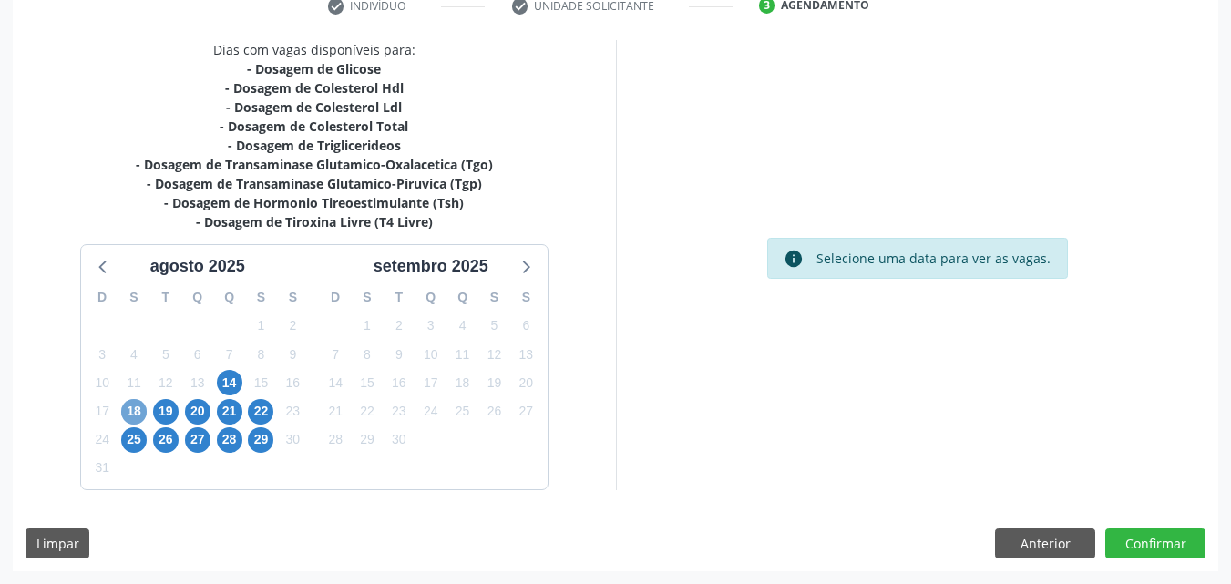
click at [142, 406] on span "18" at bounding box center [134, 412] width 26 height 26
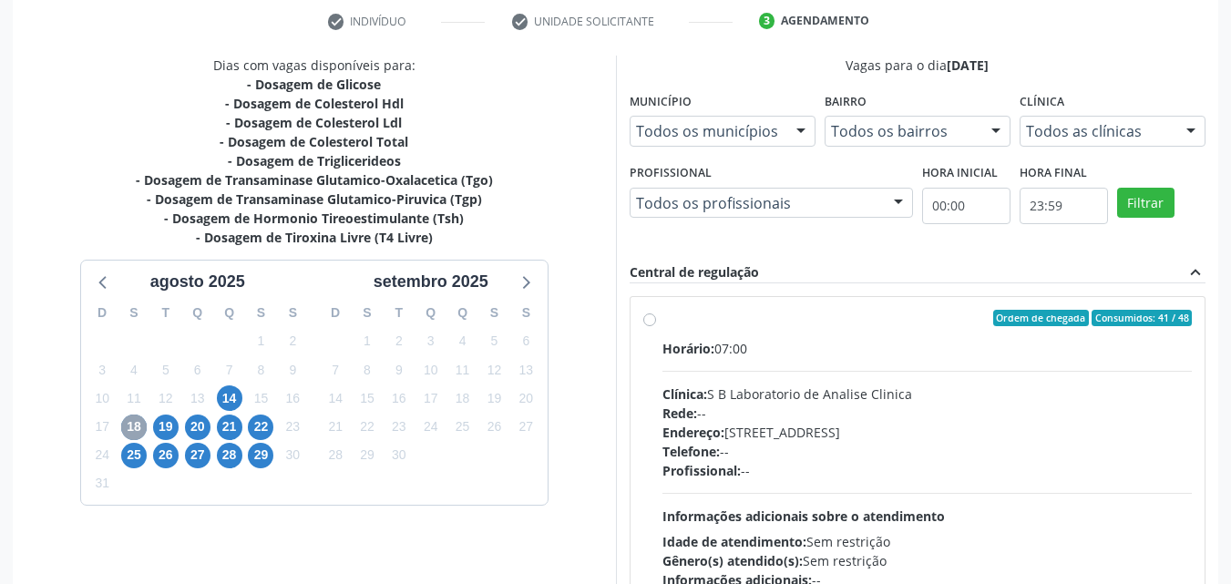
scroll to position [323, 0]
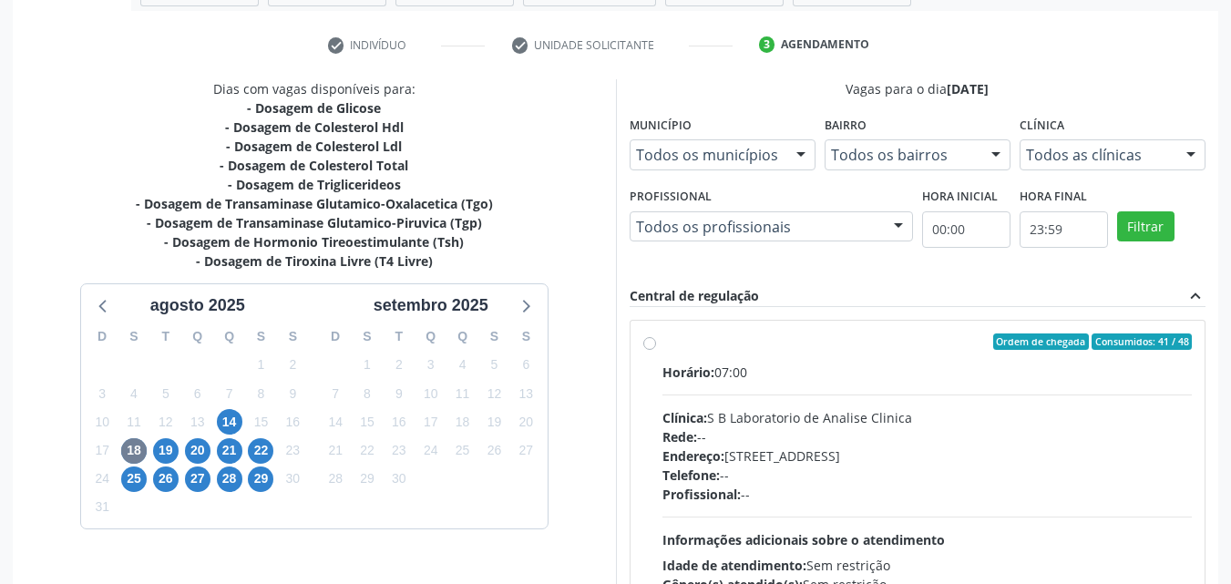
click at [660, 345] on div "Ordem de chegada Consumidos: 41 / 48 Horário: 07:00 Clínica: S B Laboratorio de…" at bounding box center [917, 474] width 549 height 280
radio input "true"
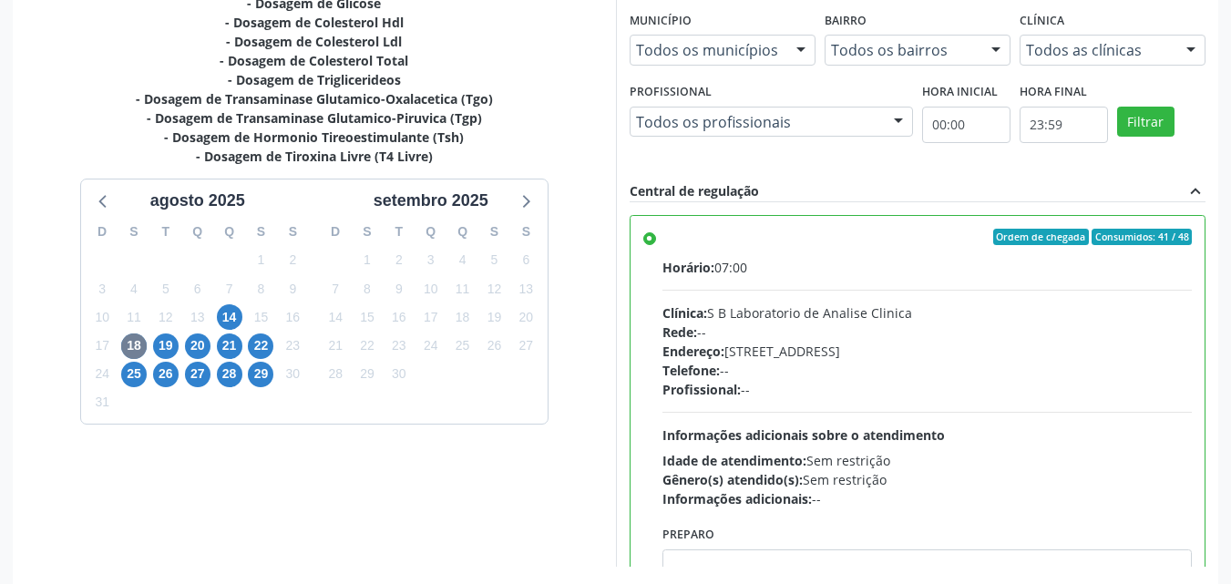
scroll to position [505, 0]
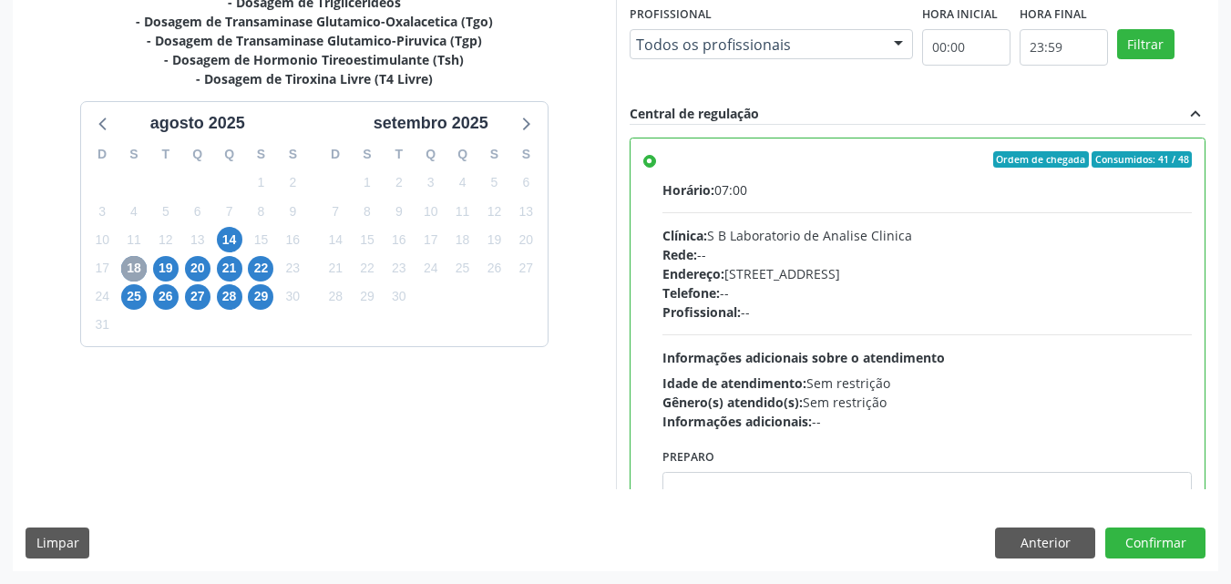
click at [139, 267] on span "18" at bounding box center [134, 269] width 26 height 26
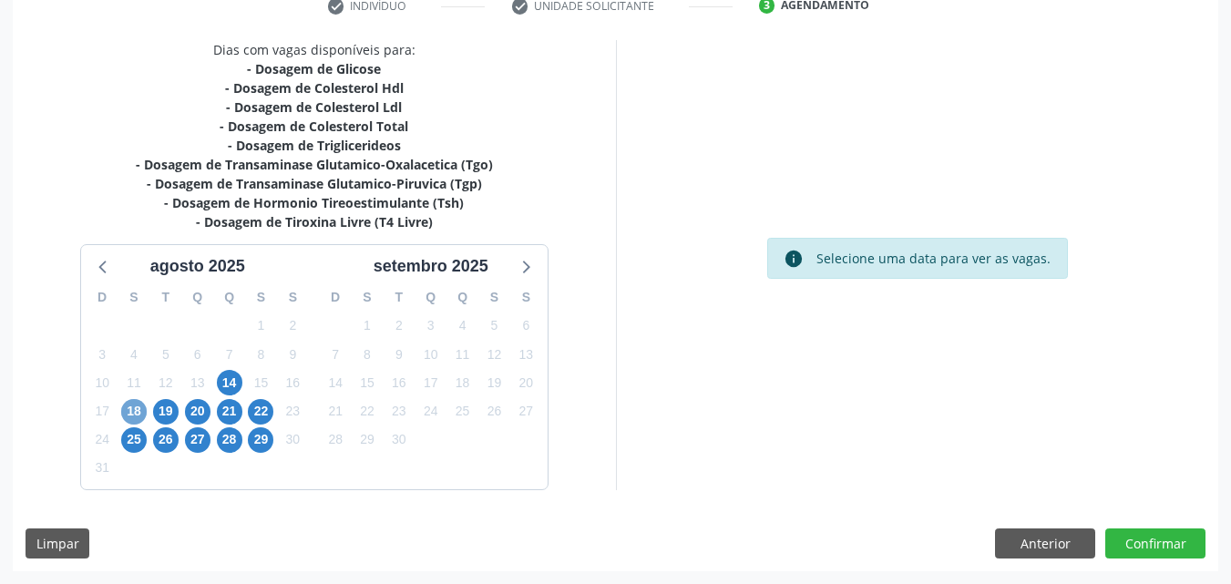
scroll to position [362, 0]
click at [128, 417] on span "18" at bounding box center [134, 412] width 26 height 26
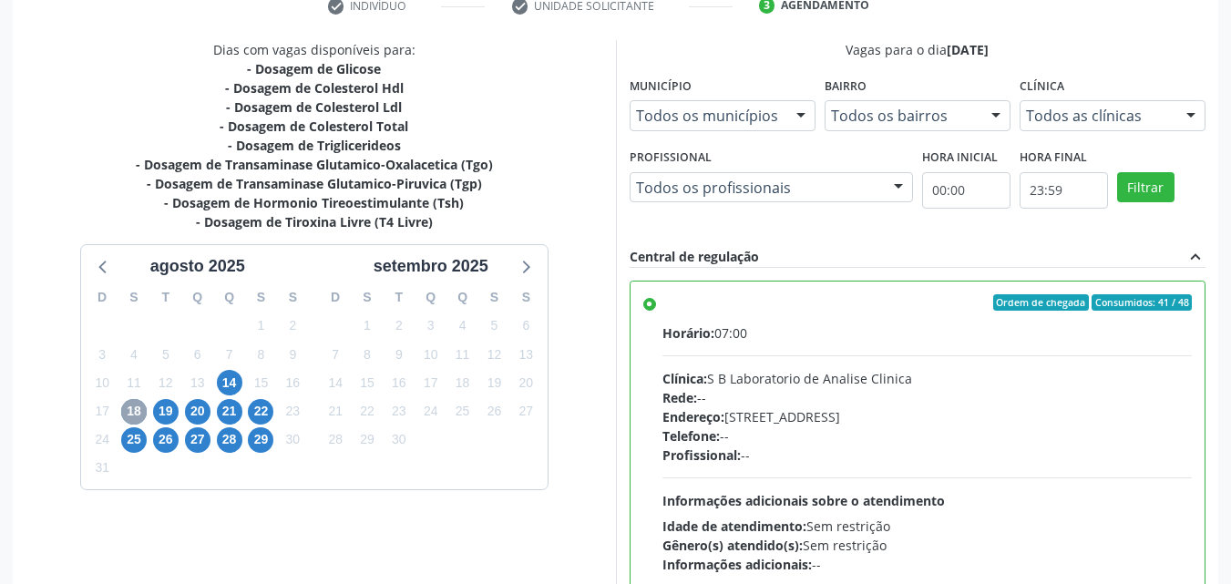
scroll to position [505, 0]
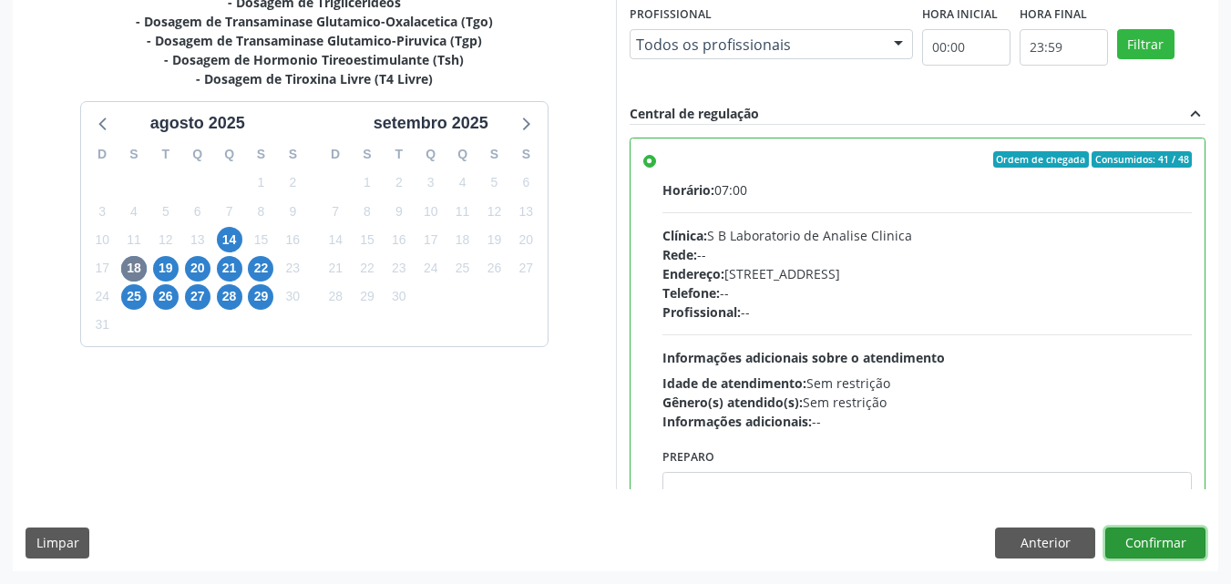
click at [1161, 542] on button "Confirmar" at bounding box center [1155, 543] width 100 height 31
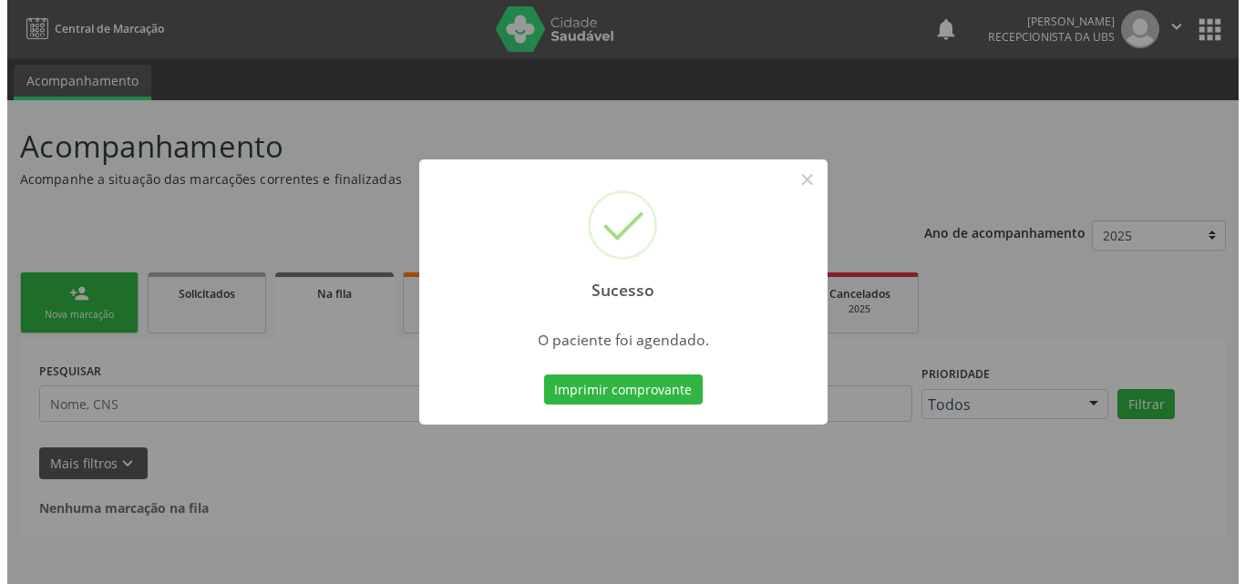
scroll to position [0, 0]
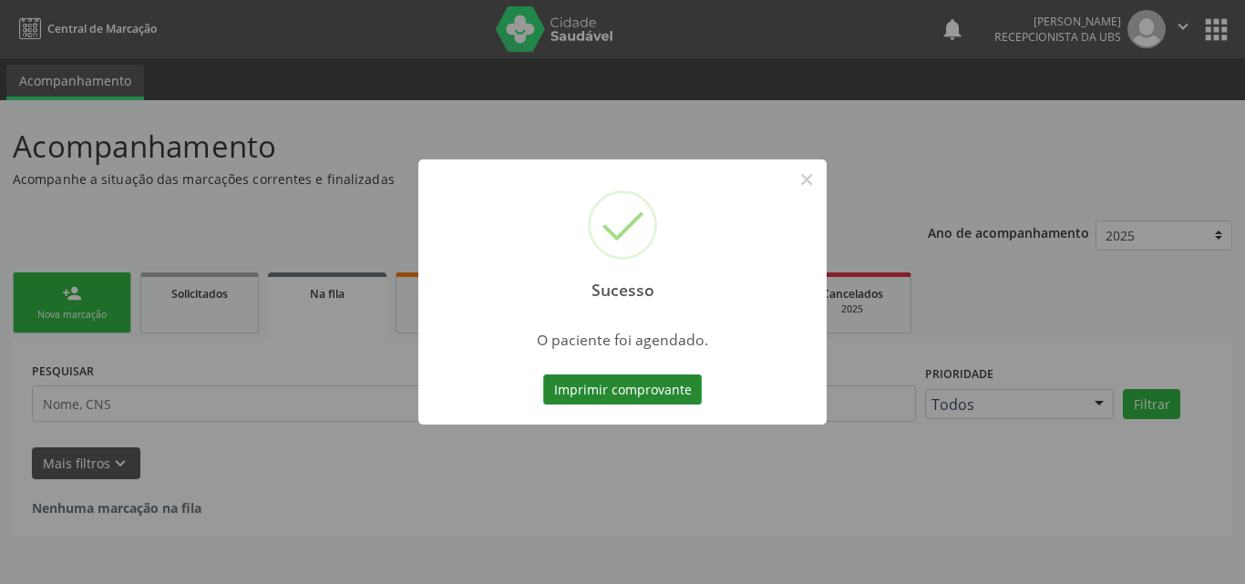
click at [655, 394] on button "Imprimir comprovante" at bounding box center [622, 390] width 159 height 31
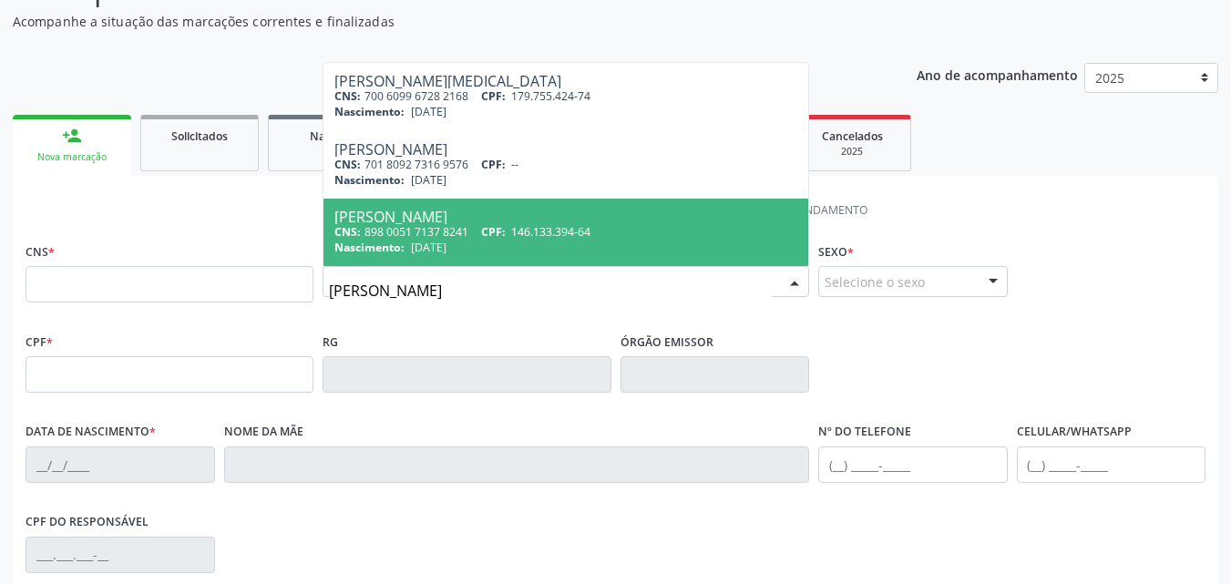
scroll to position [182, 0]
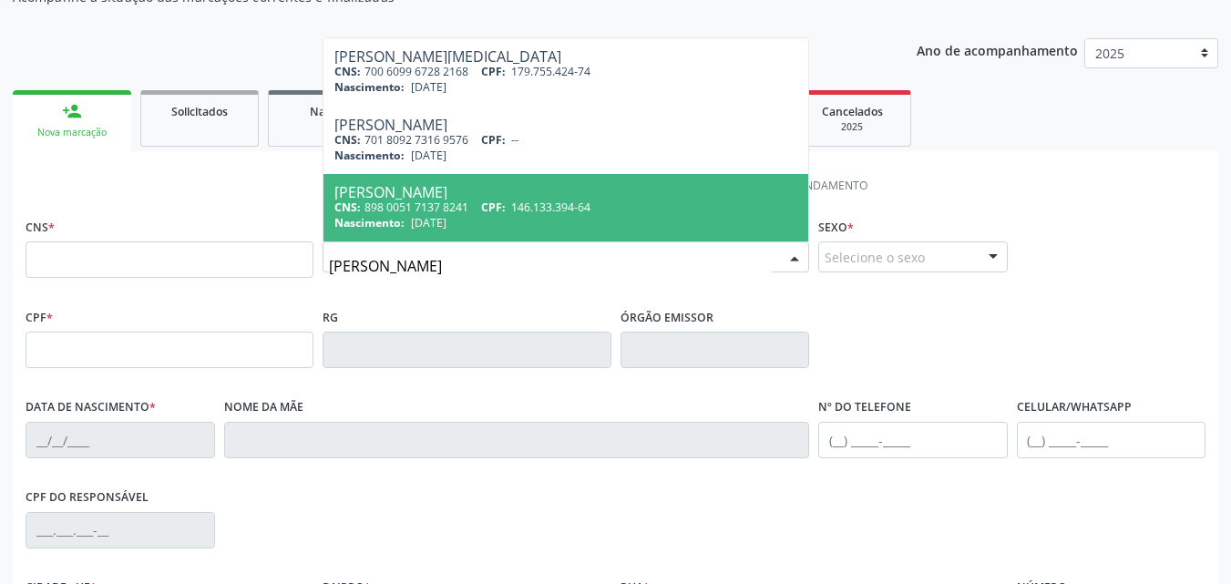
type input "JANIELI BESERRA"
drag, startPoint x: 479, startPoint y: 264, endPoint x: 268, endPoint y: 303, distance: 215.0
click at [268, 303] on div "CNS * Nome * JANIELI BESERRA Janieli Yasmin Souza Silva CNS: 700 6099 6728 2168…" at bounding box center [616, 462] width 1180 height 498
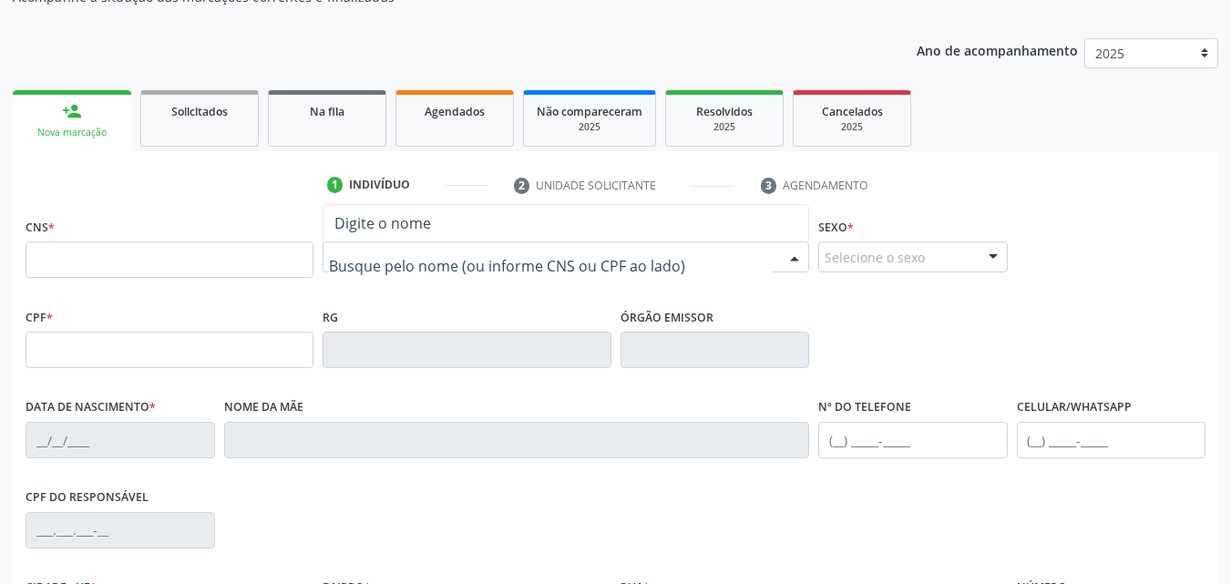
click at [361, 265] on input "text" at bounding box center [550, 266] width 443 height 36
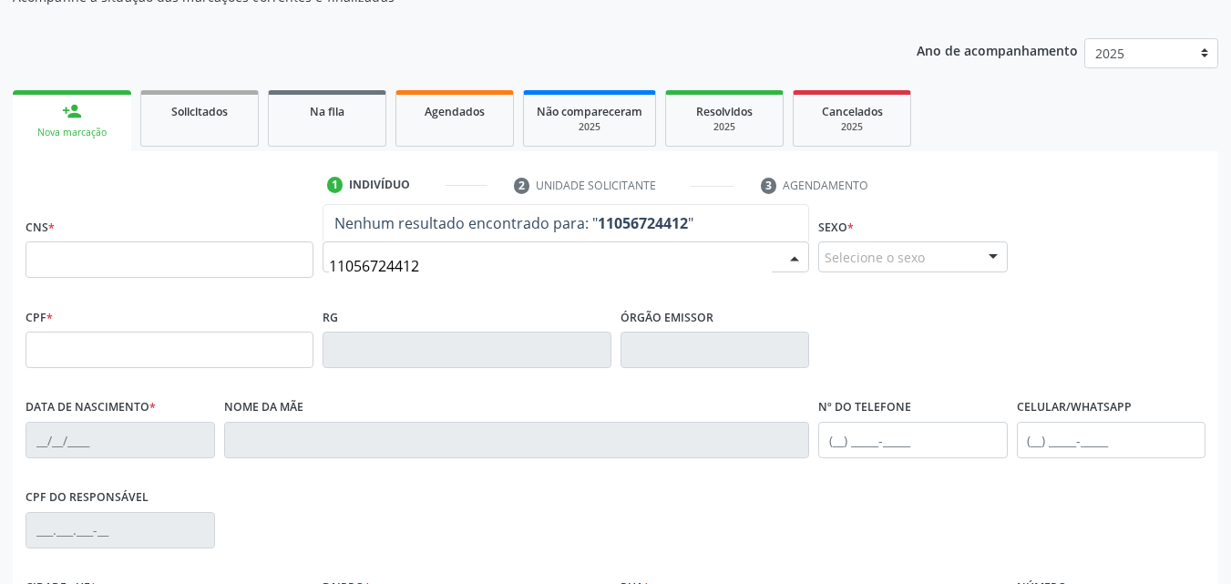
drag, startPoint x: 411, startPoint y: 277, endPoint x: 319, endPoint y: 291, distance: 93.0
click at [319, 291] on div "Nome * 11056724412 Nenhum resultado encontrado para: " 11056724412 " Não há nen…" at bounding box center [566, 258] width 496 height 90
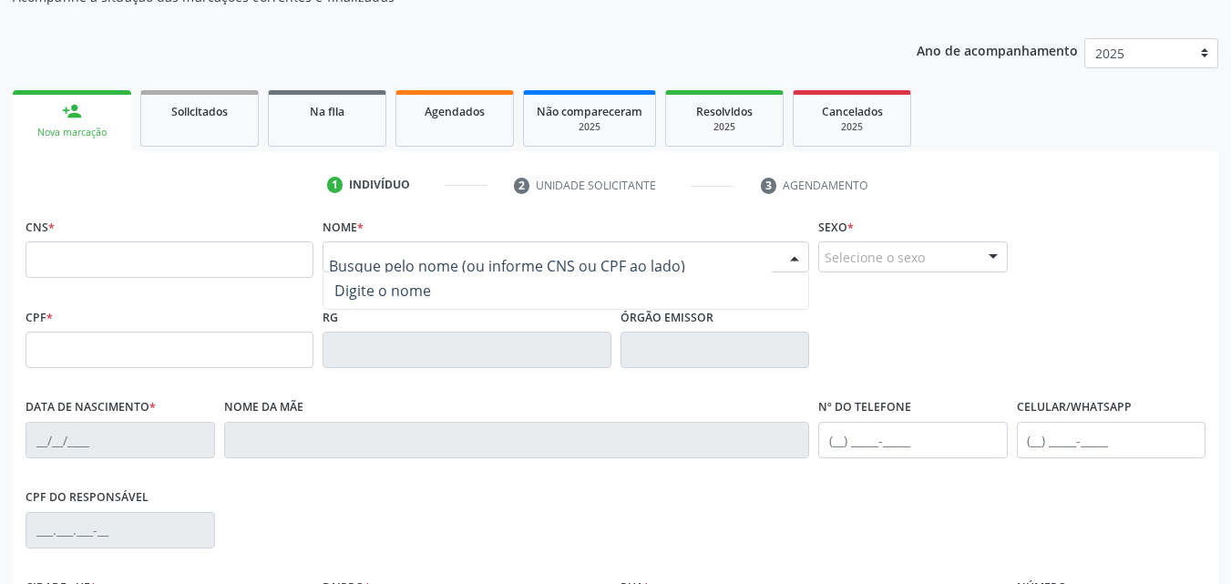
paste input "702906587997379"
type input "702906587997379"
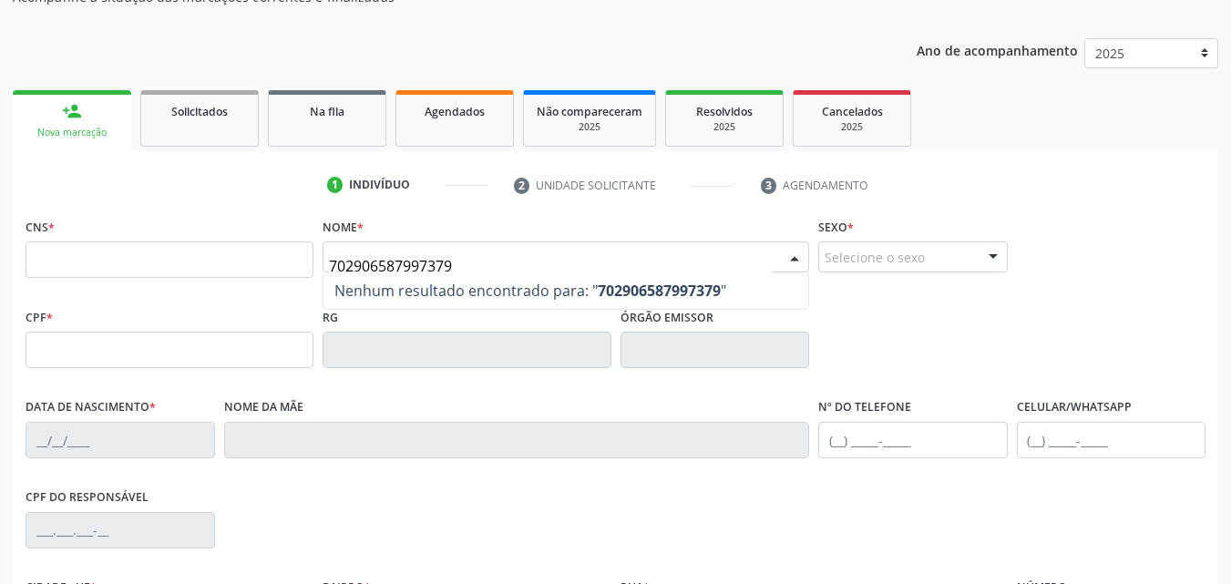
drag, startPoint x: 470, startPoint y: 261, endPoint x: 271, endPoint y: 282, distance: 200.8
click at [271, 282] on div "CNS * Nome * 702906587997379 Nenhum resultado encontrado para: " 70290658799737…" at bounding box center [615, 258] width 1189 height 90
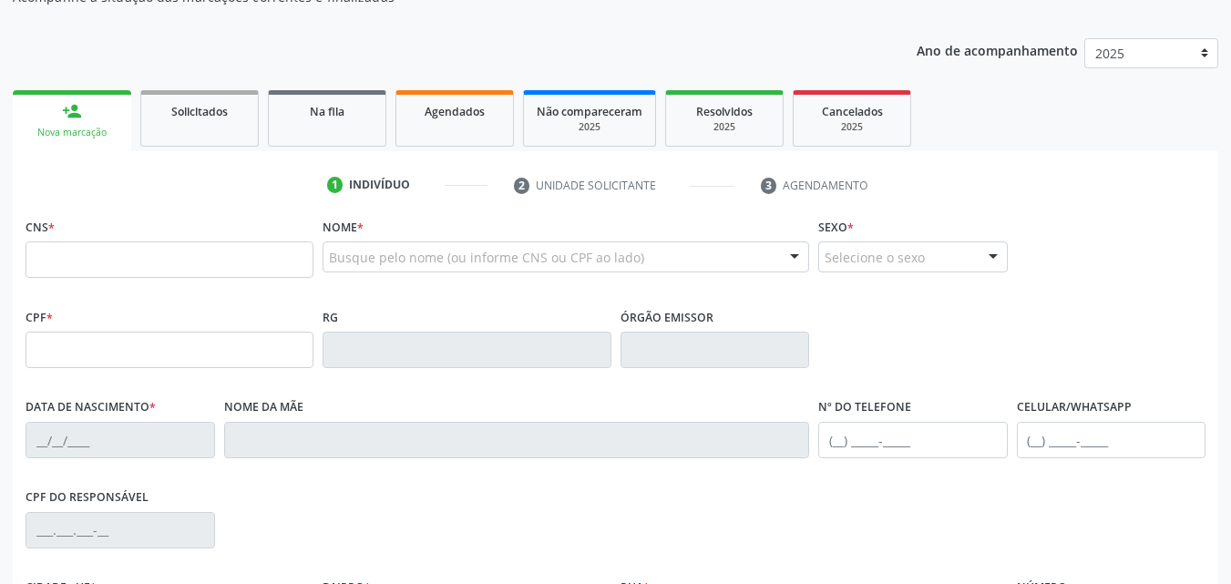
drag, startPoint x: 159, startPoint y: 230, endPoint x: 156, endPoint y: 253, distance: 23.8
click at [156, 252] on div "CNS *" at bounding box center [170, 245] width 288 height 65
click at [156, 253] on input "text" at bounding box center [170, 259] width 288 height 36
paste input "702 9065 8799 7379"
type input "702 9065 8799 7379"
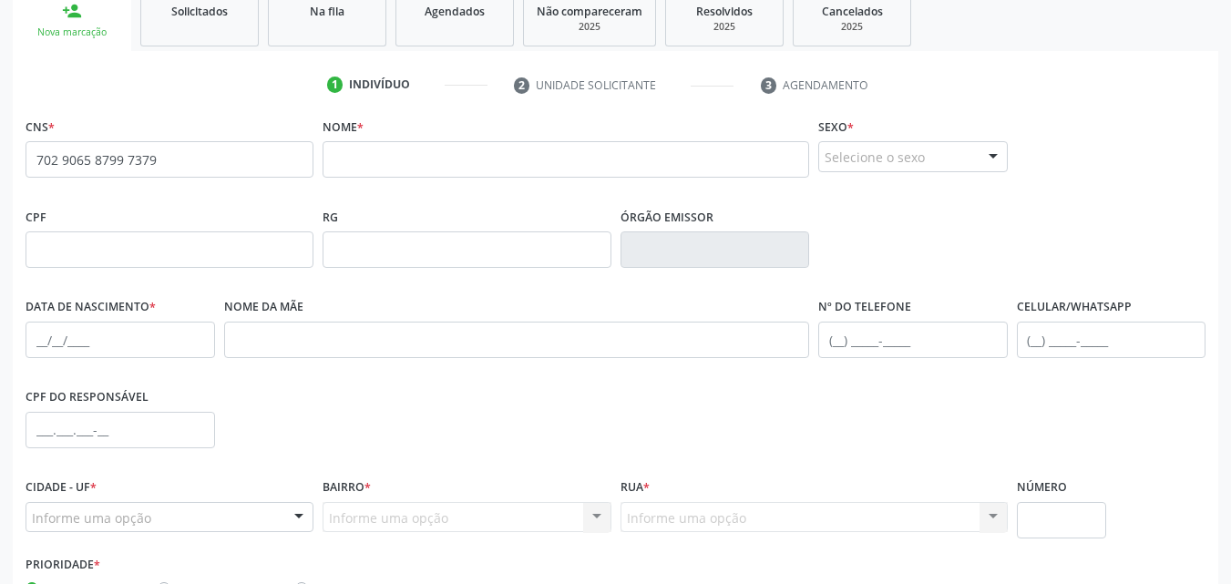
scroll to position [313, 0]
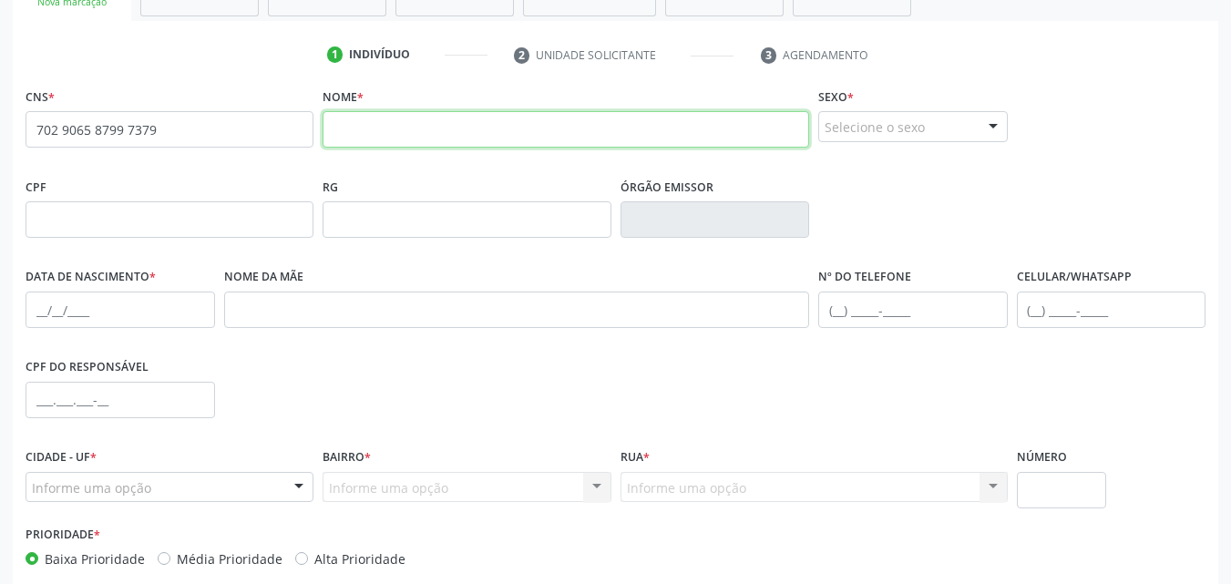
click at [337, 141] on input "text" at bounding box center [566, 129] width 487 height 36
paste input "Janieli Beserra Lopes"
type input "Janieli Beserra Lopes"
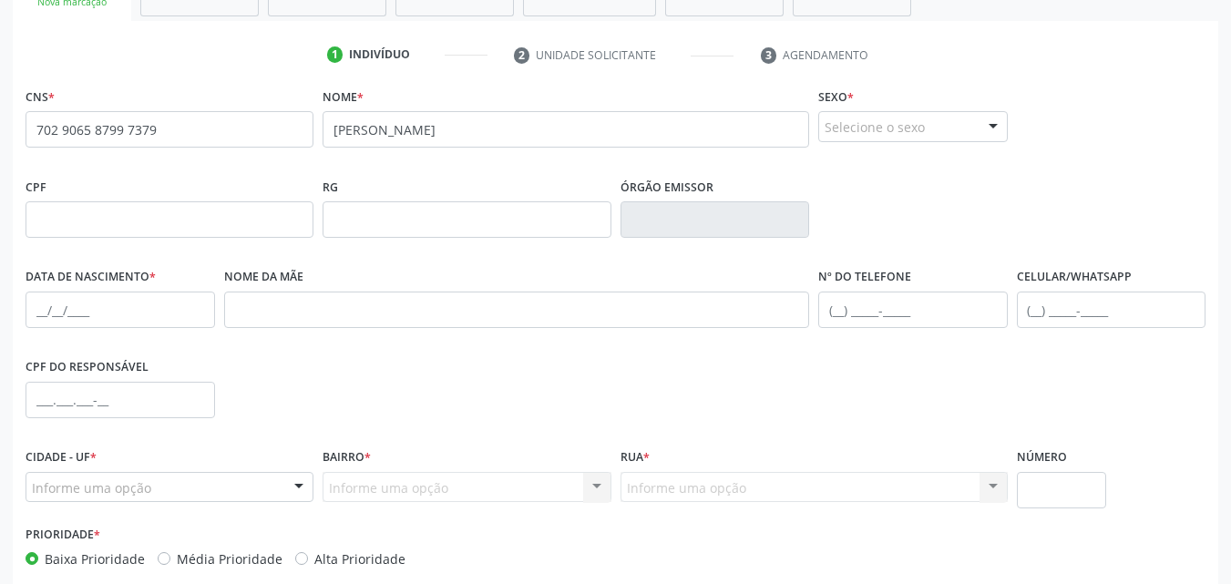
click at [908, 118] on div "Selecione o sexo" at bounding box center [913, 126] width 190 height 31
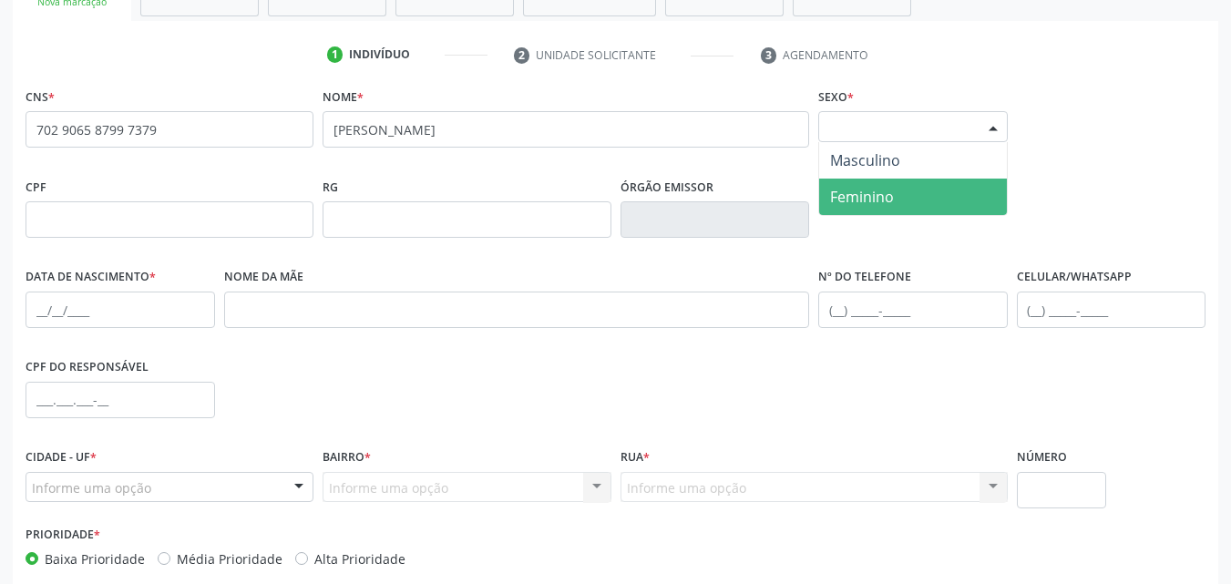
click at [910, 183] on span "Feminino" at bounding box center [913, 197] width 188 height 36
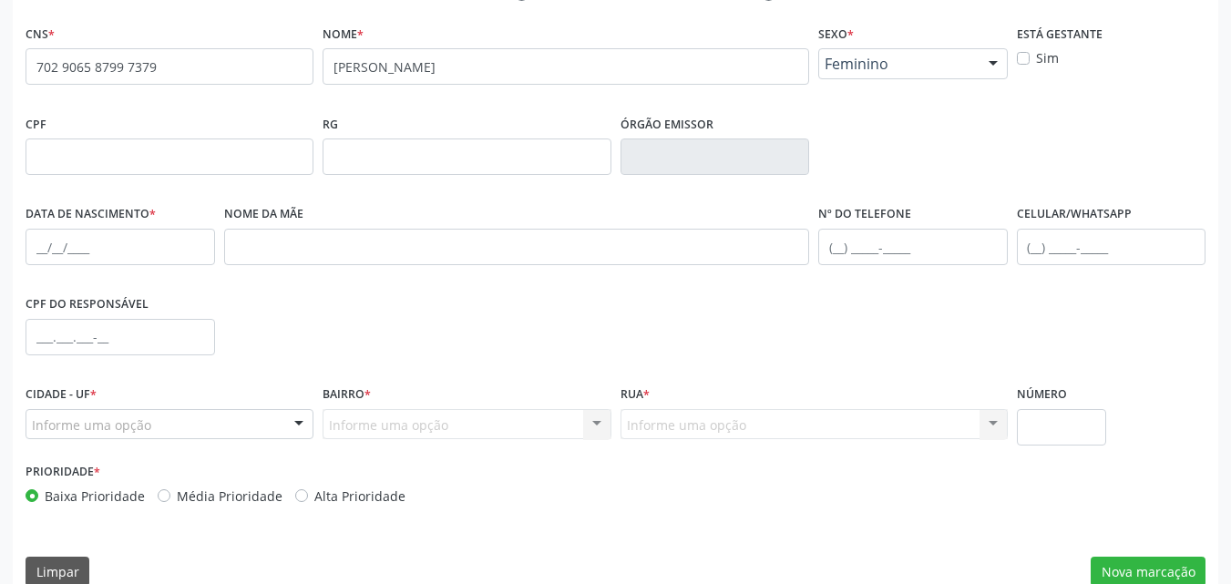
scroll to position [404, 0]
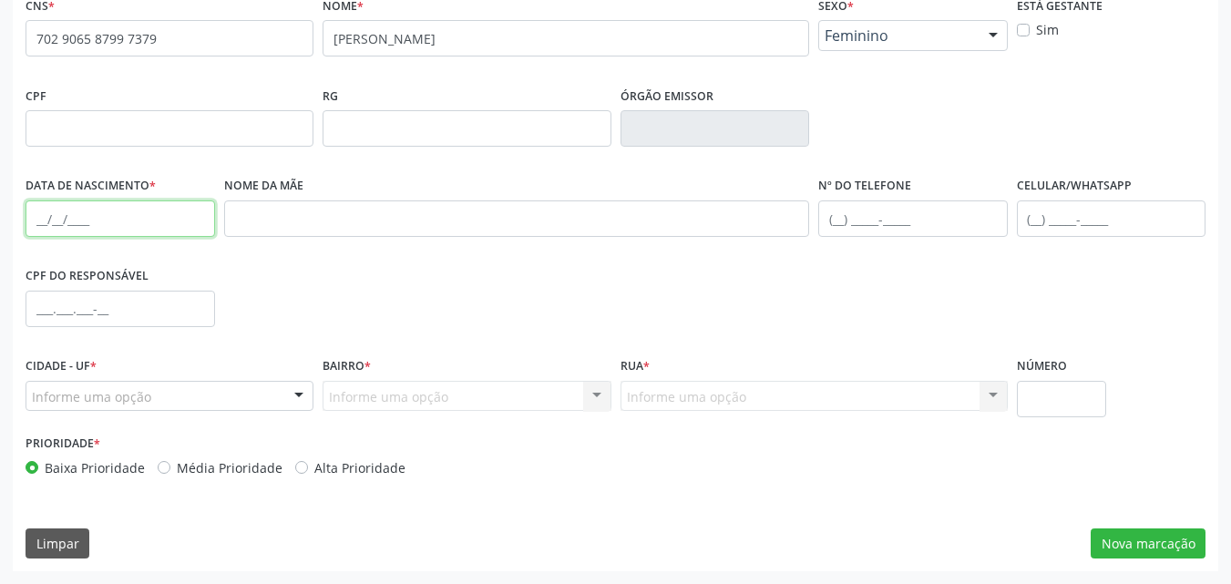
click at [37, 216] on input "text" at bounding box center [121, 218] width 190 height 36
type input "0"
type input "29/09/1994"
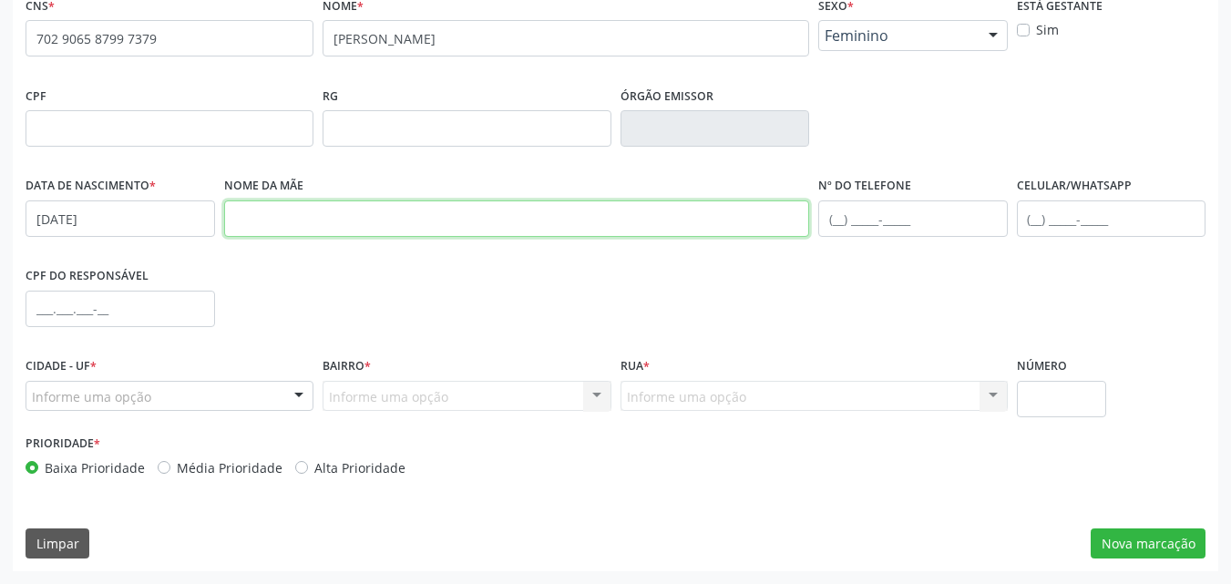
click at [373, 225] on input "text" at bounding box center [517, 218] width 586 height 36
type input "MARIA ELIETE BESERRA LOPES"
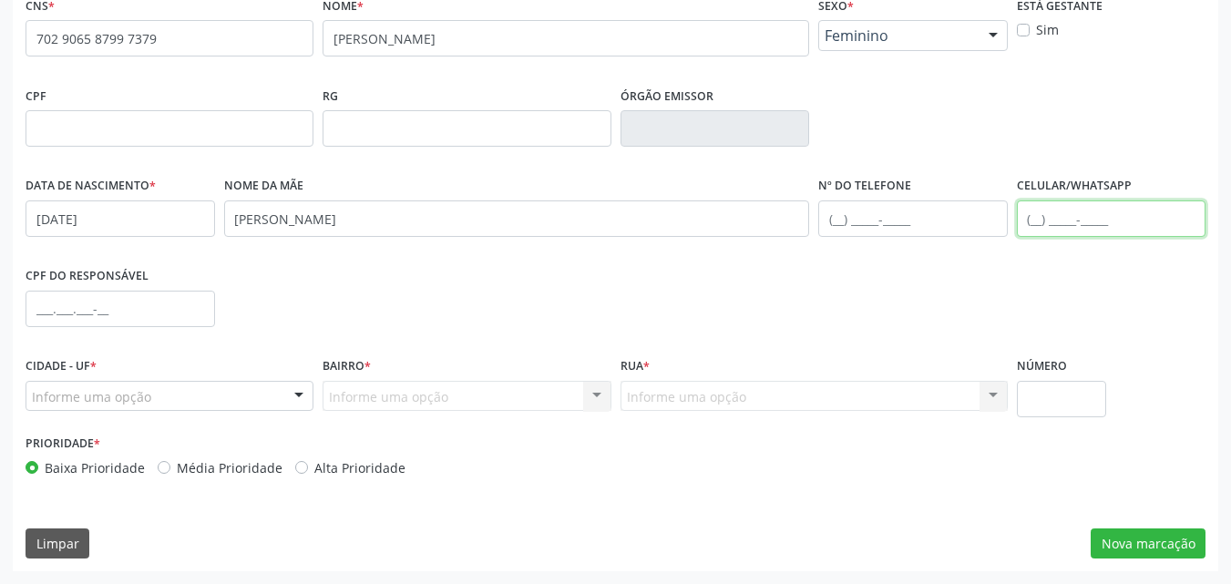
click at [1033, 221] on input "text" at bounding box center [1112, 218] width 190 height 36
type input "(87) 99939-8517"
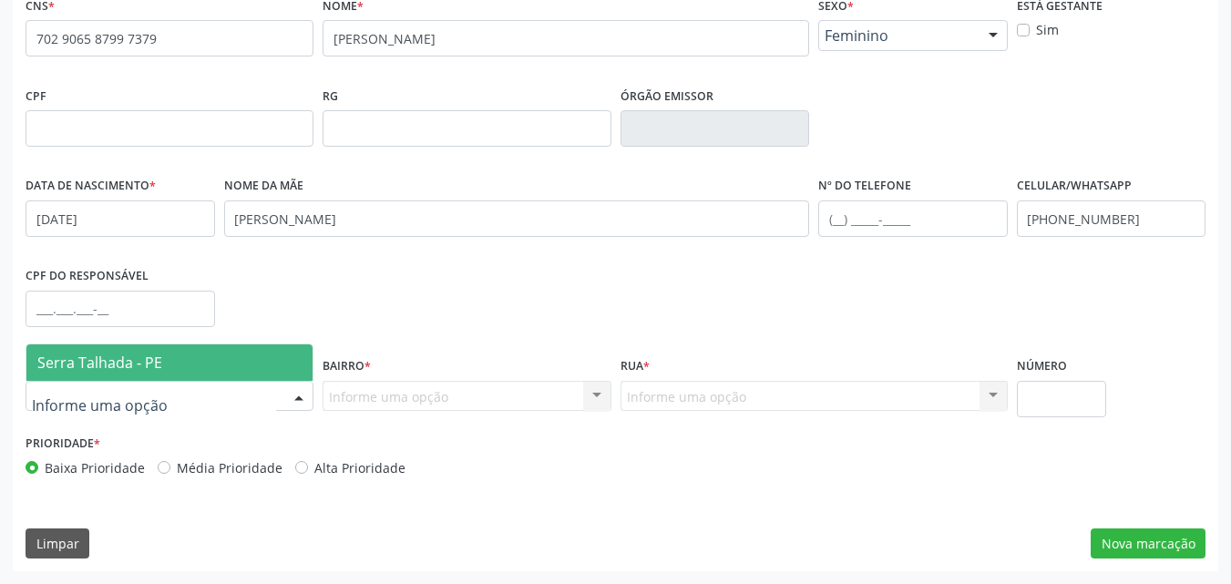
click at [121, 372] on span "Serra Talhada - PE" at bounding box center [99, 363] width 125 height 20
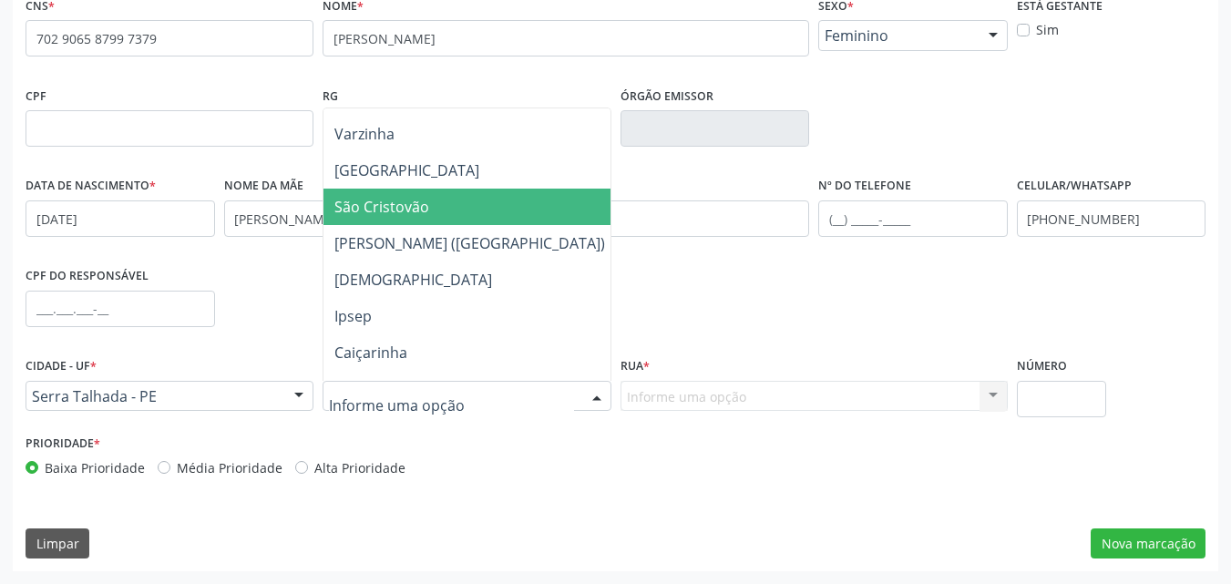
scroll to position [364, 0]
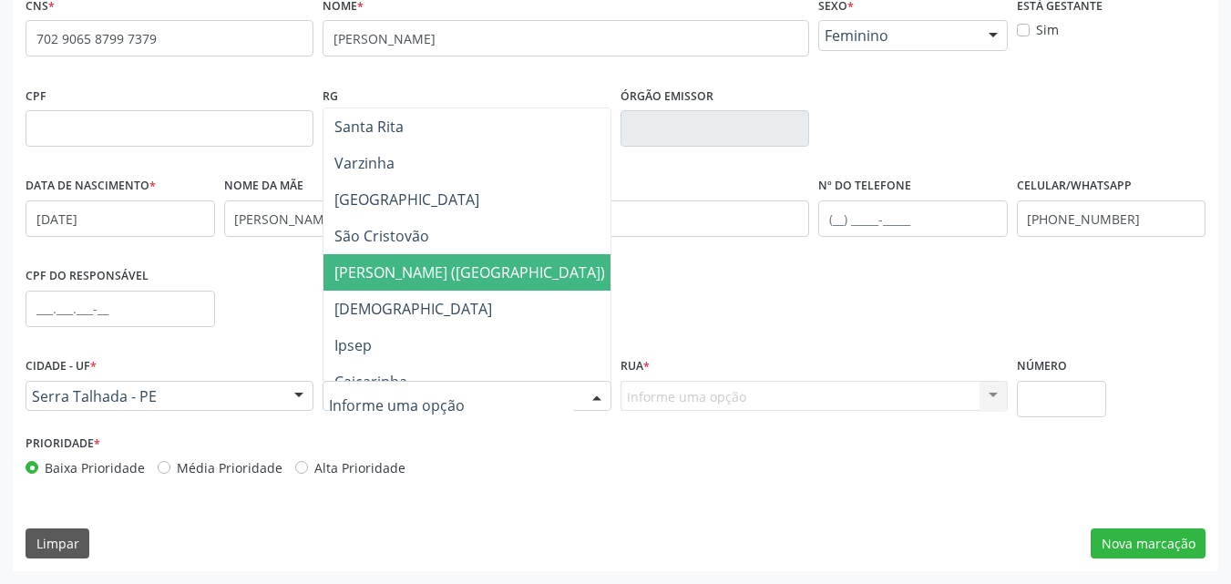
click at [464, 272] on span "[PERSON_NAME] ([GEOGRAPHIC_DATA])" at bounding box center [469, 272] width 271 height 20
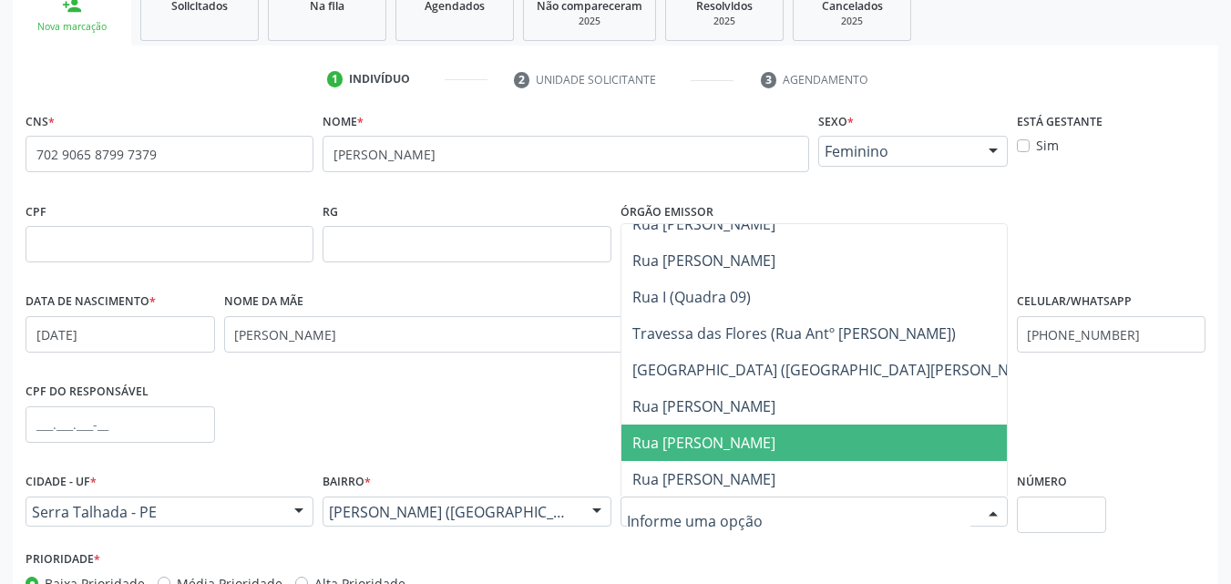
scroll to position [404, 0]
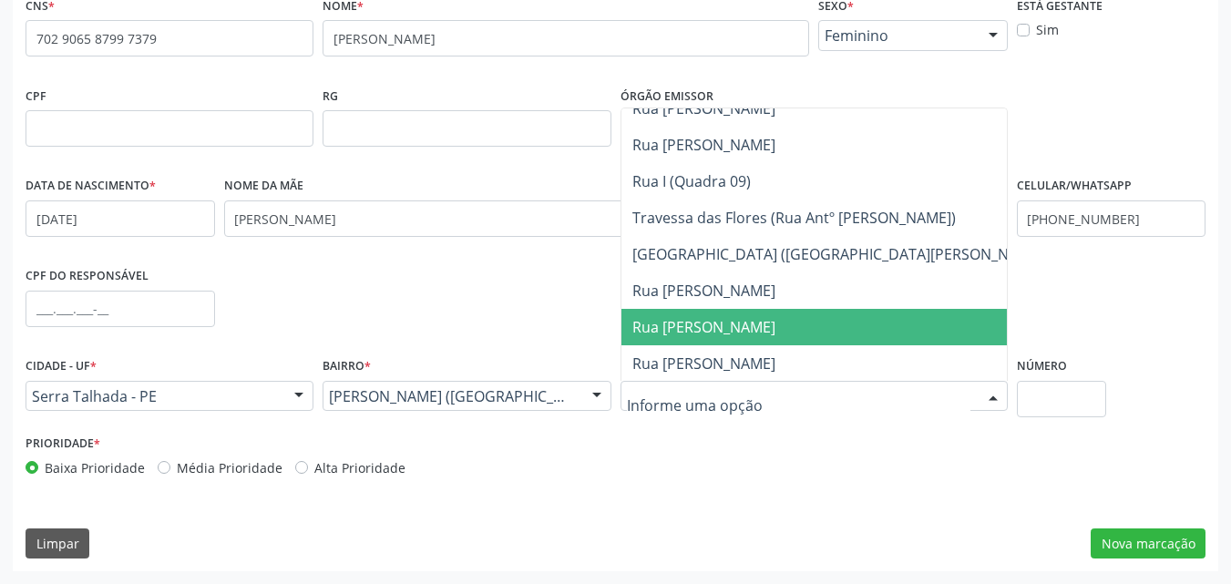
click at [594, 393] on div at bounding box center [596, 397] width 27 height 31
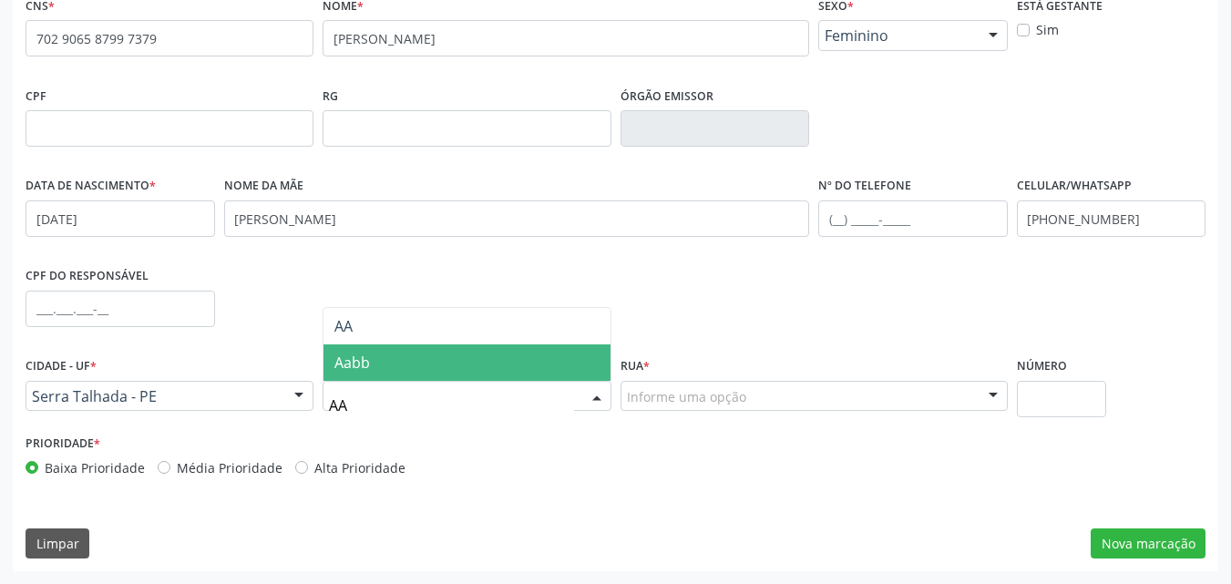
scroll to position [0, 0]
type input "A"
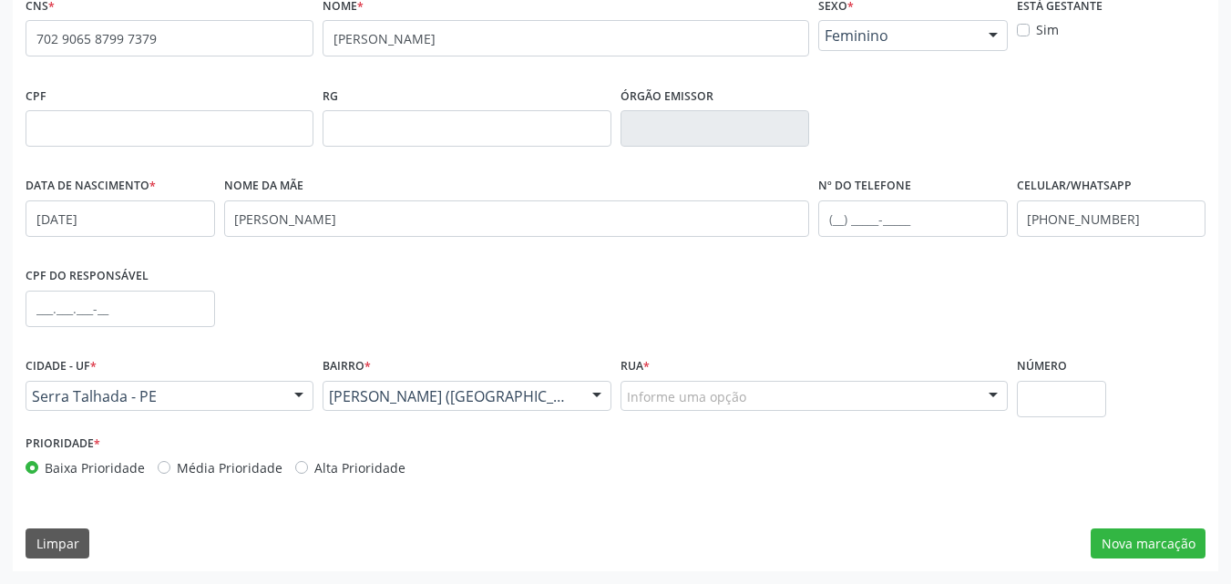
click at [571, 406] on div "[PERSON_NAME] ([GEOGRAPHIC_DATA])" at bounding box center [467, 396] width 288 height 31
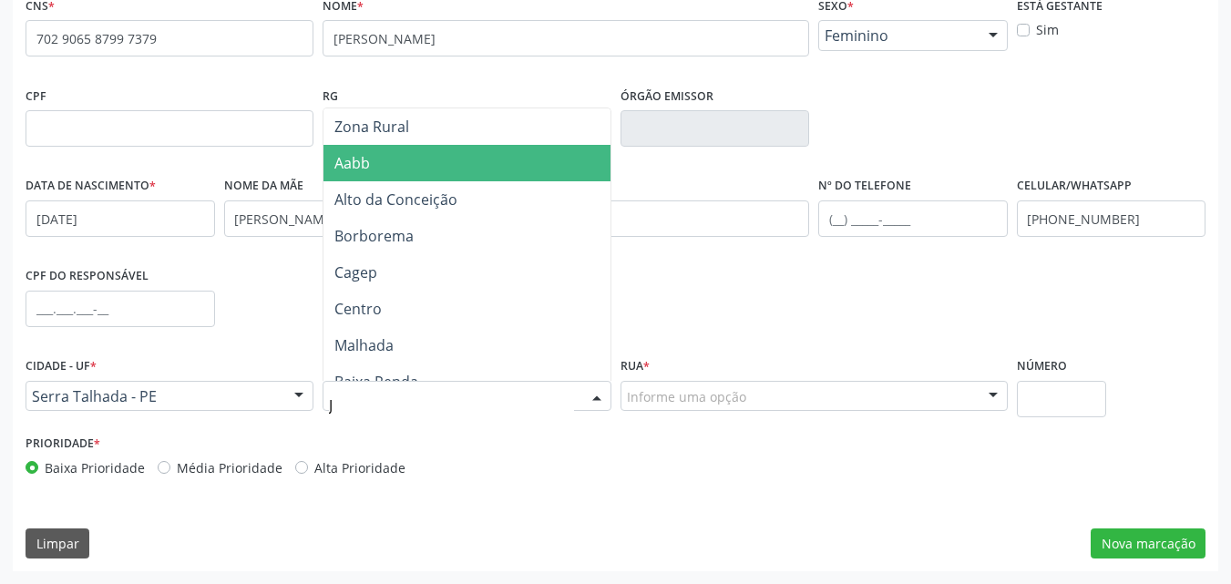
type input "JA"
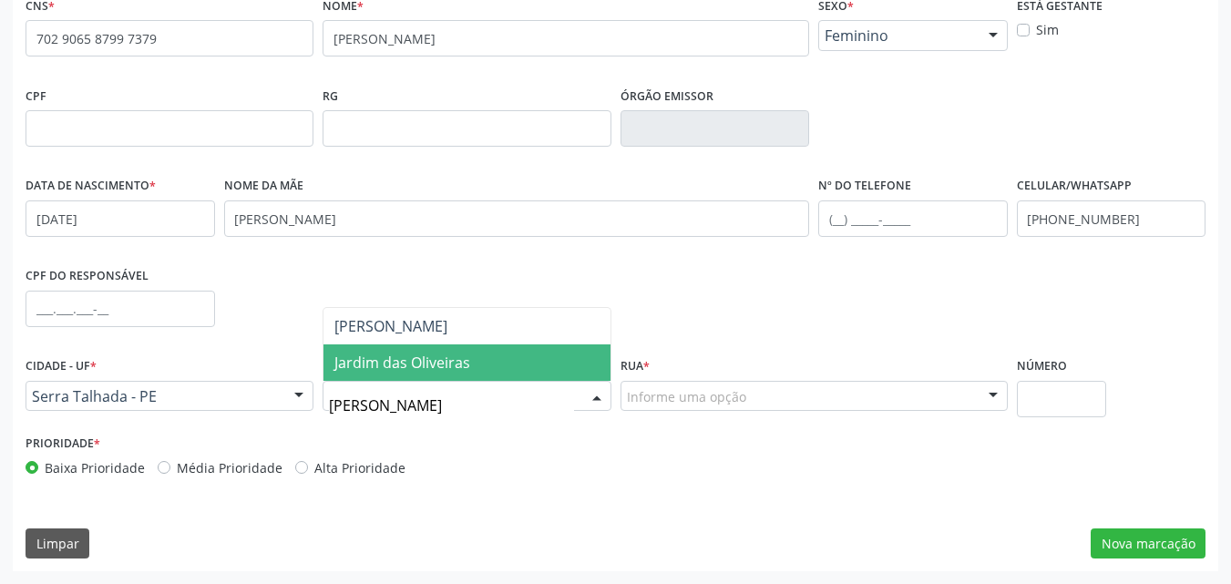
click at [518, 359] on span "Jardim das Oliveiras" at bounding box center [466, 362] width 286 height 36
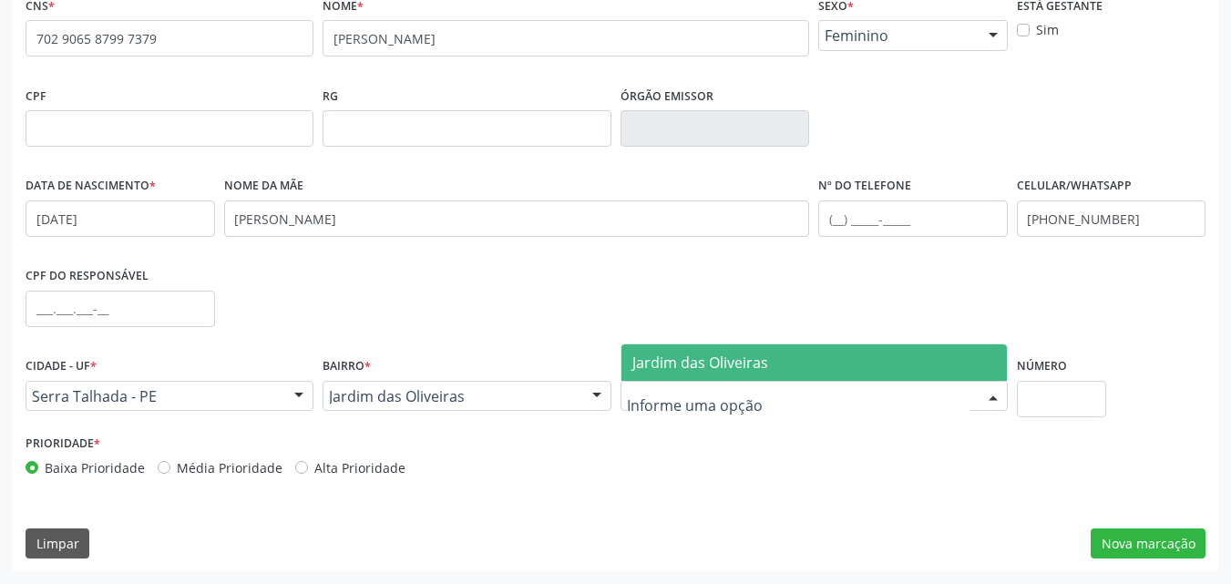
click at [789, 404] on div at bounding box center [814, 396] width 387 height 31
click at [744, 369] on span "Jardim das Oliveiras" at bounding box center [700, 363] width 136 height 20
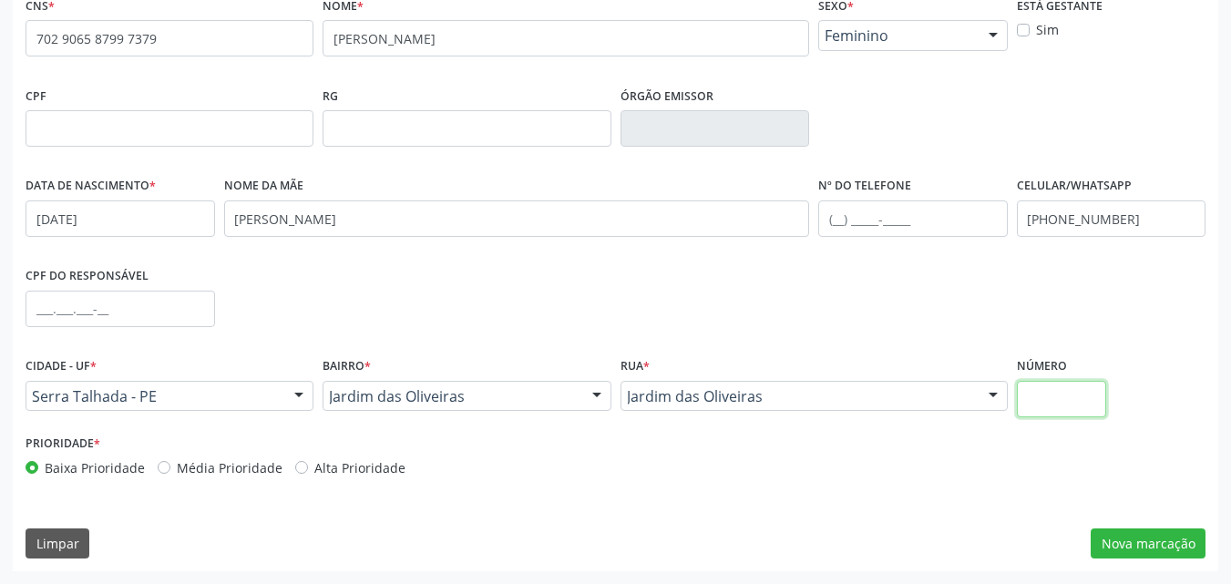
click at [1032, 402] on input "text" at bounding box center [1062, 399] width 90 height 36
type input "01"
click at [1171, 538] on button "Nova marcação" at bounding box center [1148, 544] width 115 height 31
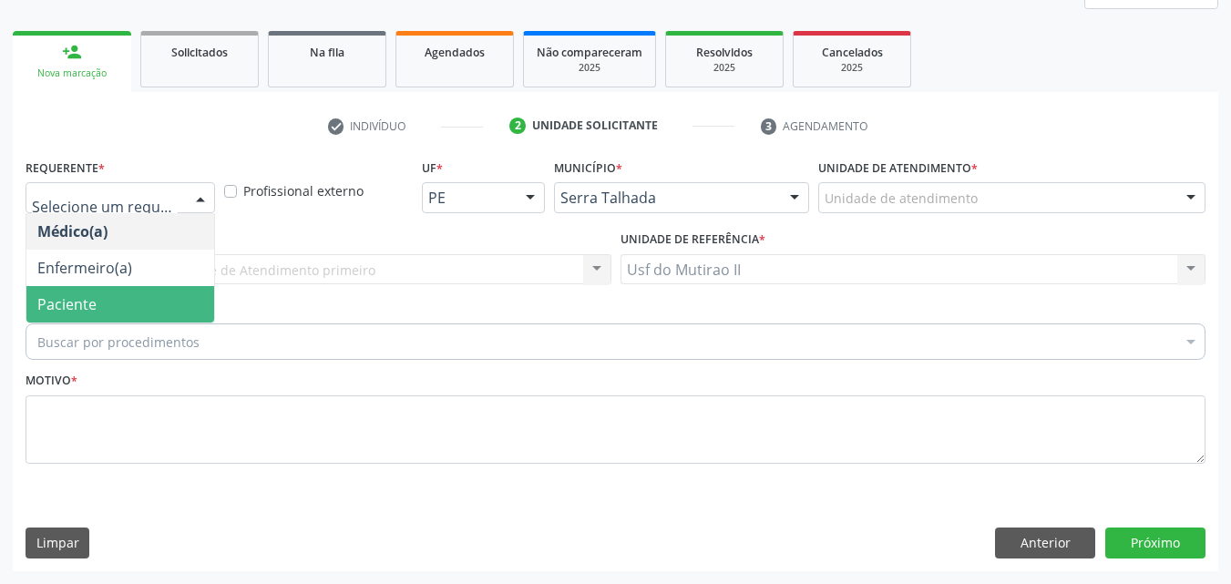
click at [121, 302] on span "Paciente" at bounding box center [120, 304] width 188 height 36
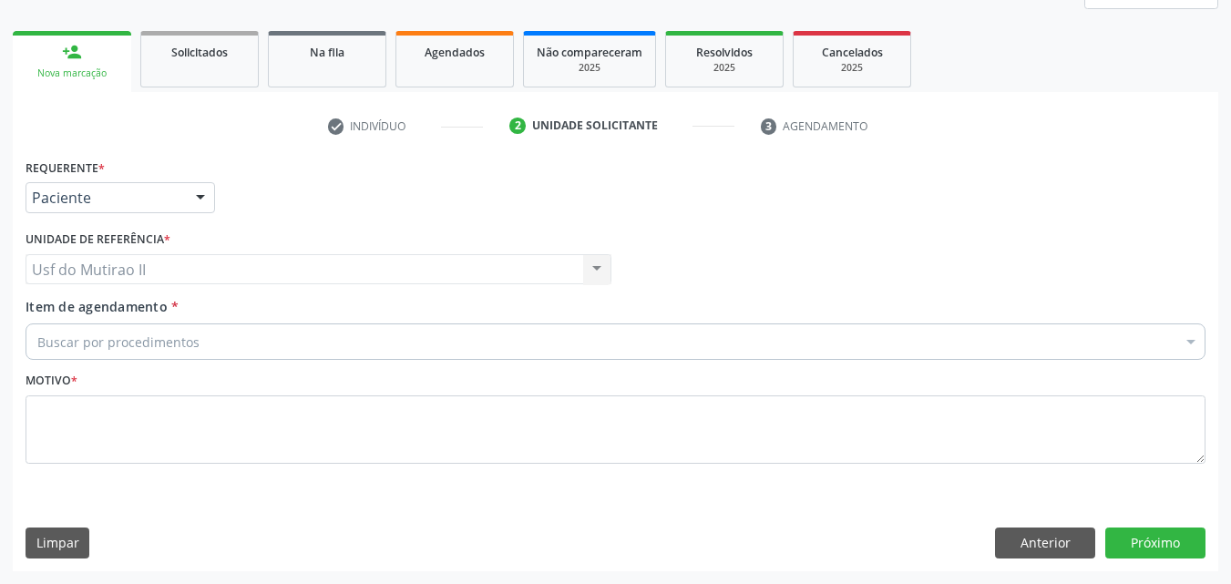
click at [37, 334] on input "Item de agendamento *" at bounding box center [37, 341] width 0 height 36
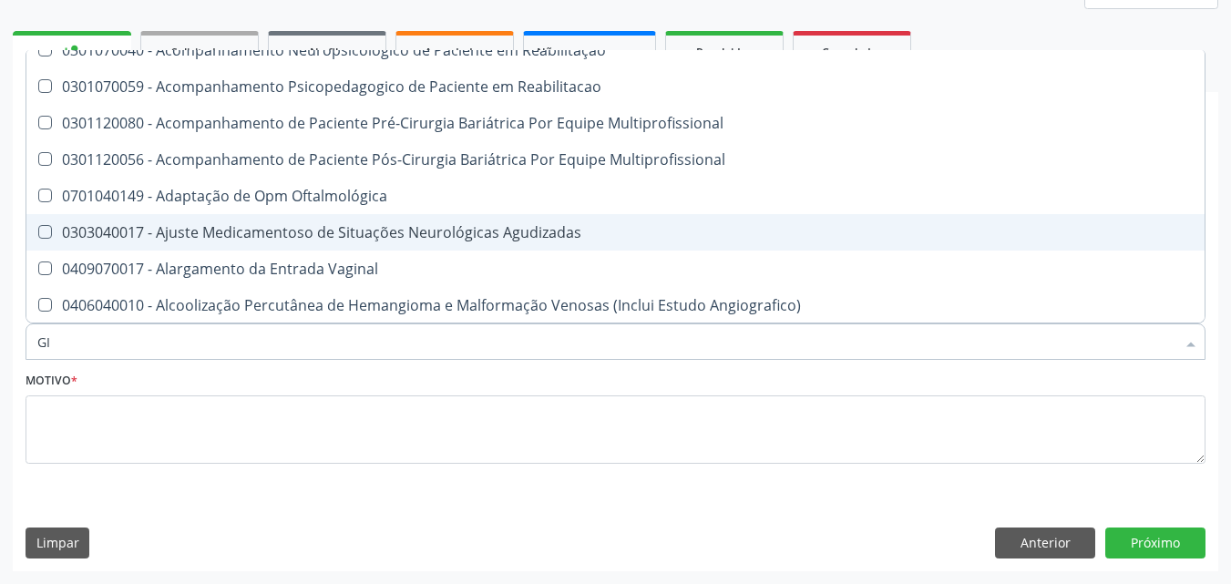
scroll to position [15, 0]
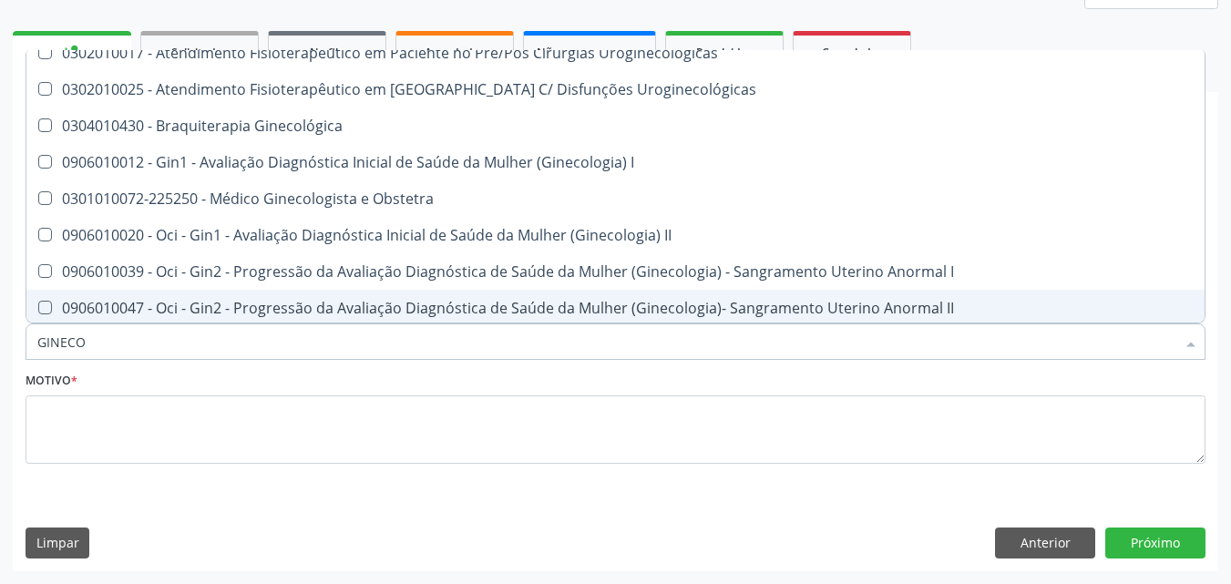
type input "GINECOL"
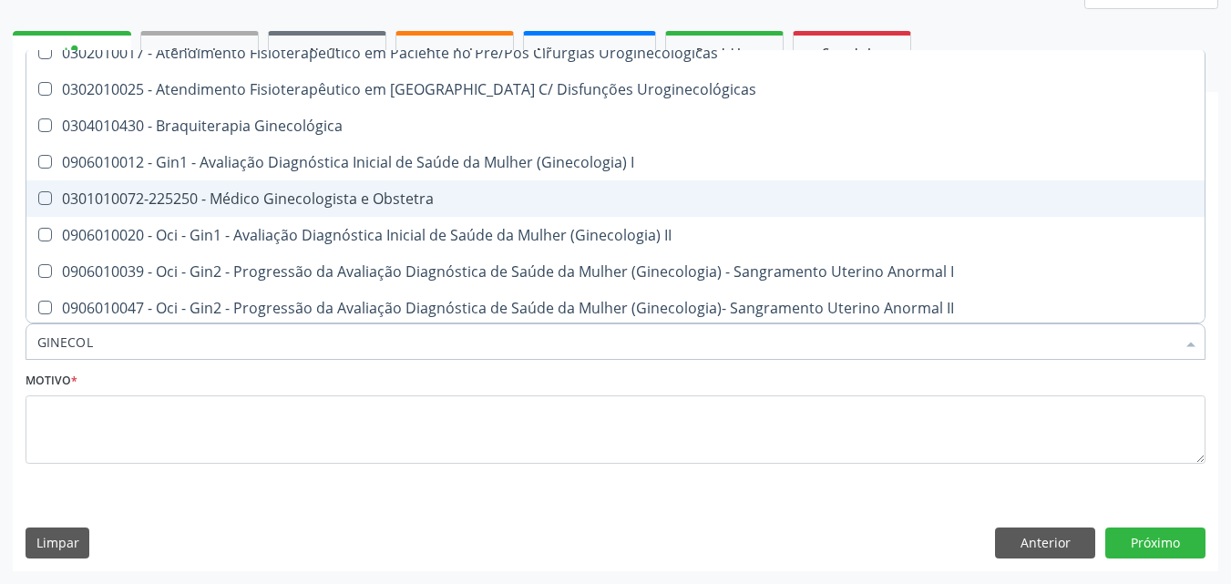
click at [200, 191] on div "0301010072-225250 - Médico Ginecologista e Obstetra" at bounding box center [618, 198] width 1163 height 15
checkbox Obstetra "true"
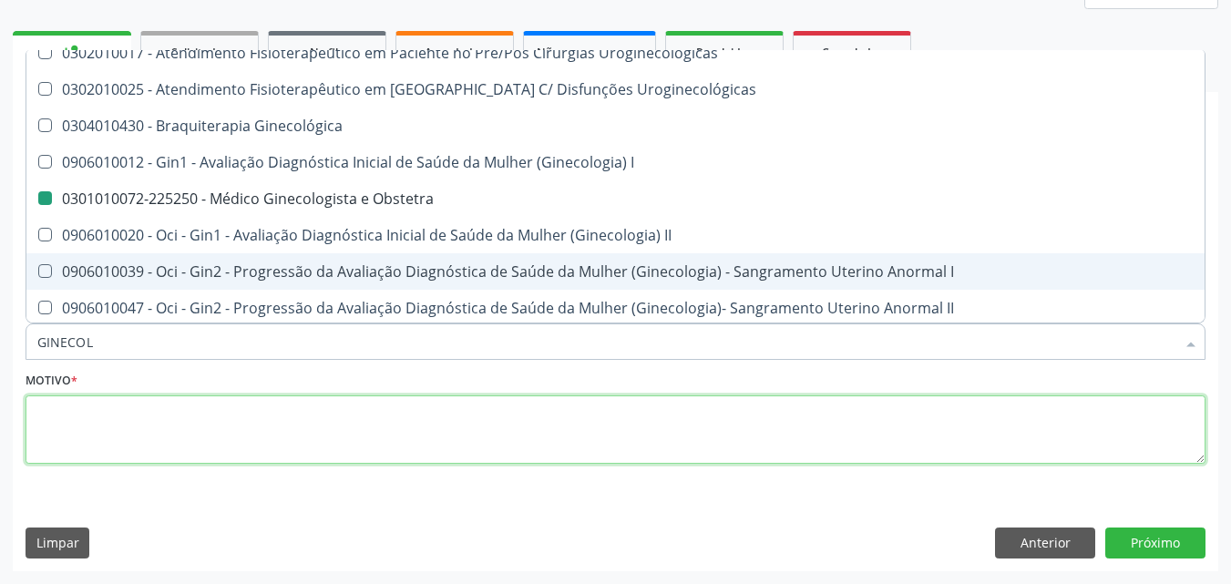
click at [506, 442] on textarea at bounding box center [616, 429] width 1180 height 69
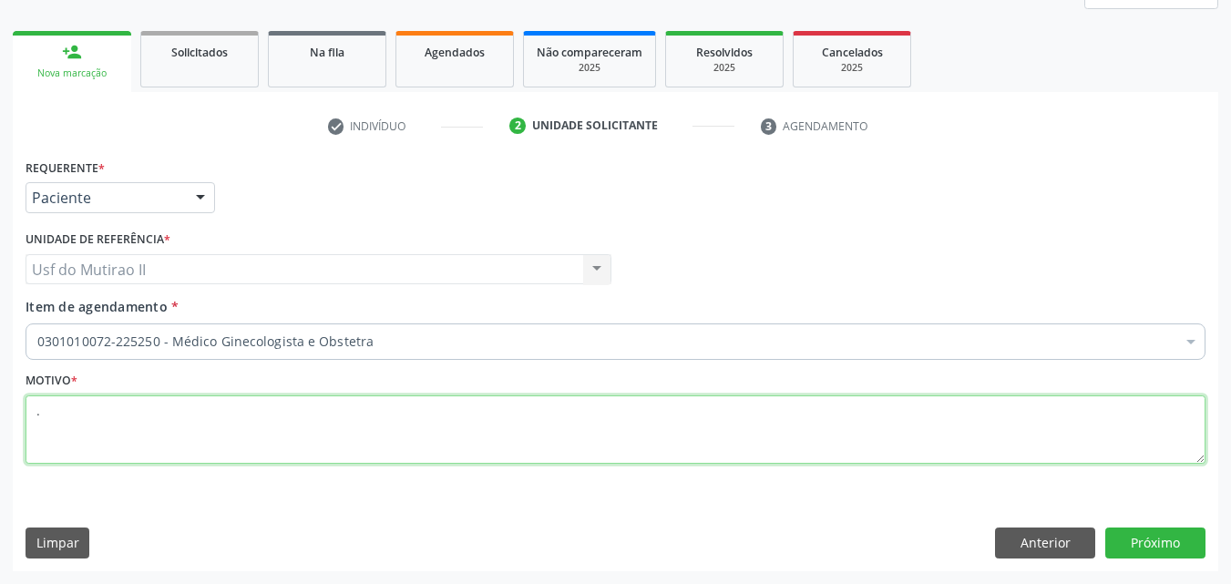
scroll to position [0, 0]
type textarea "."
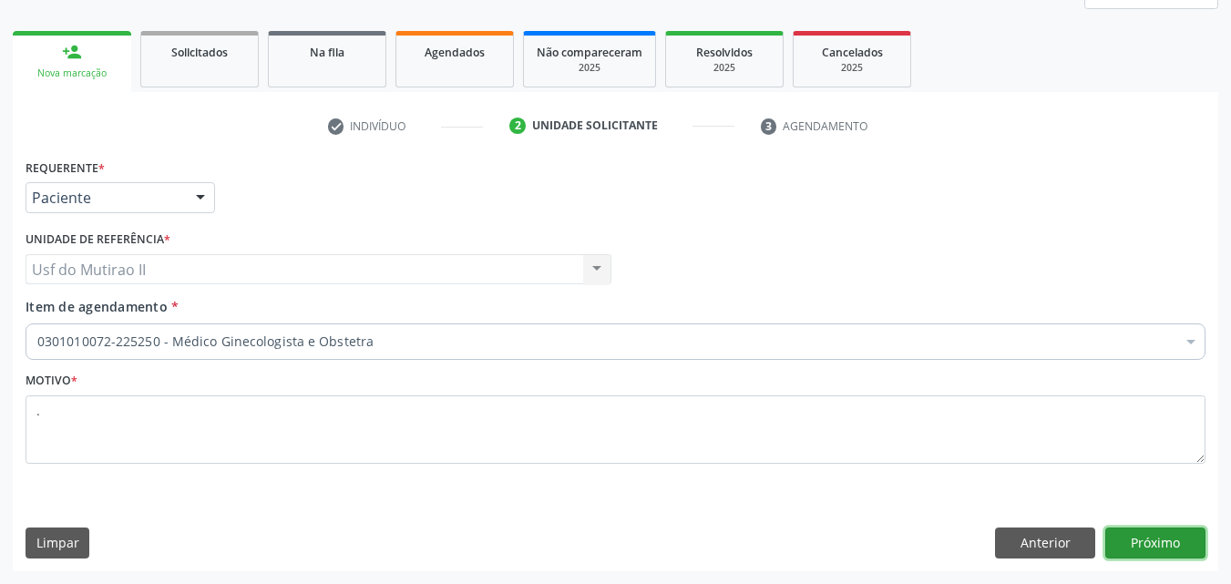
click at [1164, 540] on button "Próximo" at bounding box center [1155, 543] width 100 height 31
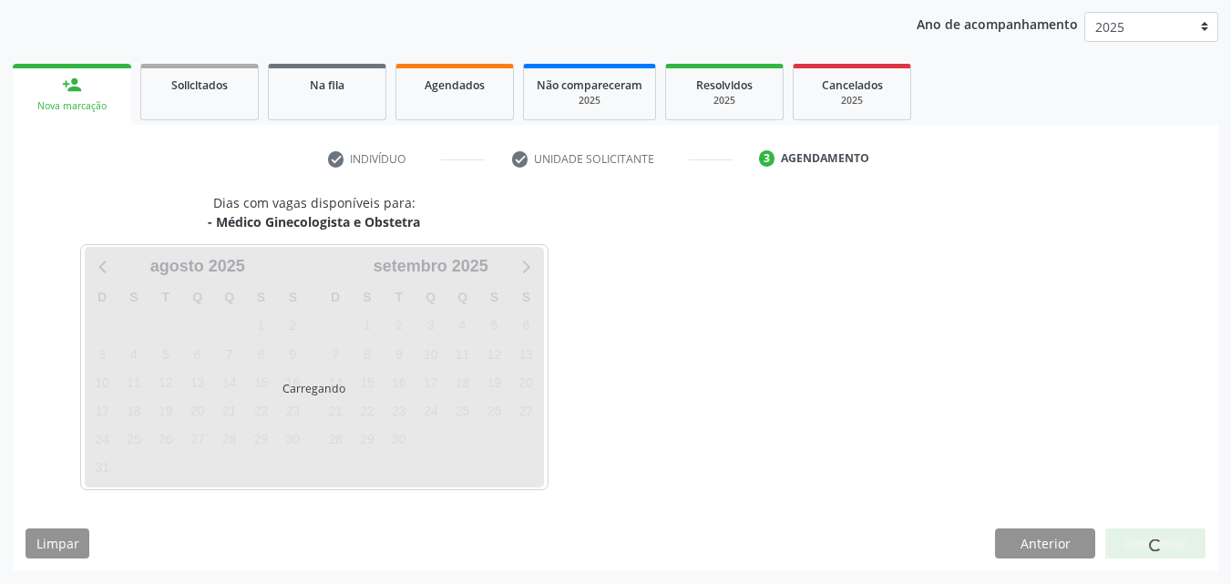
scroll to position [241, 0]
